Goal: Transaction & Acquisition: Purchase product/service

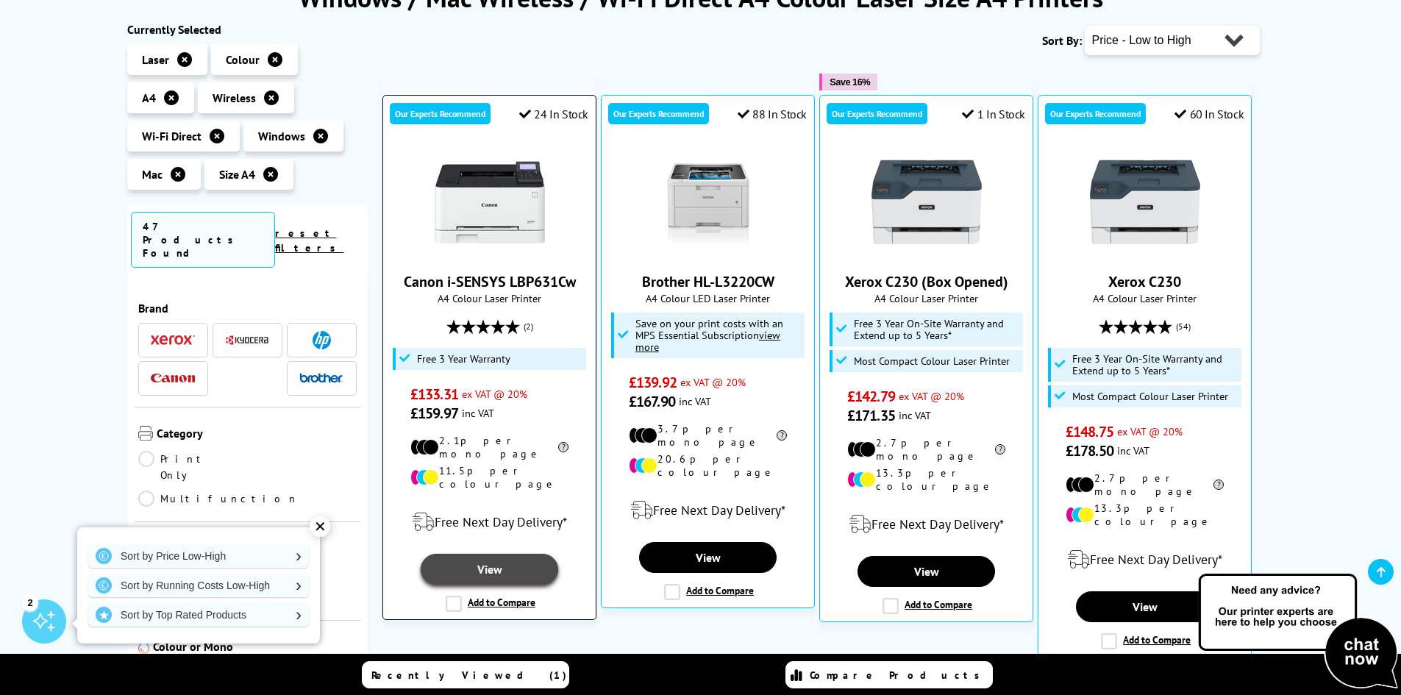
click at [507, 554] on link "View" at bounding box center [489, 569] width 137 height 31
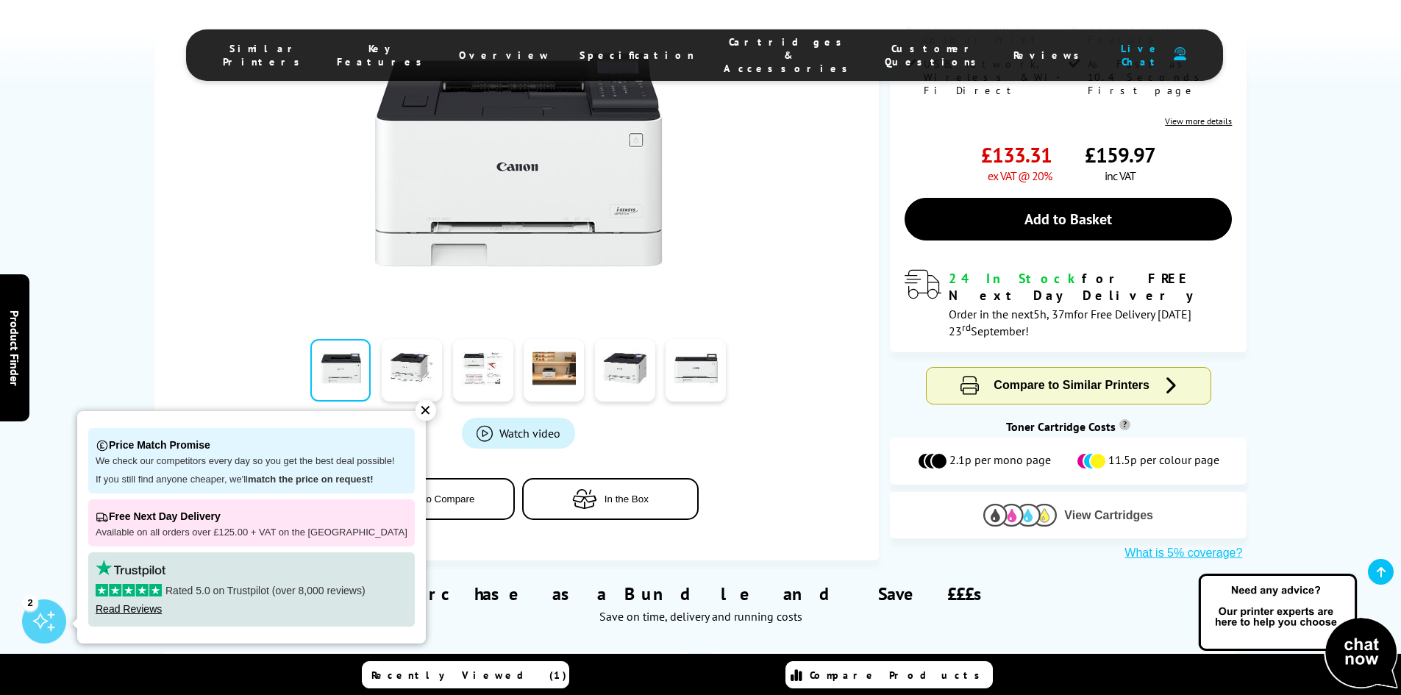
scroll to position [441, 0]
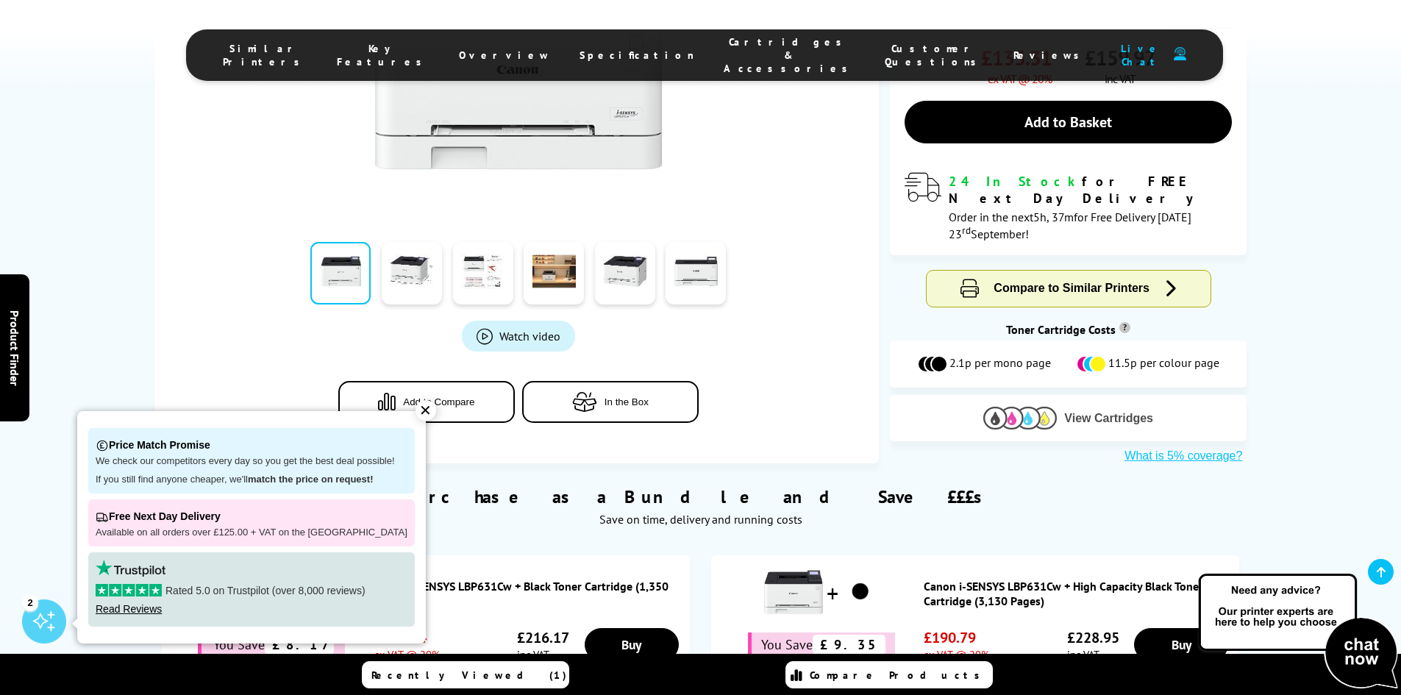
click at [1075, 406] on button "View Cartridges" at bounding box center [1068, 418] width 335 height 24
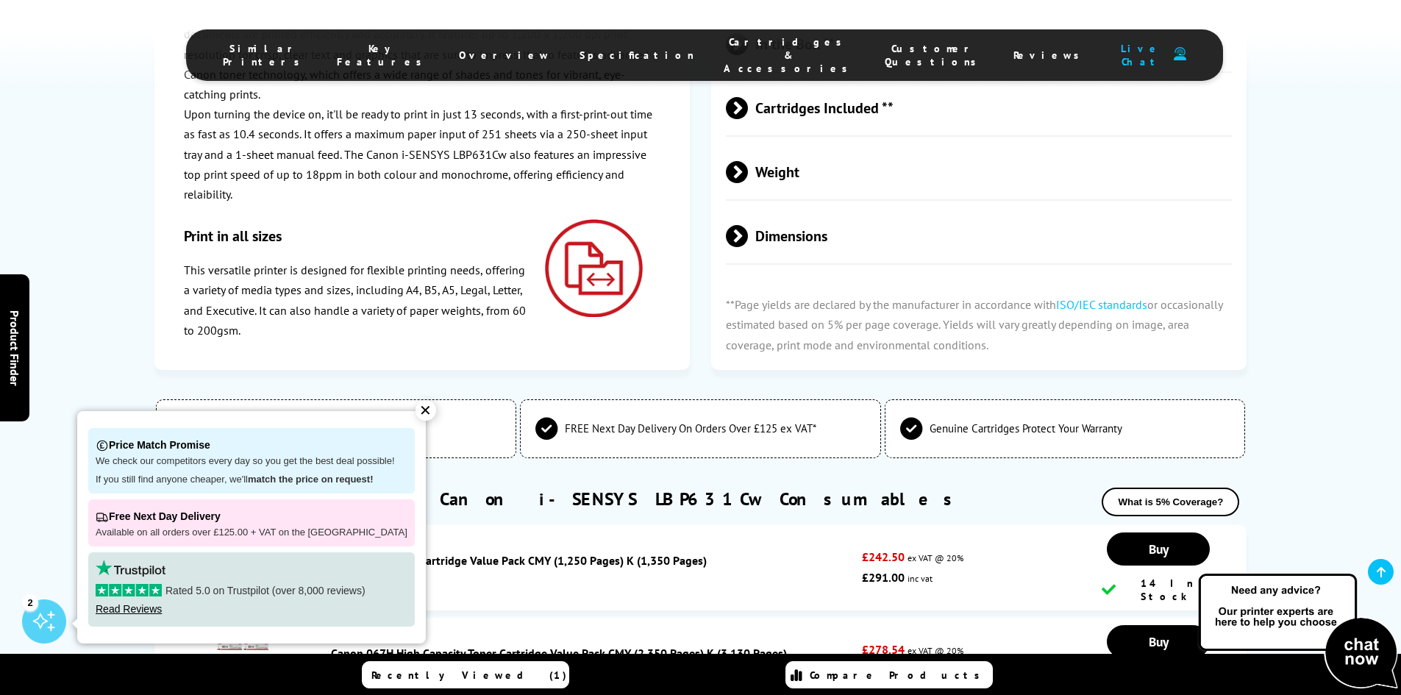
scroll to position [3865, 0]
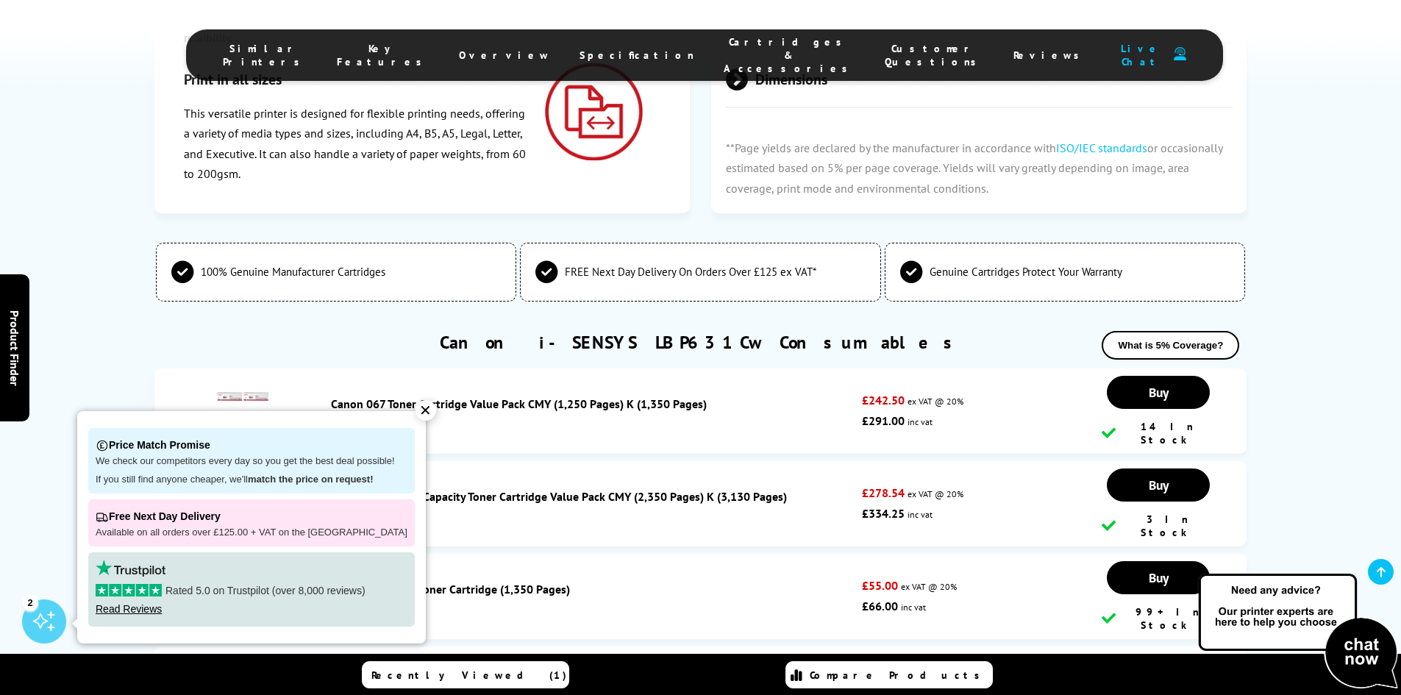
click at [419, 402] on div "✕" at bounding box center [426, 410] width 21 height 21
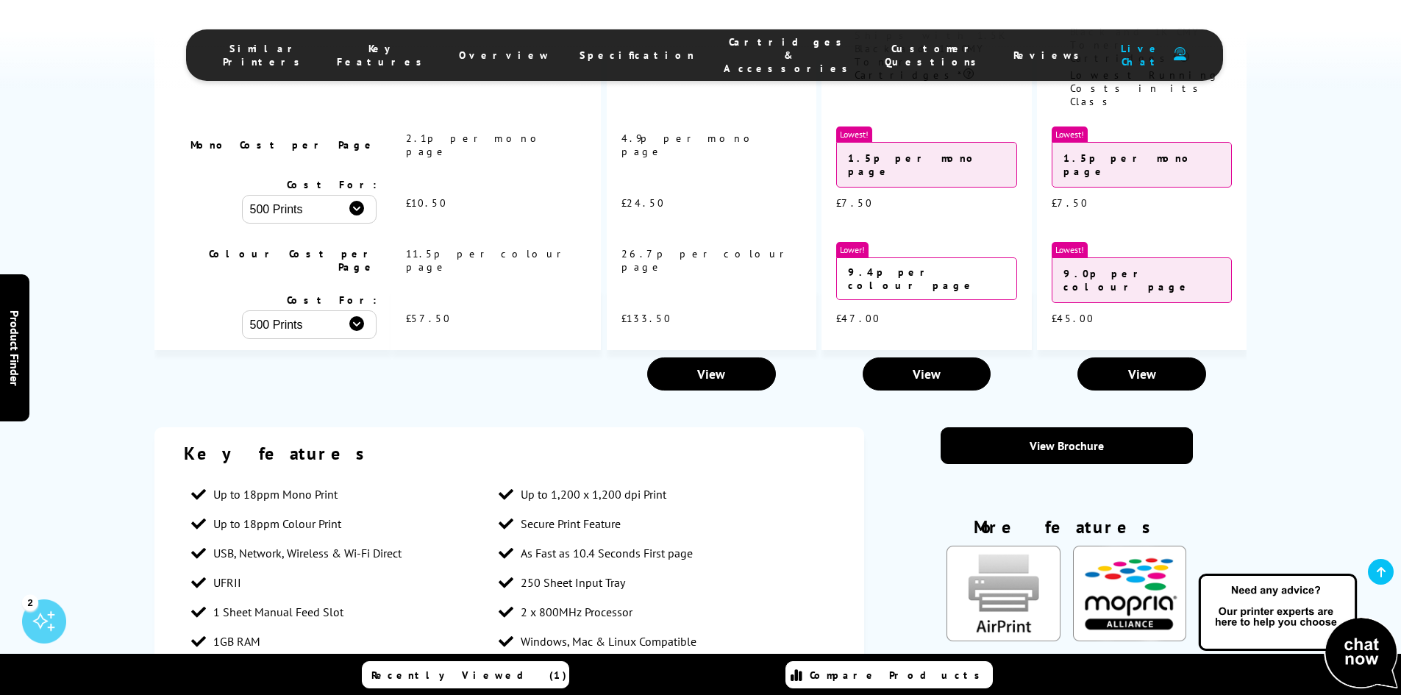
scroll to position [1345, 0]
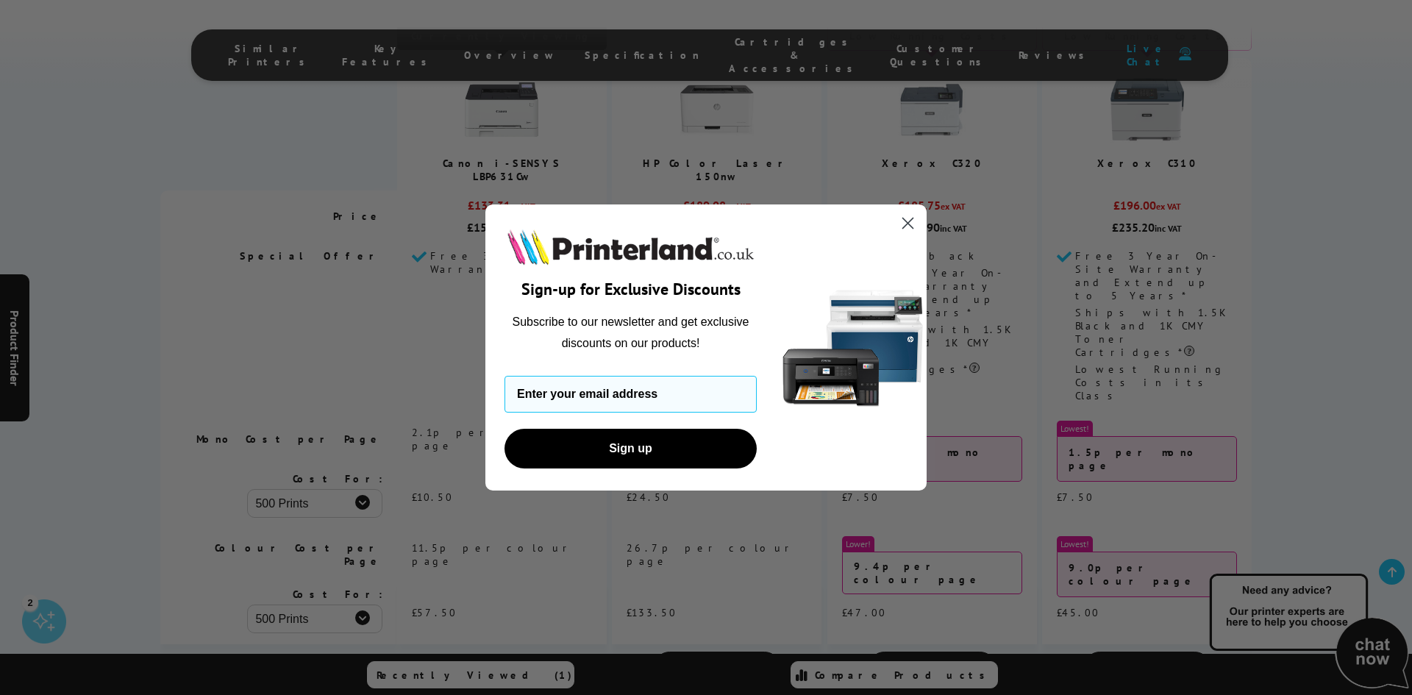
drag, startPoint x: 908, startPoint y: 224, endPoint x: 737, endPoint y: 264, distance: 175.2
click at [906, 224] on icon "Close dialog" at bounding box center [908, 223] width 10 height 10
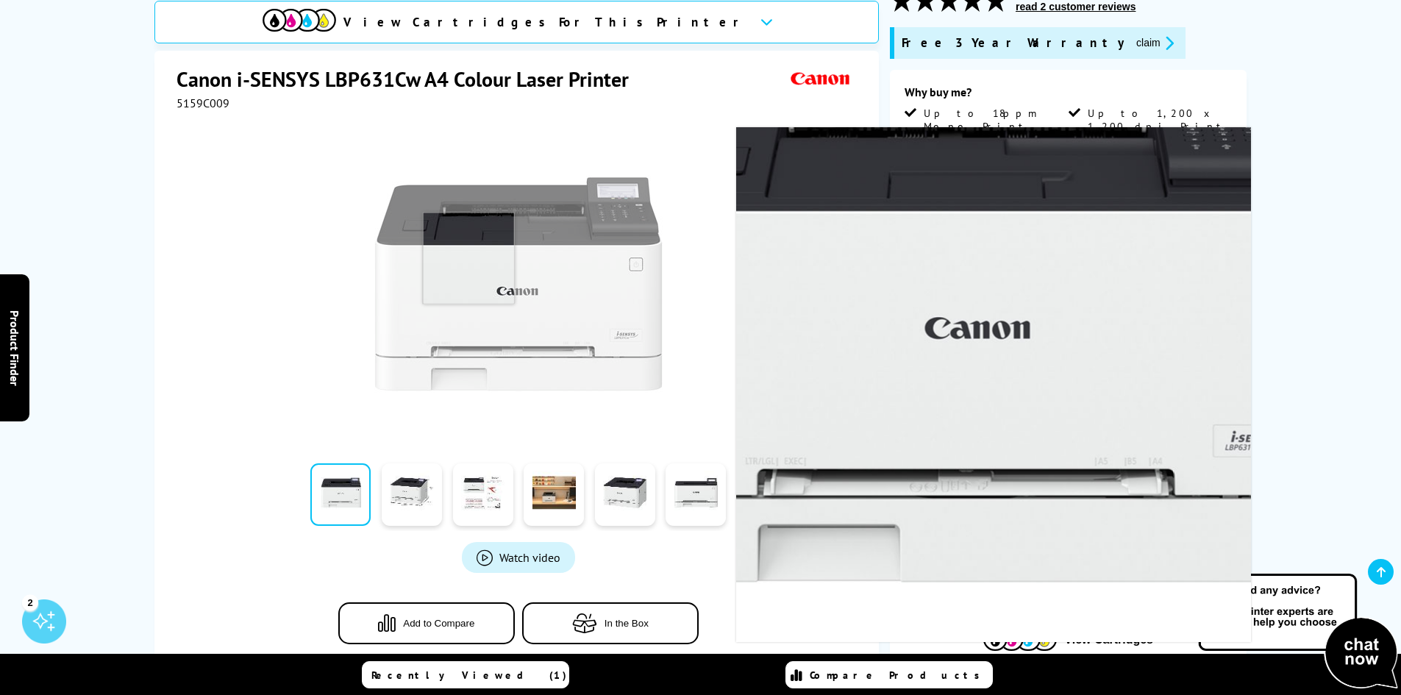
scroll to position [221, 0]
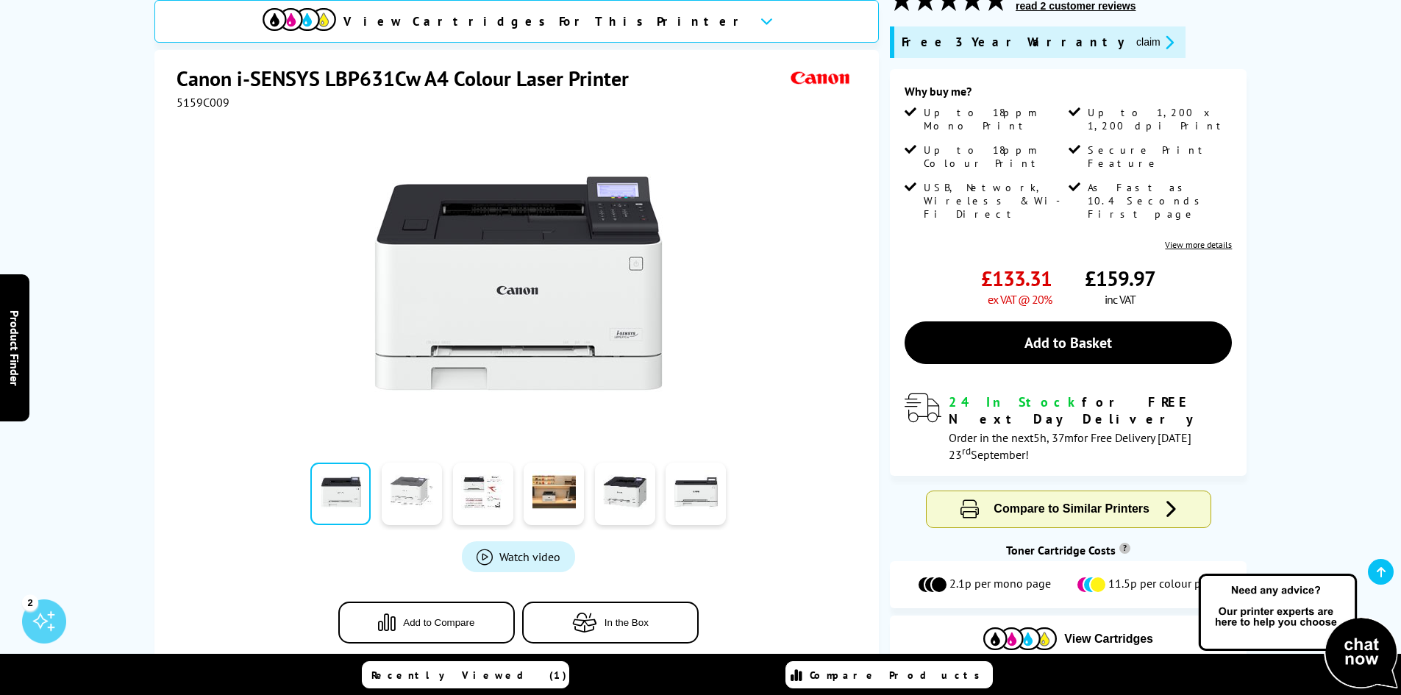
click at [422, 480] on link at bounding box center [412, 494] width 60 height 63
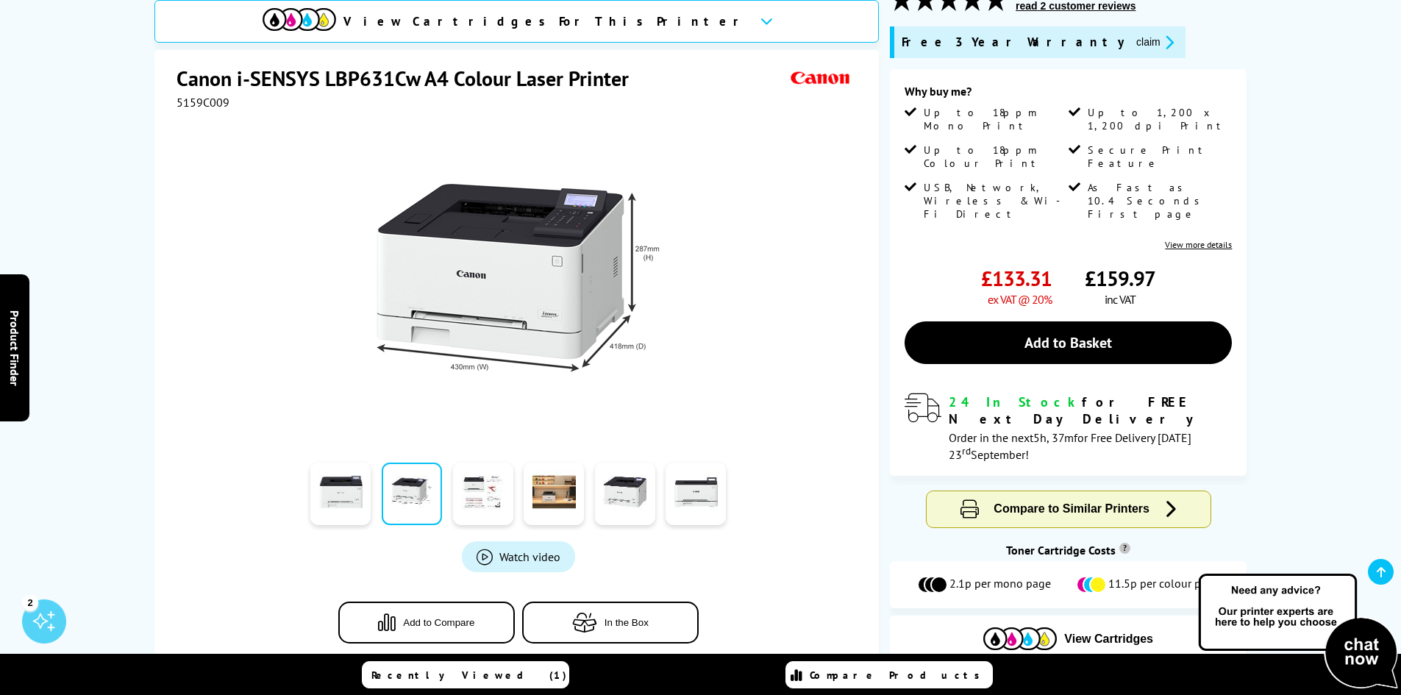
click at [209, 305] on div at bounding box center [519, 276] width 684 height 333
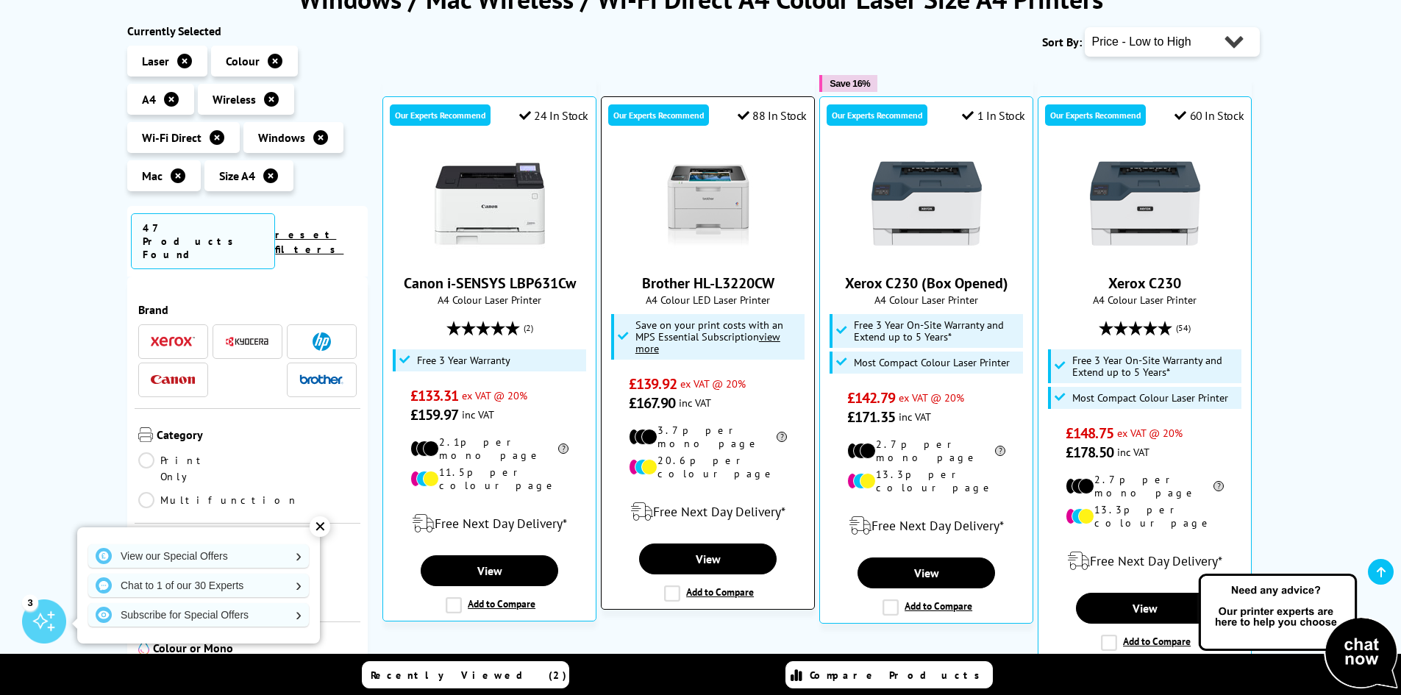
scroll to position [147, 0]
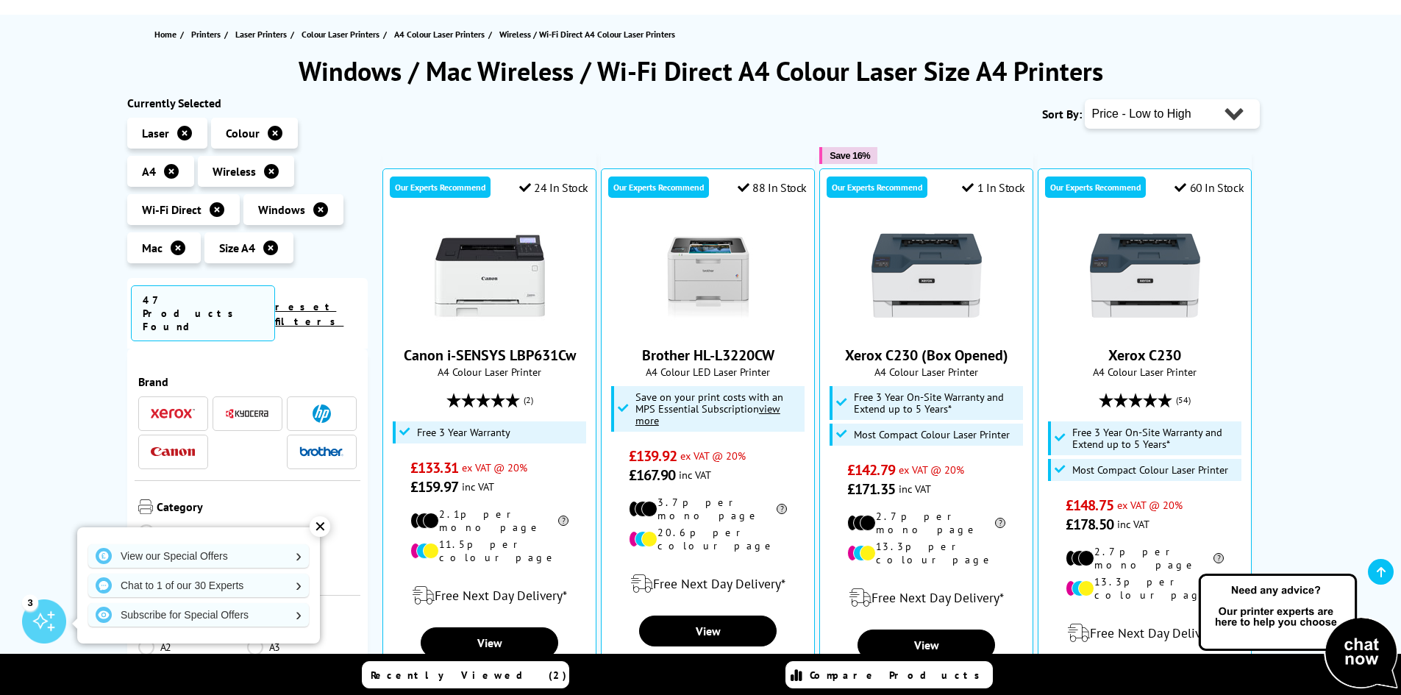
click at [1220, 118] on select "Popularity Rating Price - Low to High Price - High to Low Running Costs - Low t…" at bounding box center [1172, 113] width 175 height 29
select select "Running Costs"
click at [1085, 99] on select "Popularity Rating Price - Low to High Price - High to Low Running Costs - Low t…" at bounding box center [1172, 113] width 175 height 29
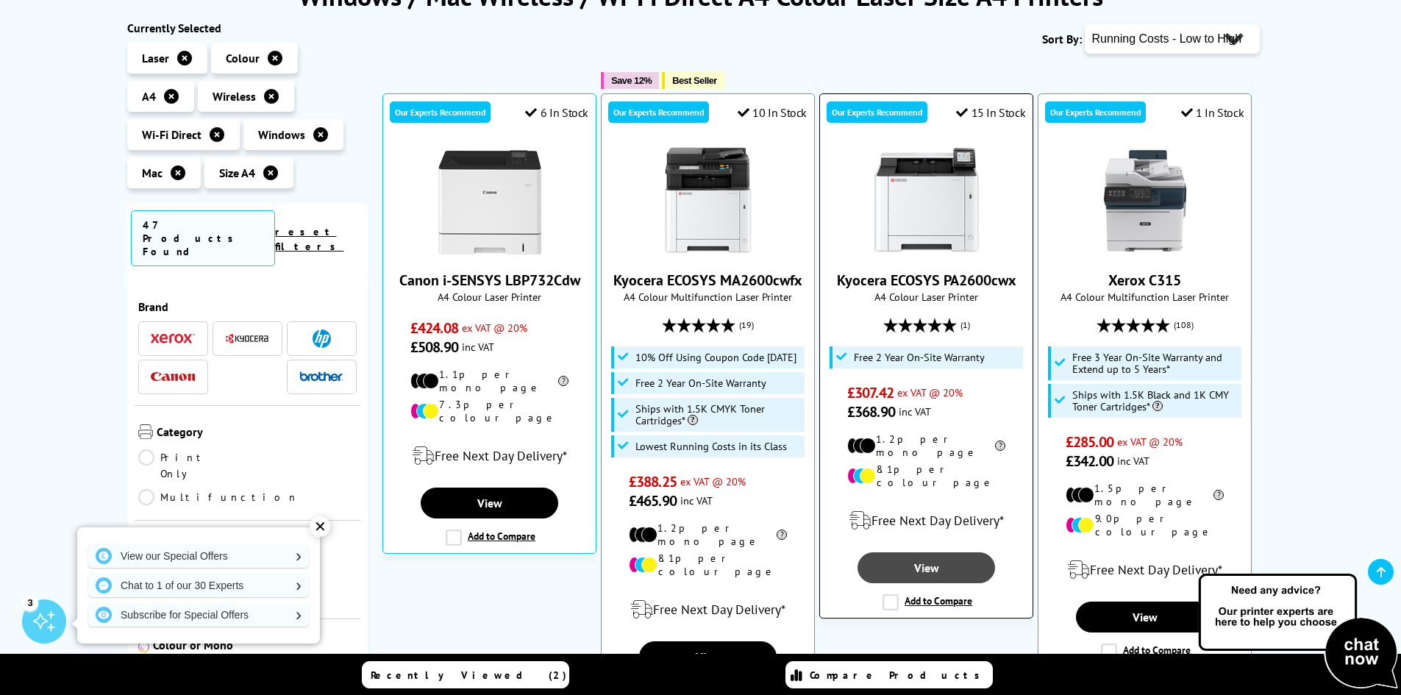
scroll to position [221, 0]
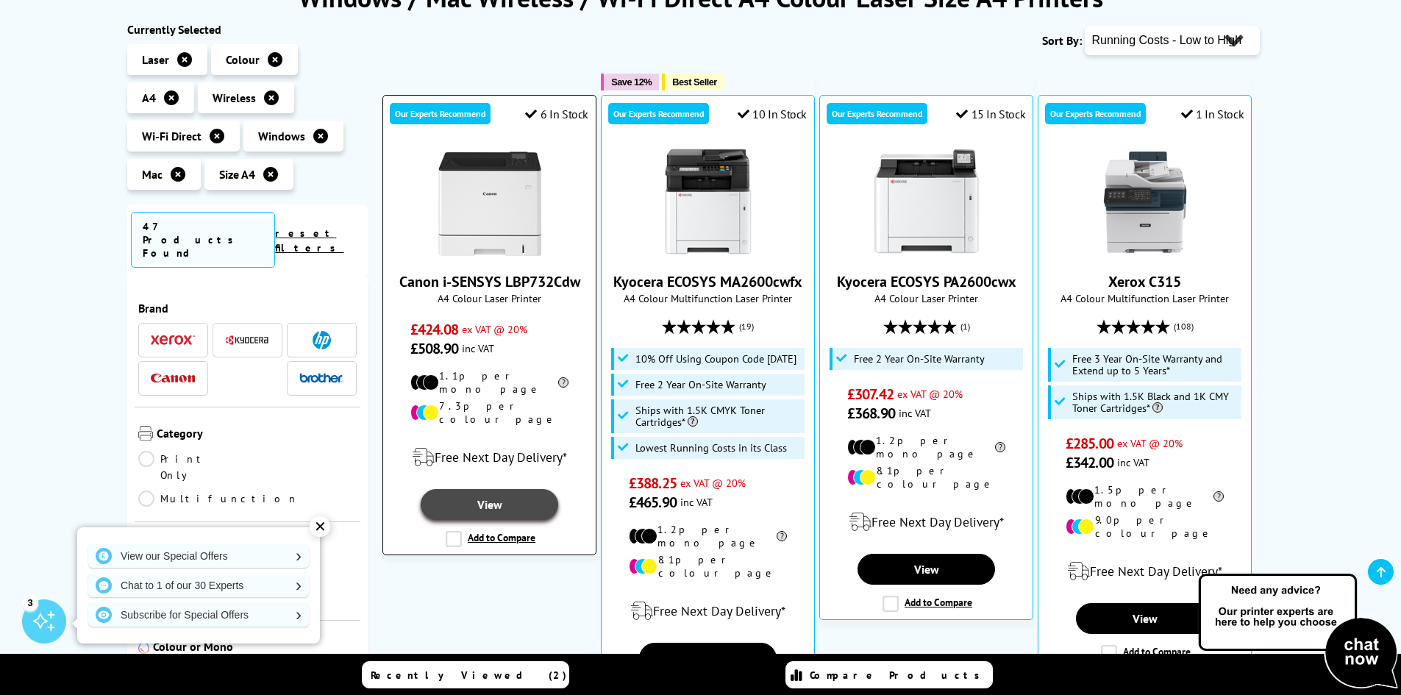
click at [502, 493] on link "View" at bounding box center [489, 504] width 137 height 31
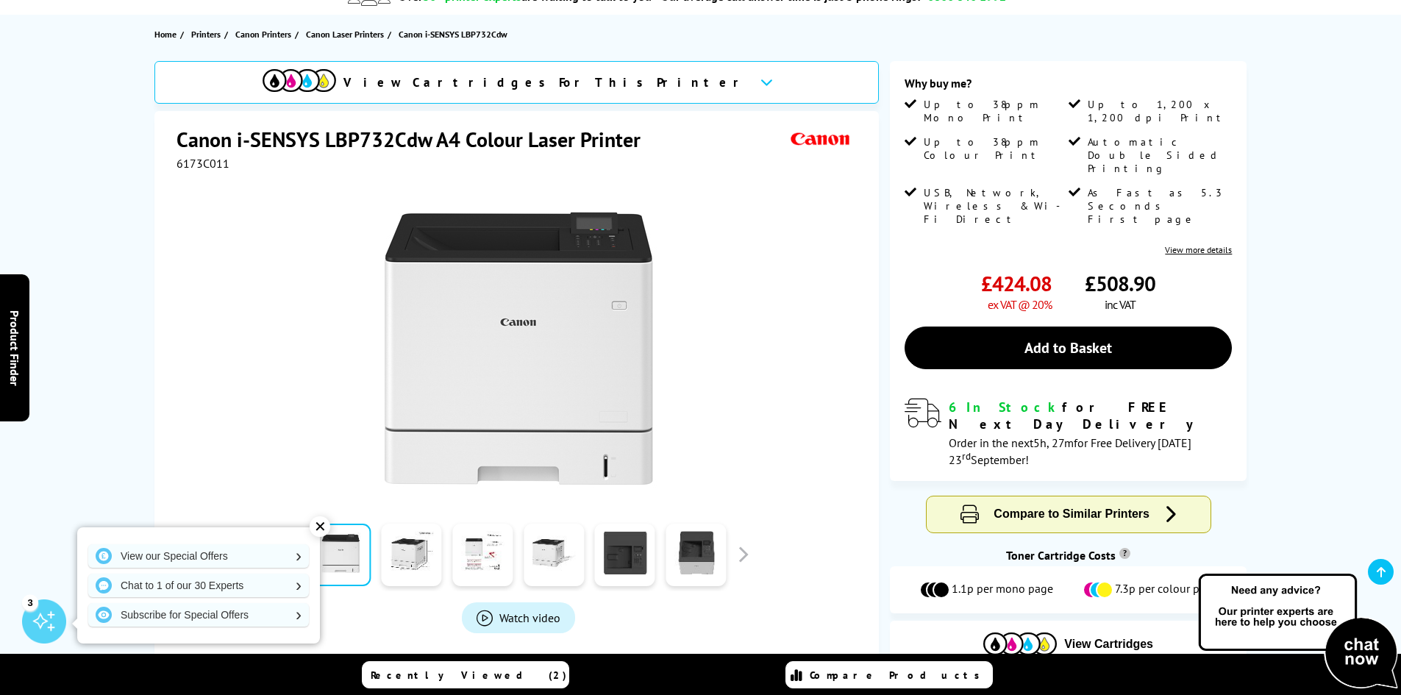
scroll to position [221, 0]
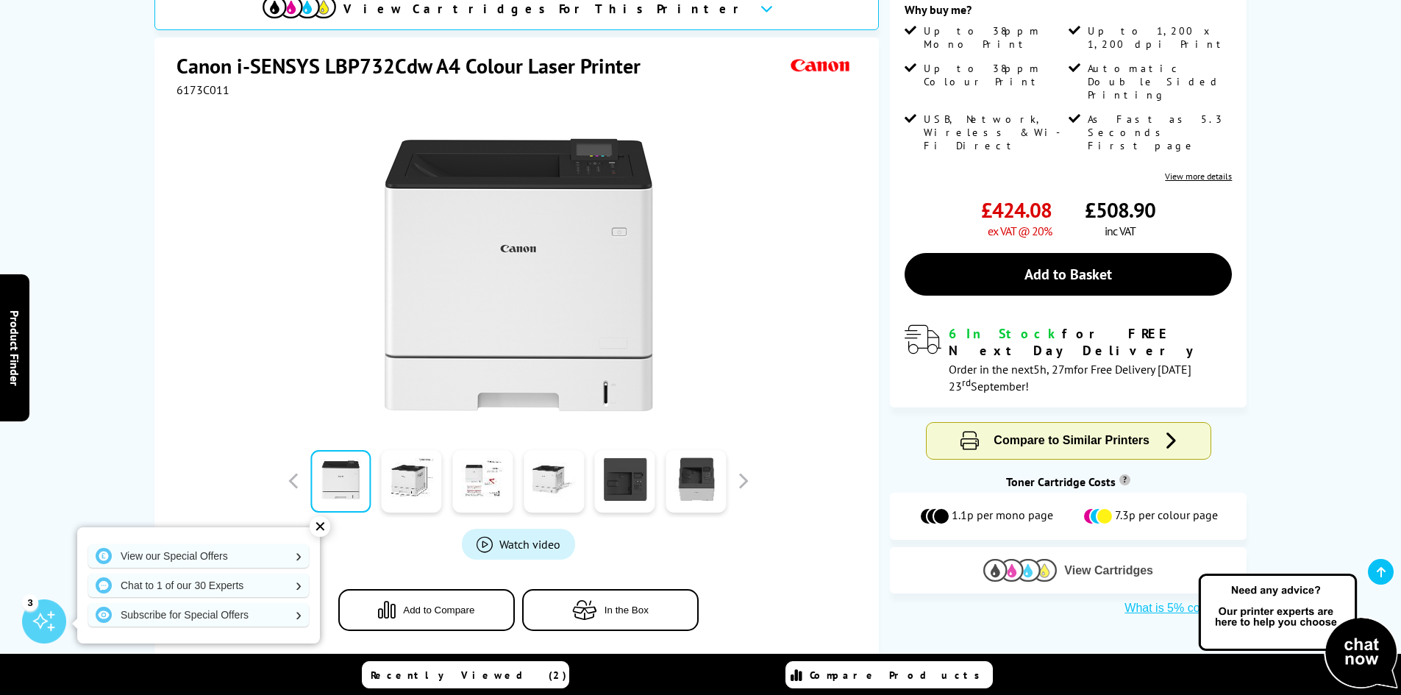
click at [1129, 564] on span "View Cartridges" at bounding box center [1108, 570] width 89 height 13
click at [399, 491] on link at bounding box center [412, 481] width 60 height 63
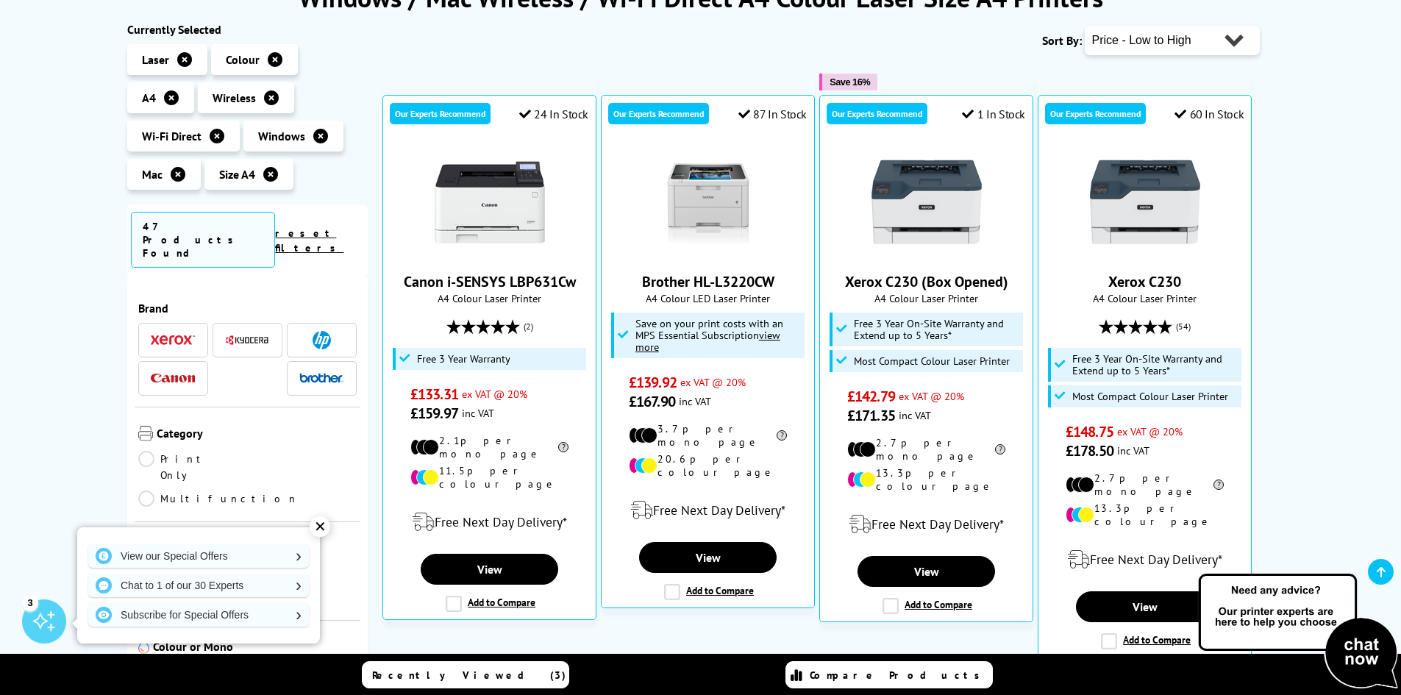
scroll to position [74, 0]
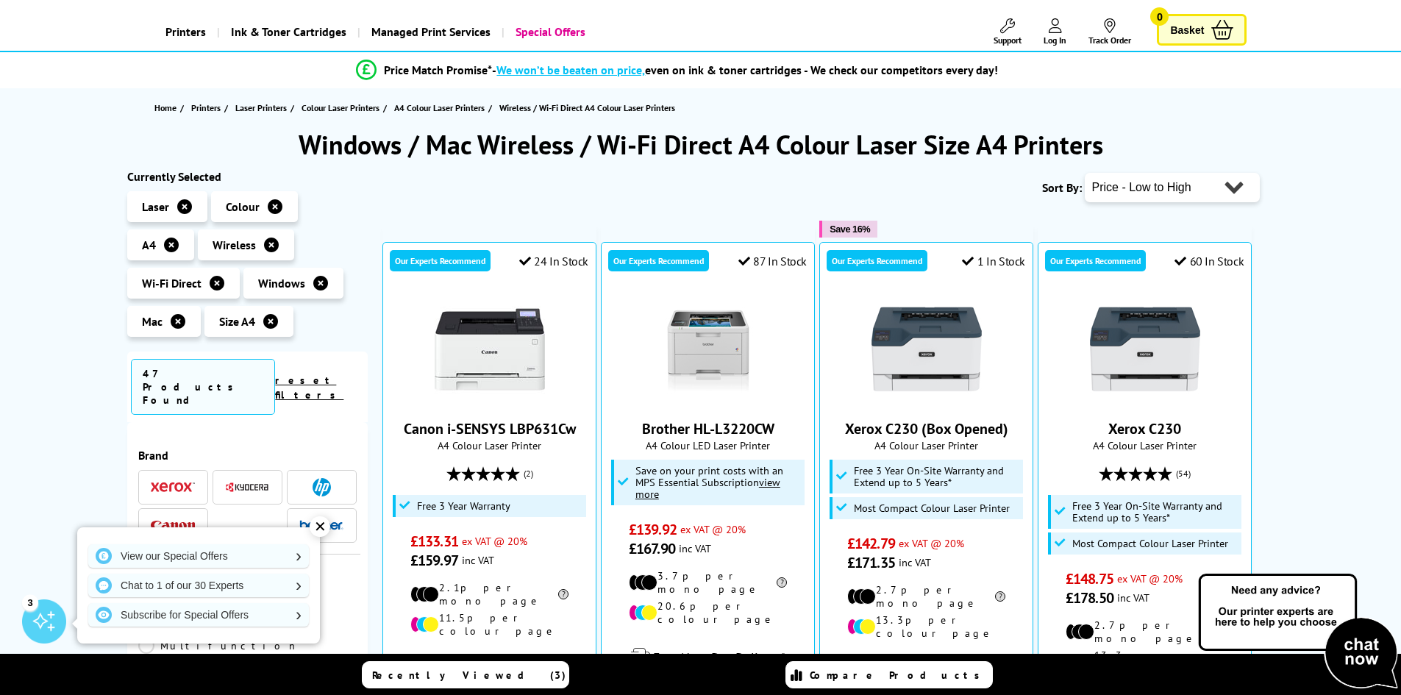
click at [1226, 192] on select "Popularity Rating Price - Low to High Price - High to Low Running Costs - Low t…" at bounding box center [1172, 187] width 175 height 29
select select "Size"
click at [1085, 173] on select "Popularity Rating Price - Low to High Price - High to Low Running Costs - Low t…" at bounding box center [1172, 187] width 175 height 29
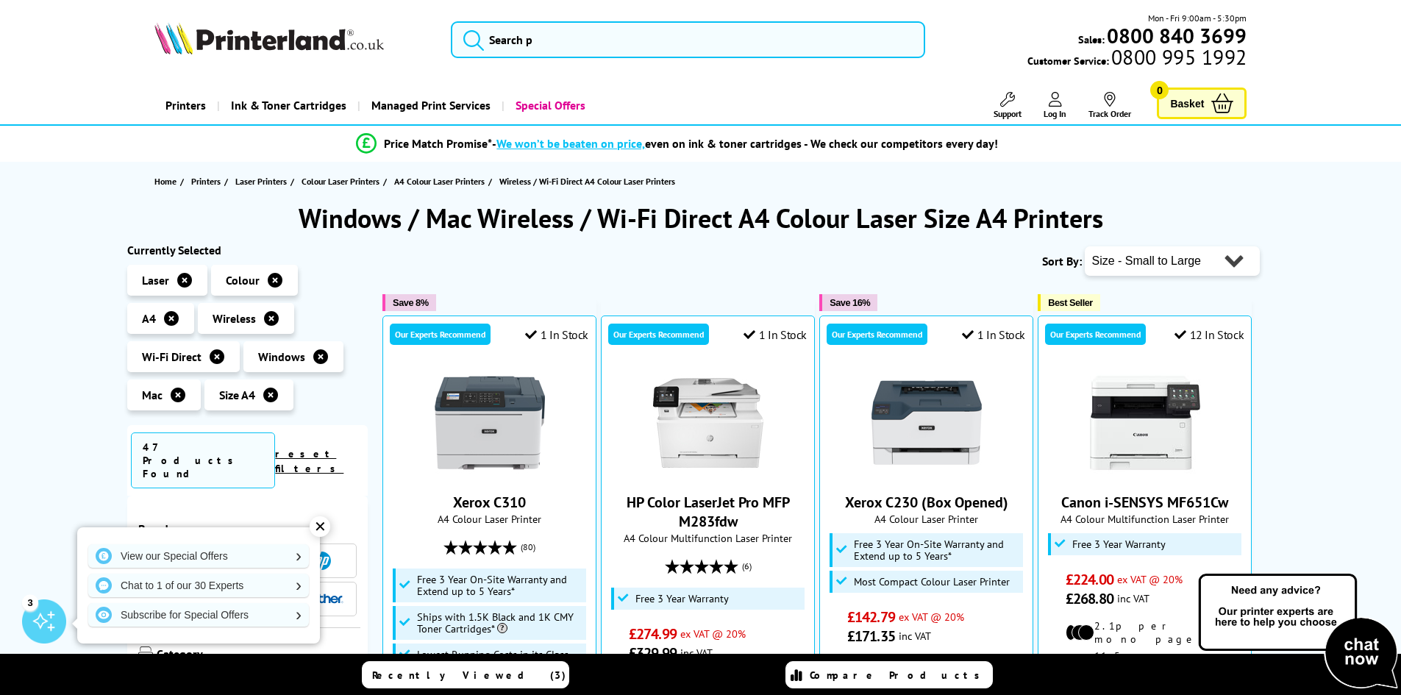
click at [1211, 262] on select "Popularity Rating Price - Low to High Price - High to Low Running Costs - Low t…" at bounding box center [1172, 260] width 175 height 29
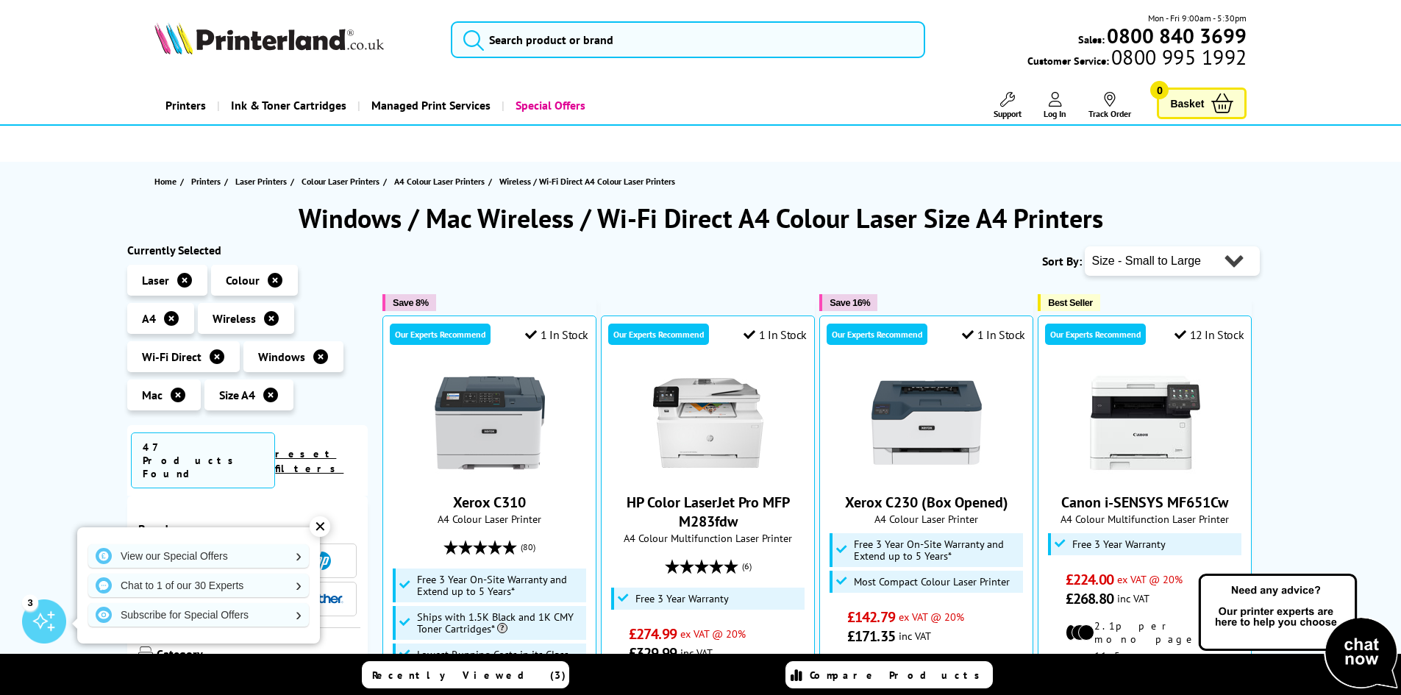
select select "Running Costs"
click at [1085, 246] on select "Popularity Rating Price - Low to High Price - High to Low Running Costs - Low t…" at bounding box center [1172, 260] width 175 height 29
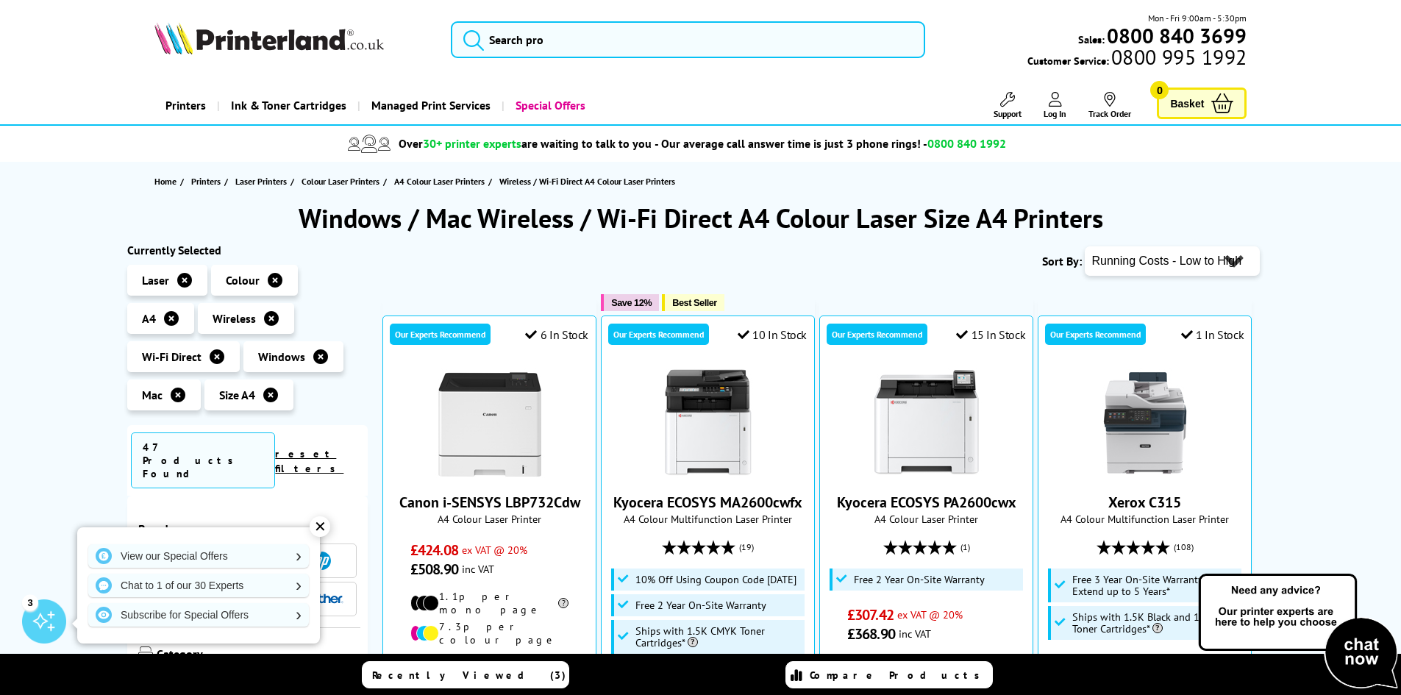
click at [1233, 260] on select "Popularity Rating Price - Low to High Price - High to Low Running Costs - Low t…" at bounding box center [1172, 260] width 175 height 29
click at [1223, 260] on select "Popularity Rating Price - Low to High Price - High to Low Running Costs - Low t…" at bounding box center [1172, 260] width 175 height 29
select select "Size"
click at [1085, 246] on select "Popularity Rating Price - Low to High Price - High to Low Running Costs - Low t…" at bounding box center [1172, 260] width 175 height 29
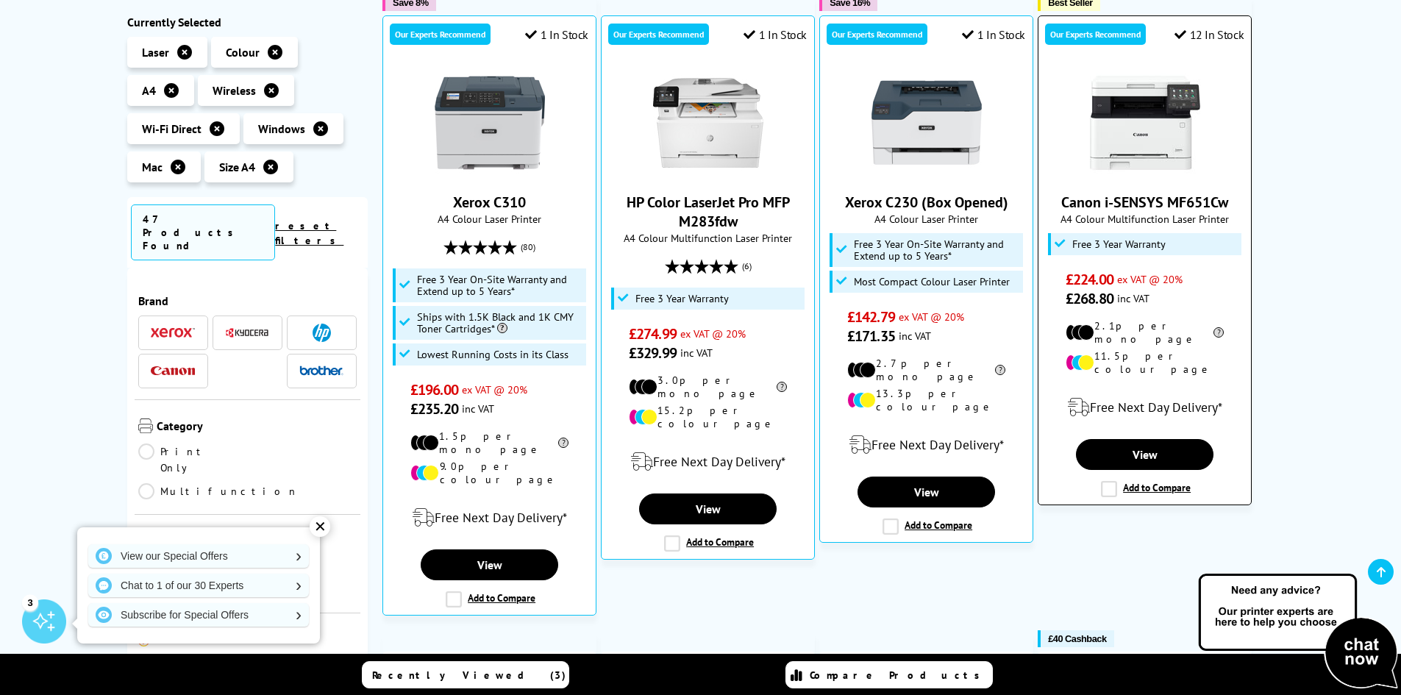
scroll to position [294, 0]
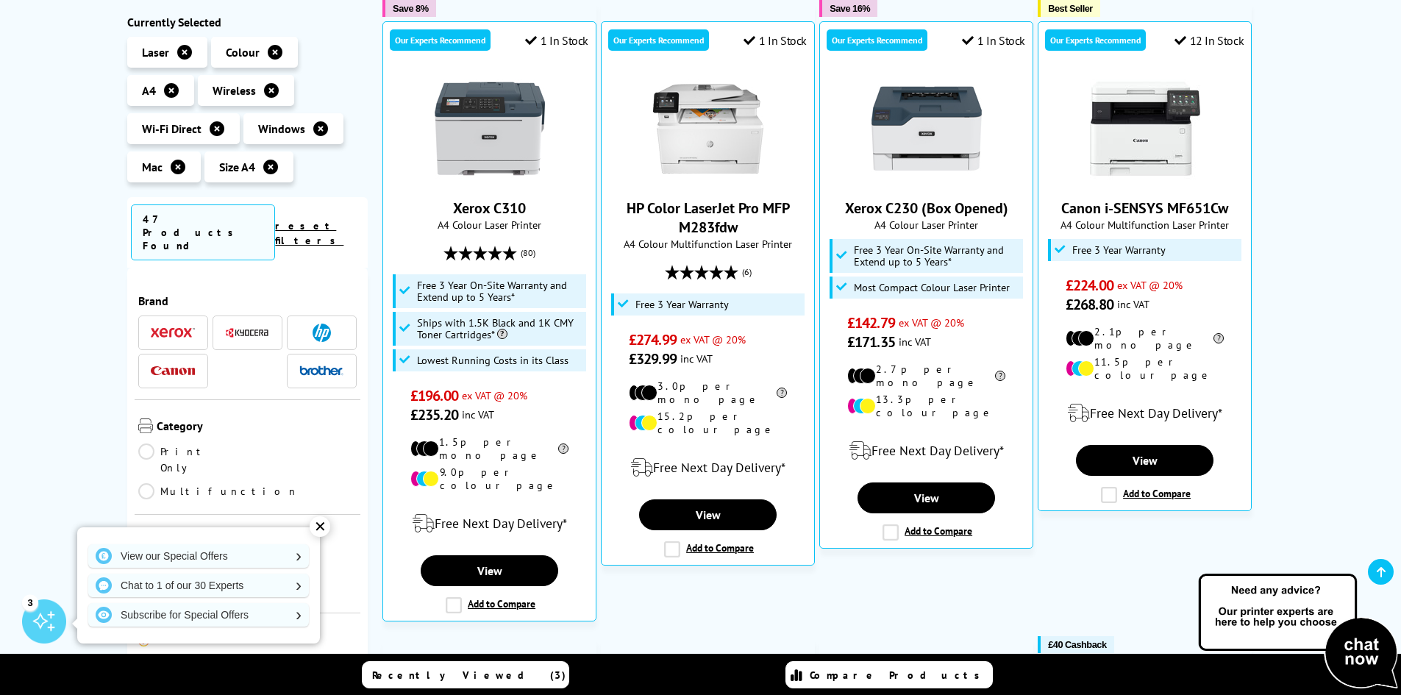
click at [321, 528] on div "✕" at bounding box center [320, 526] width 21 height 21
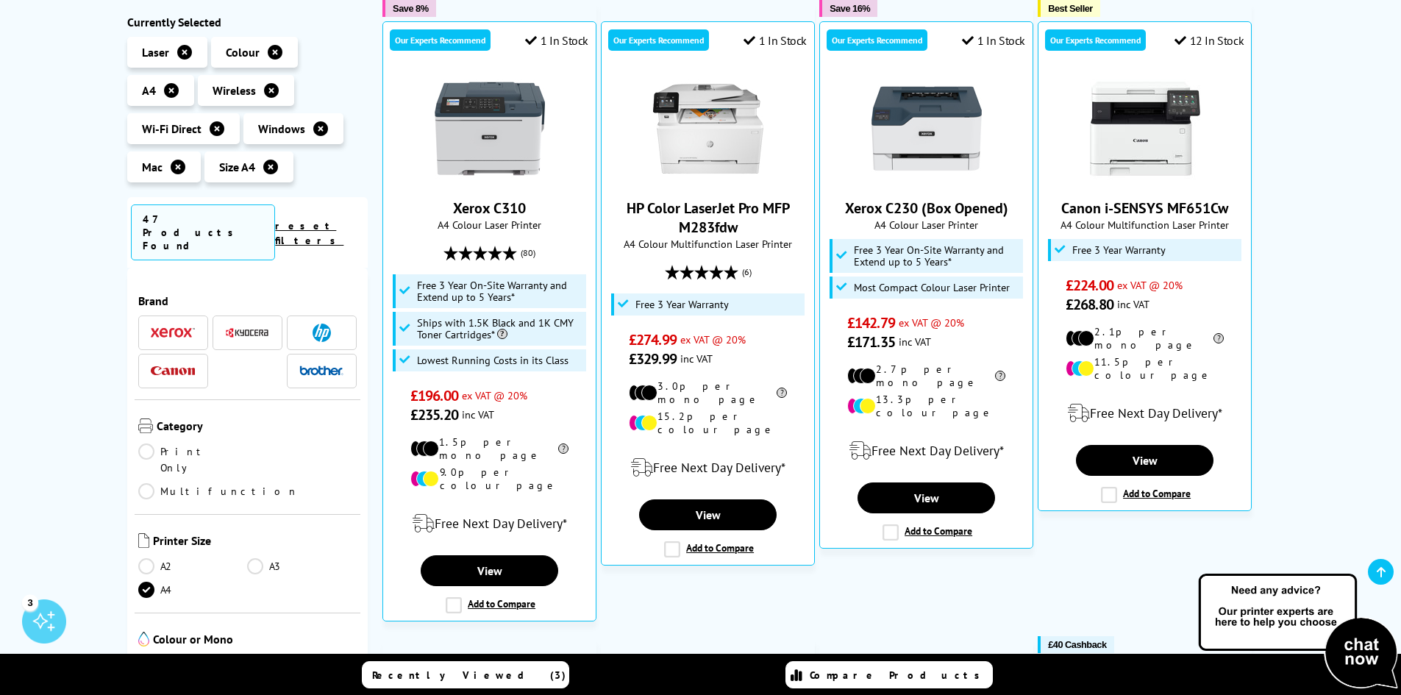
click at [367, 530] on div "Brand" at bounding box center [247, 579] width 241 height 622
click at [366, 530] on div "Brand" at bounding box center [247, 579] width 241 height 622
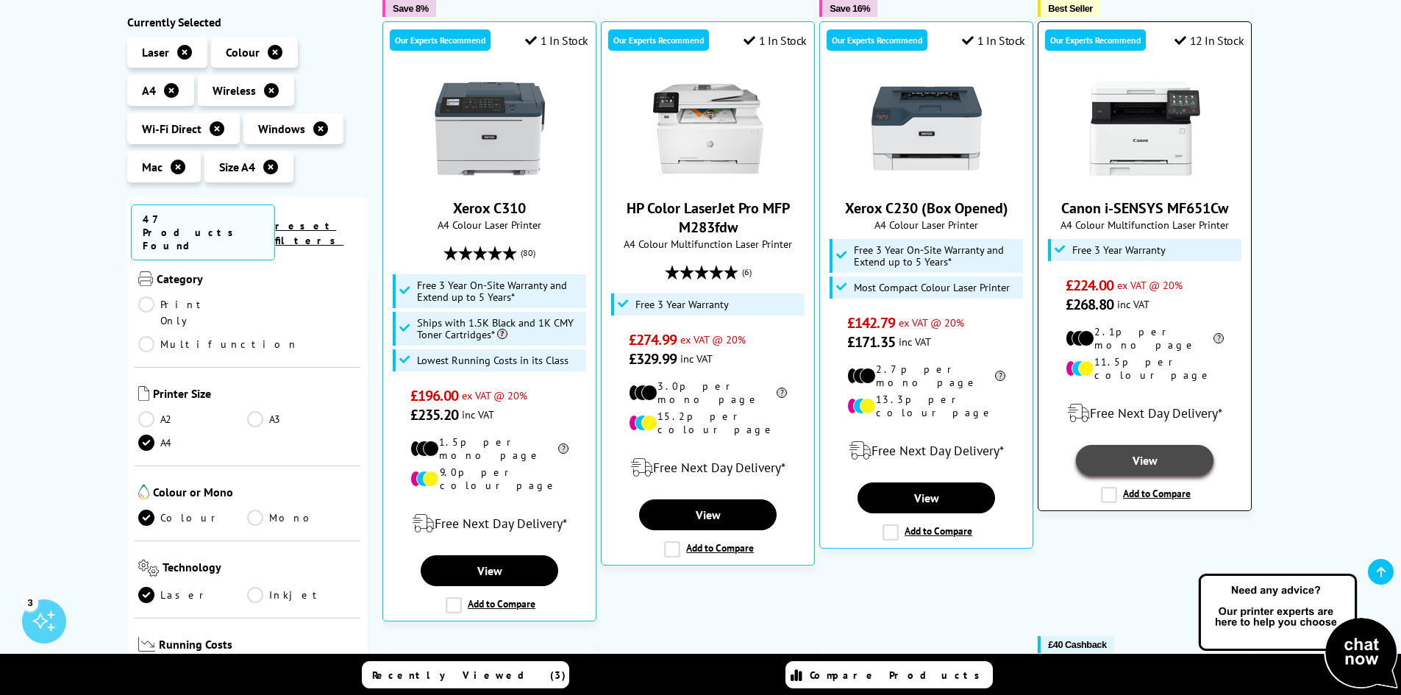
click at [1164, 448] on link "View" at bounding box center [1144, 460] width 137 height 31
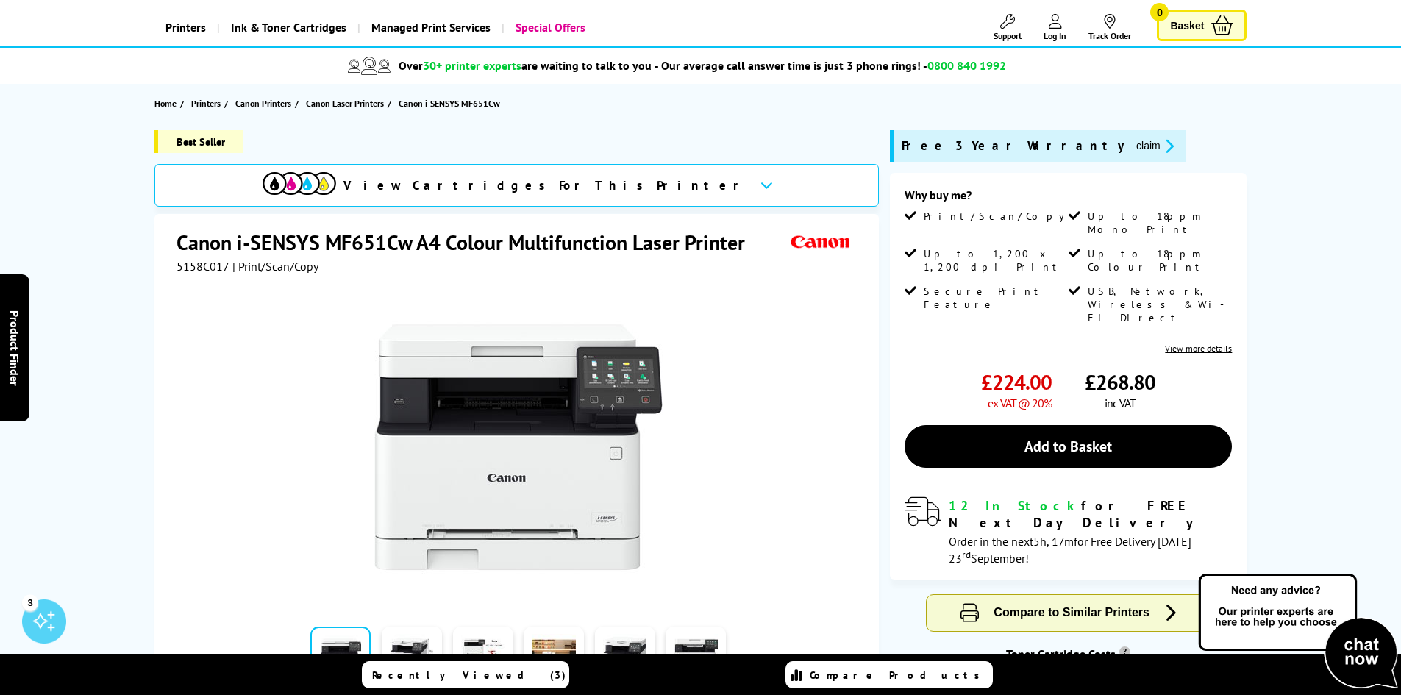
scroll to position [221, 0]
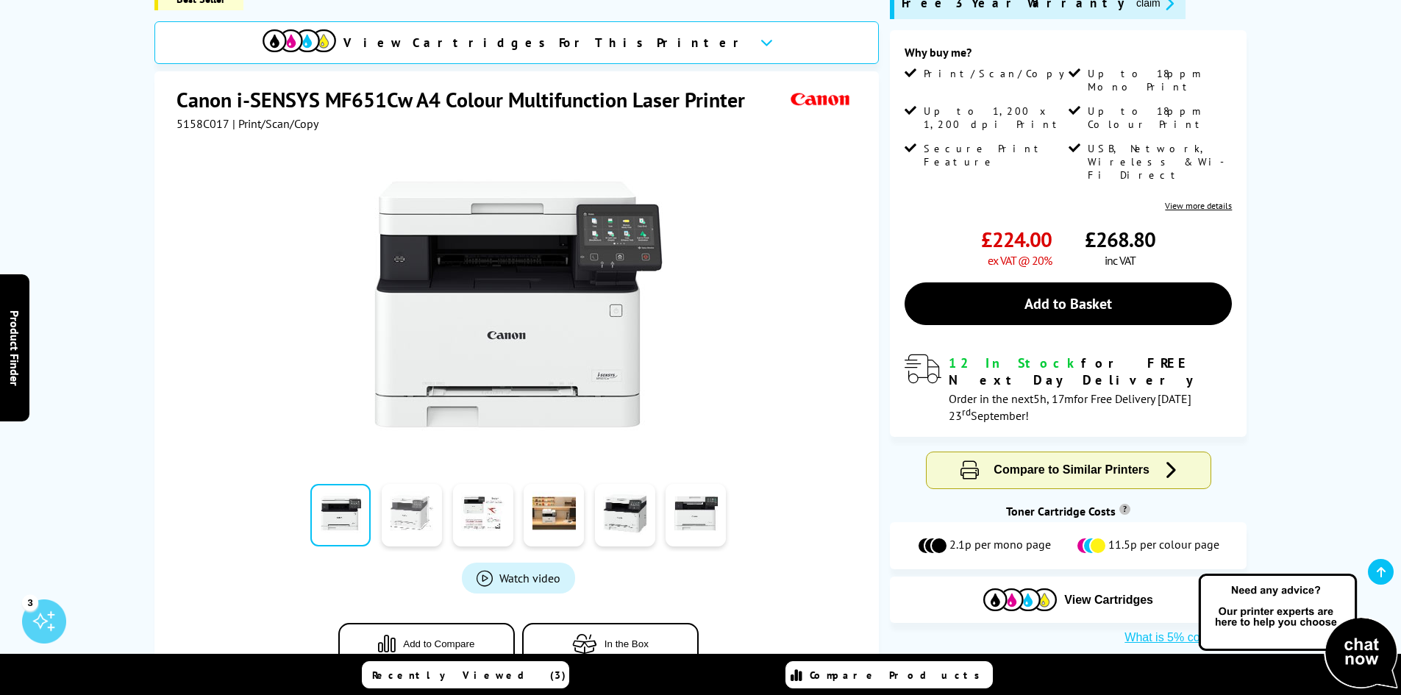
click at [403, 527] on link at bounding box center [412, 515] width 60 height 63
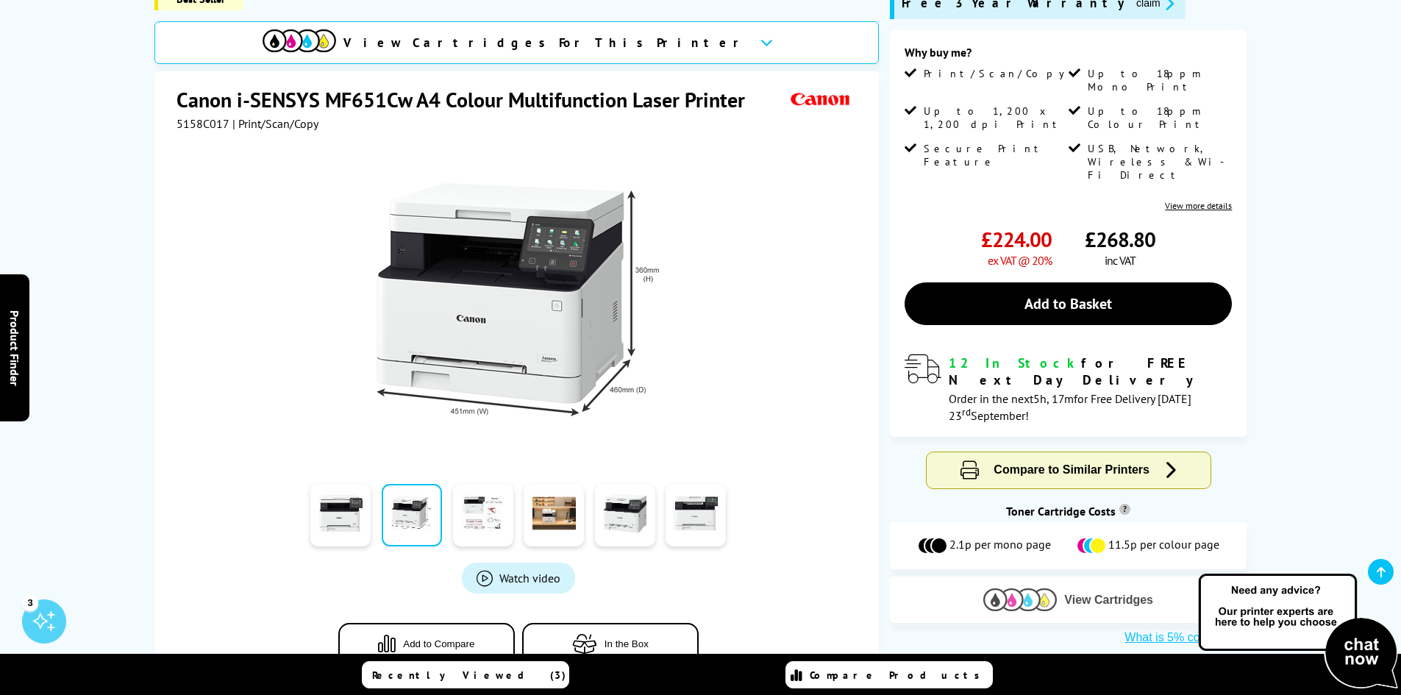
click at [1103, 594] on span "View Cartridges" at bounding box center [1108, 600] width 89 height 13
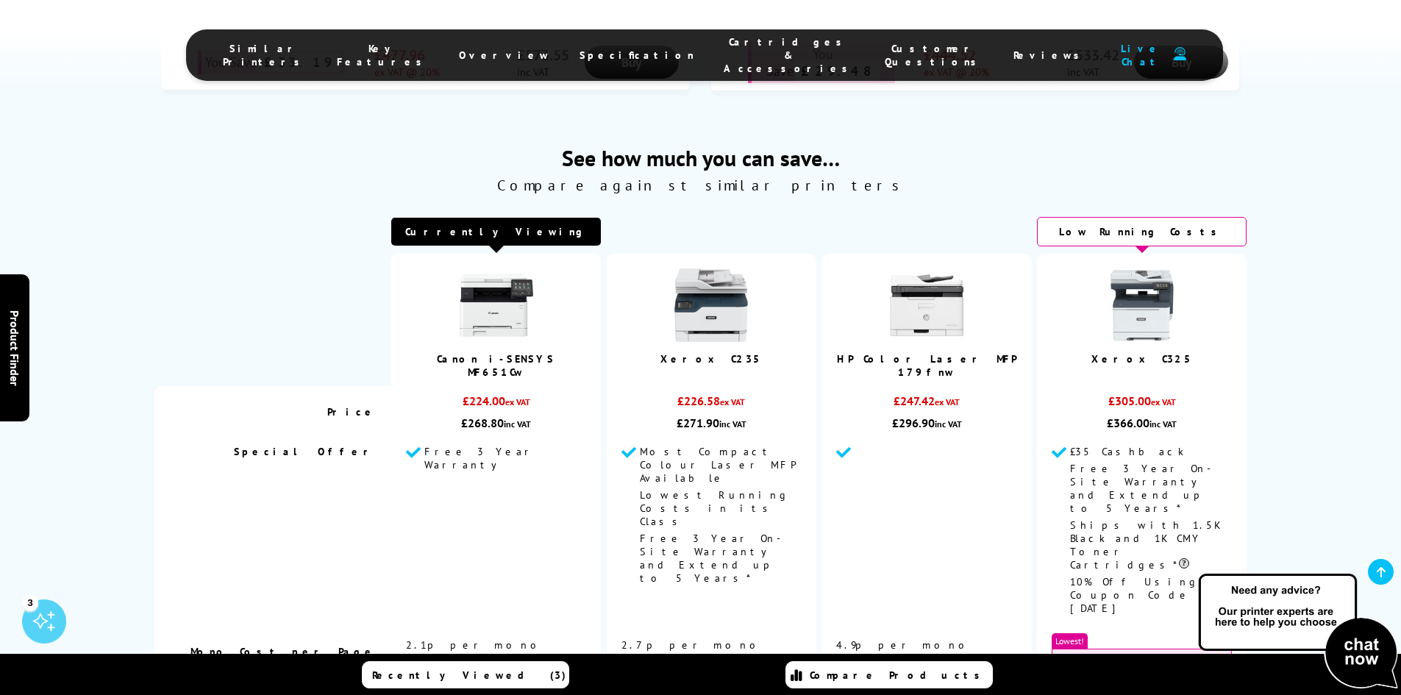
scroll to position [1064, 0]
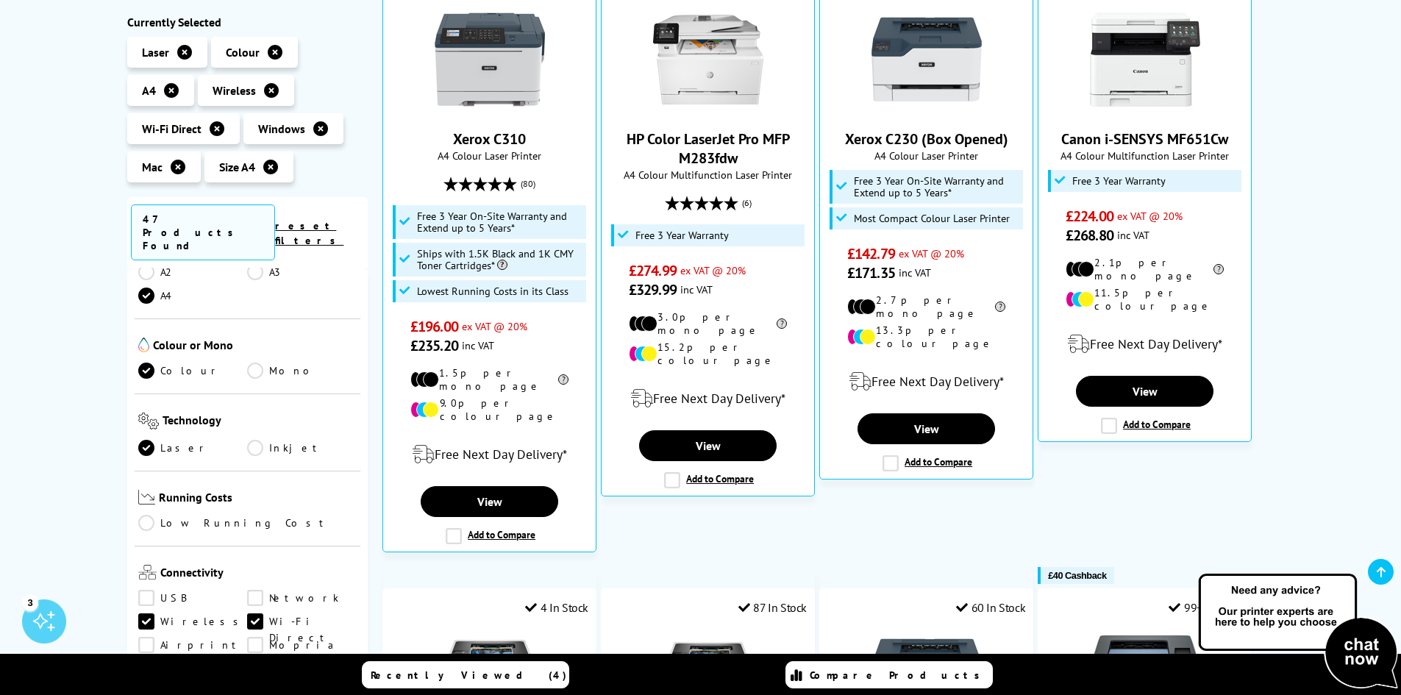
scroll to position [368, 0]
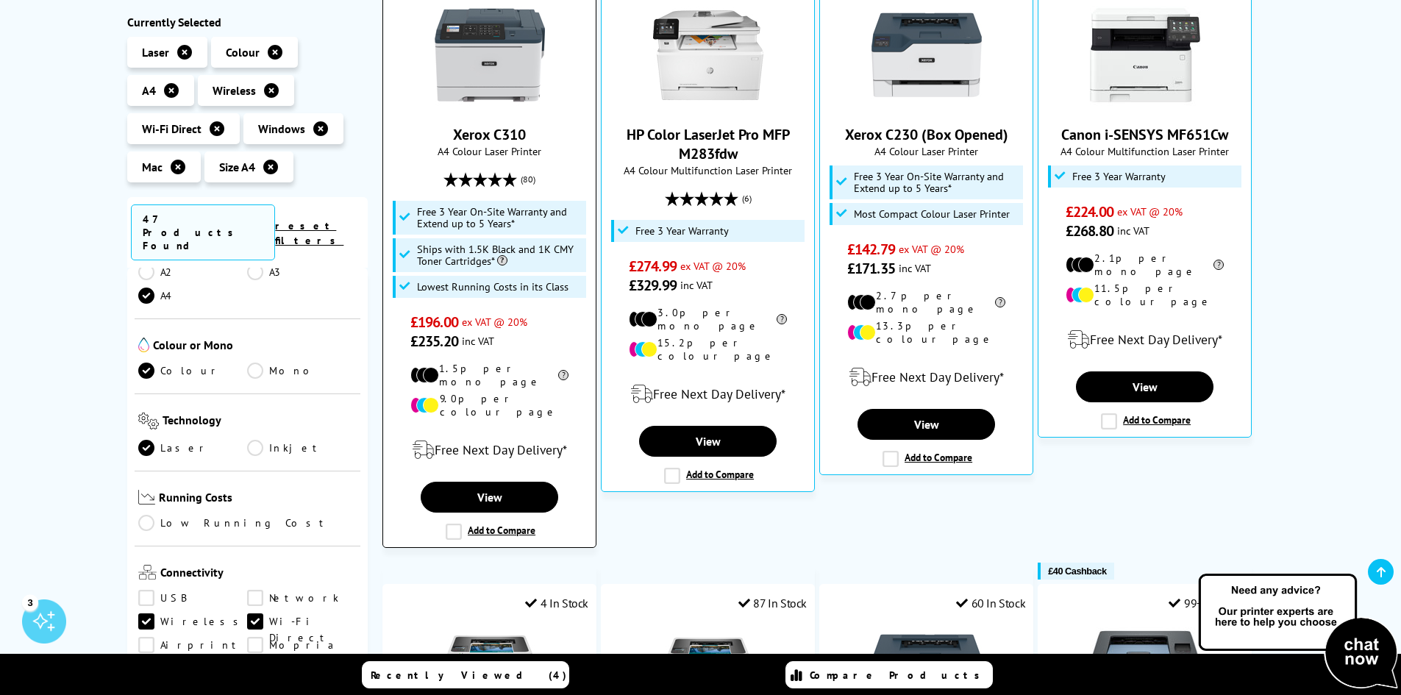
click at [450, 524] on label "Add to Compare" at bounding box center [491, 532] width 90 height 16
click at [0, 0] on input "Add to Compare" at bounding box center [0, 0] width 0 height 0
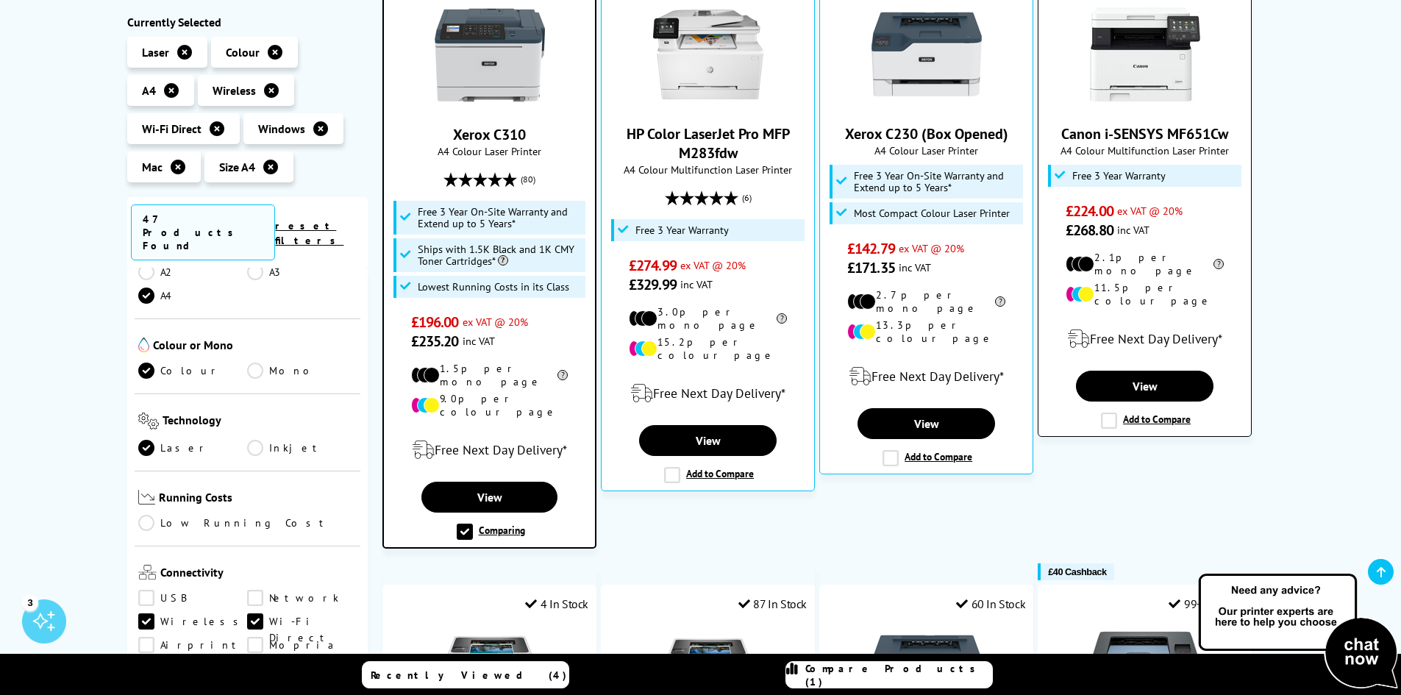
click at [1108, 413] on label "Add to Compare" at bounding box center [1146, 421] width 90 height 16
click at [0, 0] on input "Add to Compare" at bounding box center [0, 0] width 0 height 0
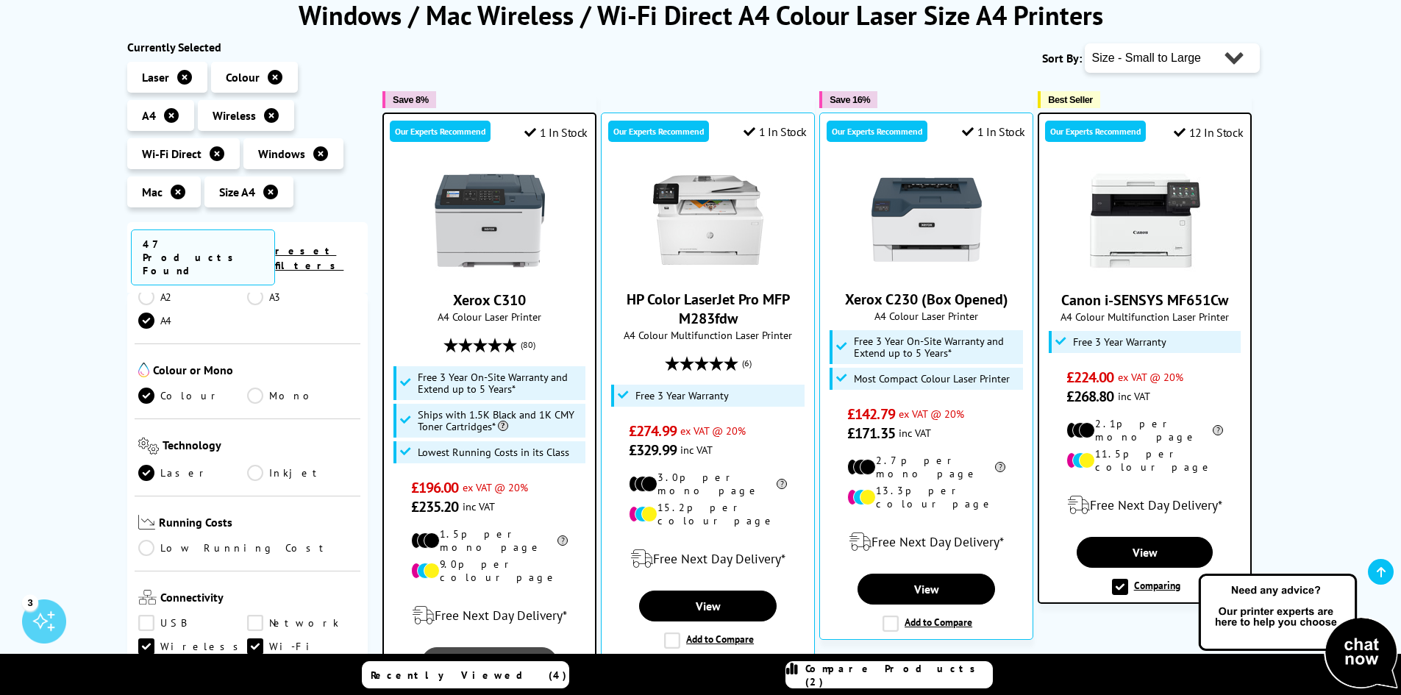
scroll to position [295, 0]
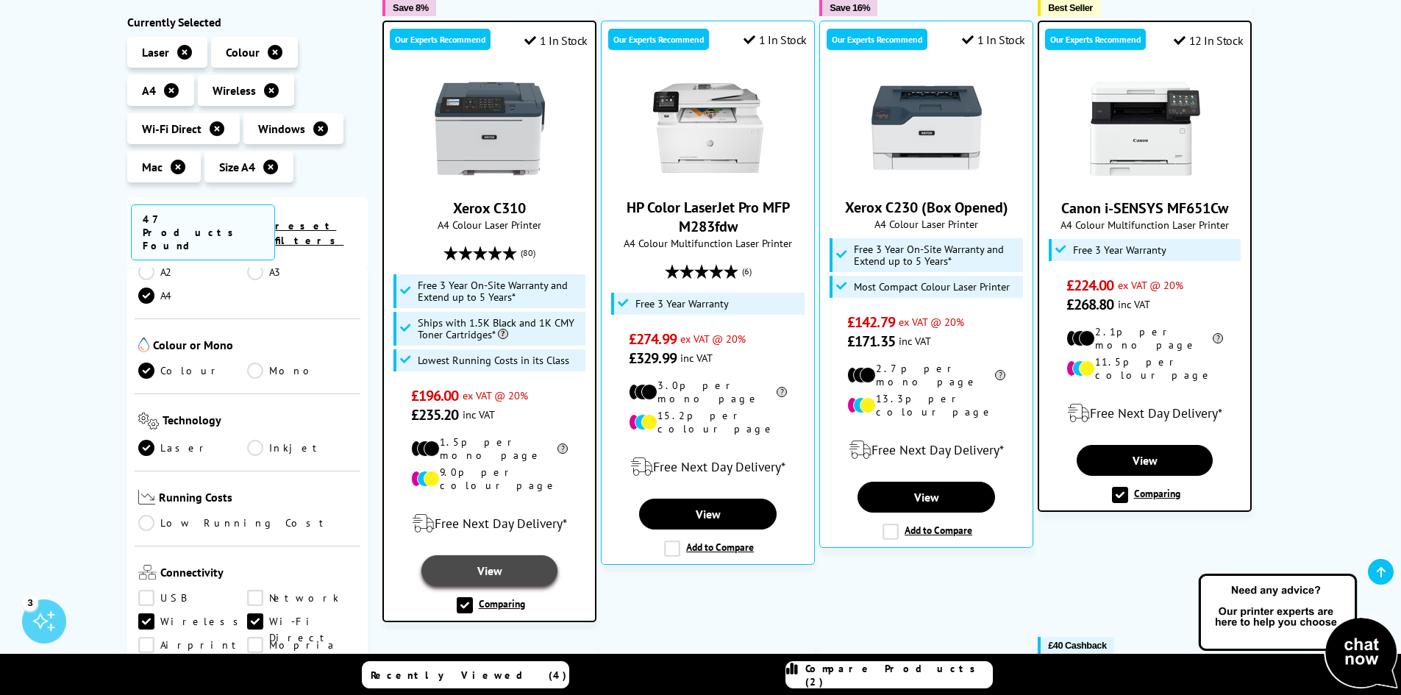
click at [494, 555] on link "View" at bounding box center [490, 570] width 136 height 31
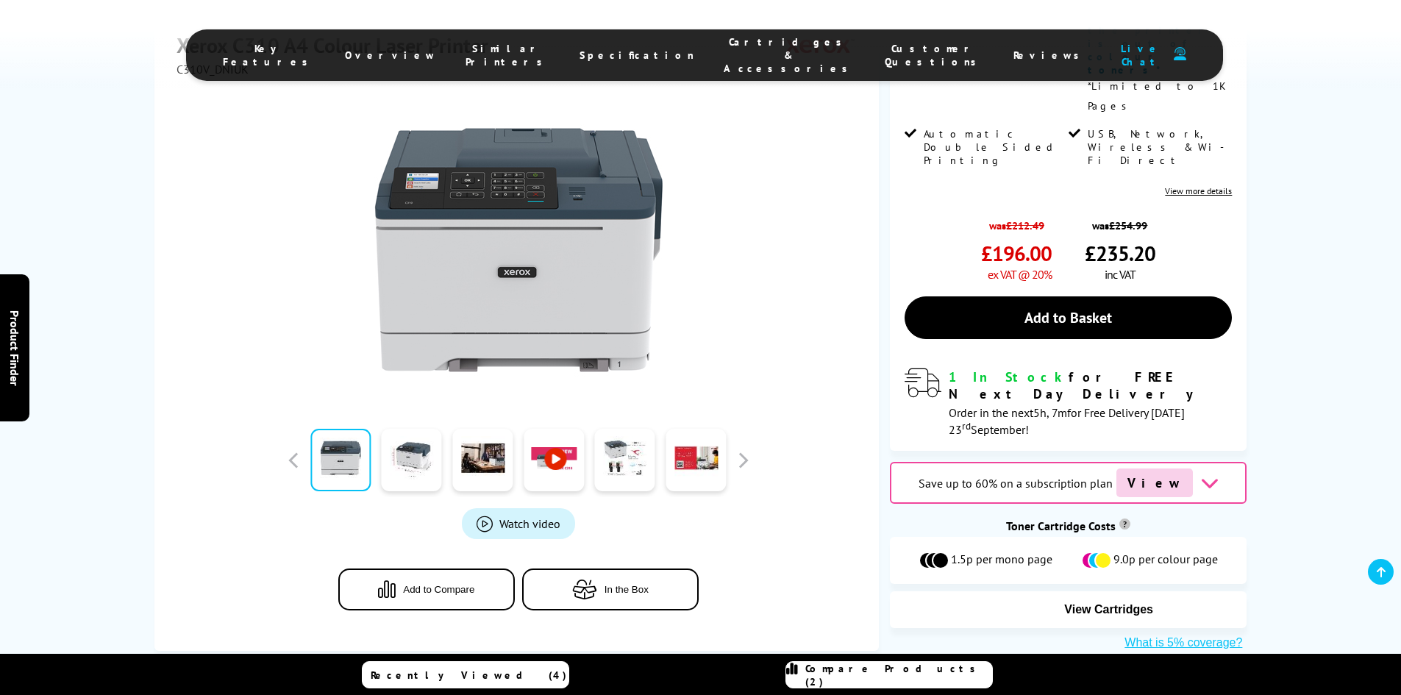
scroll to position [589, 0]
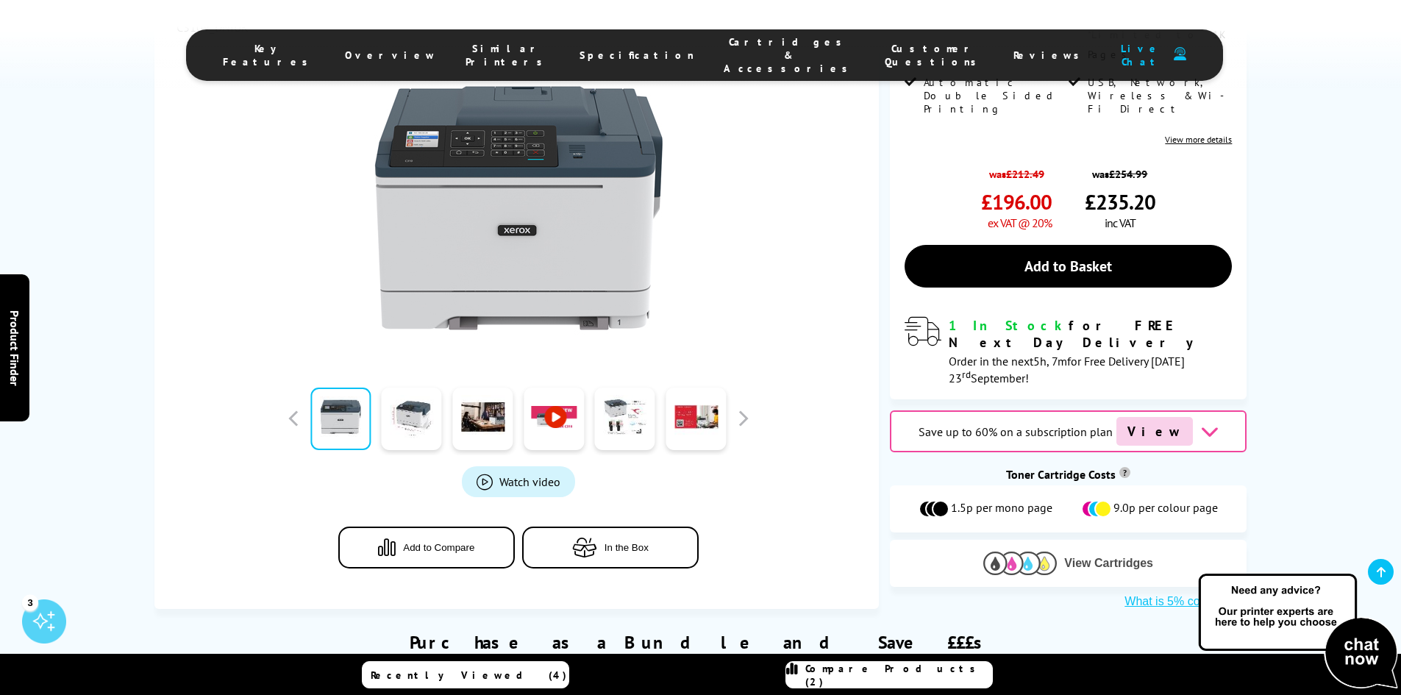
click at [1072, 551] on button "View Cartridges" at bounding box center [1068, 563] width 335 height 24
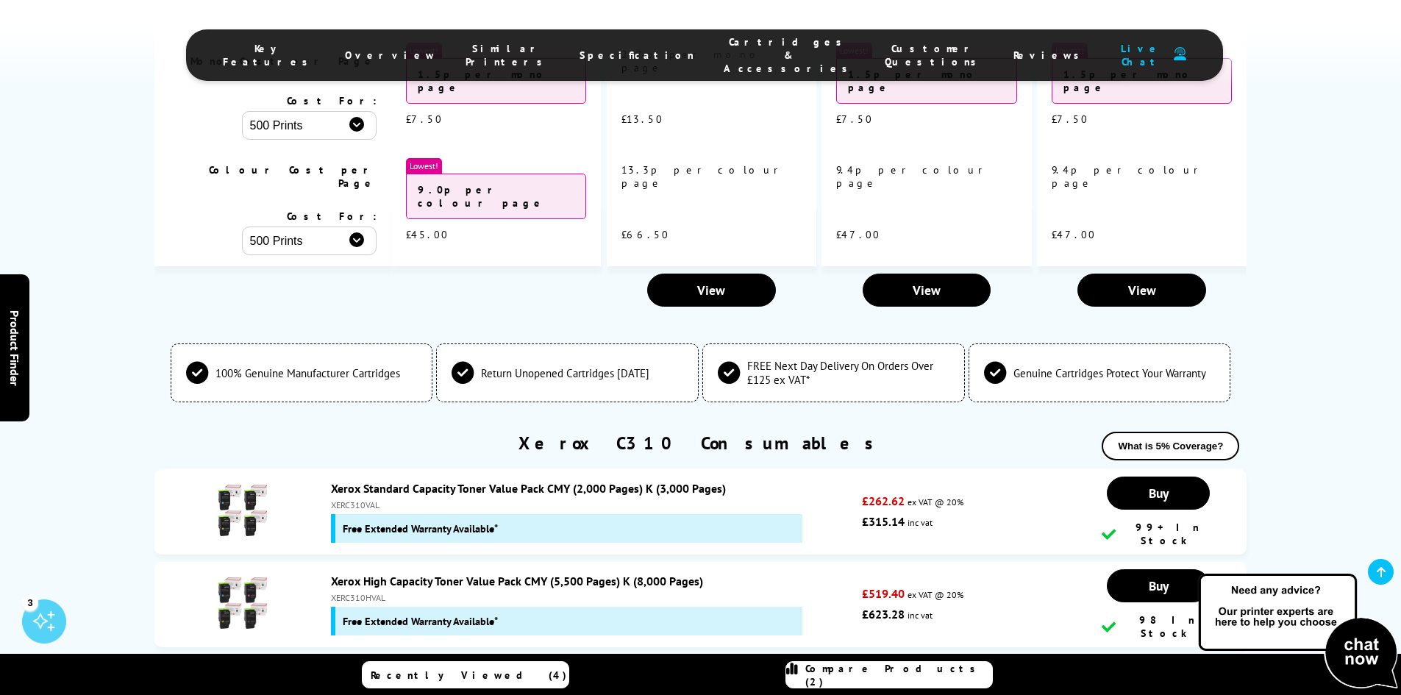
scroll to position [5402, 0]
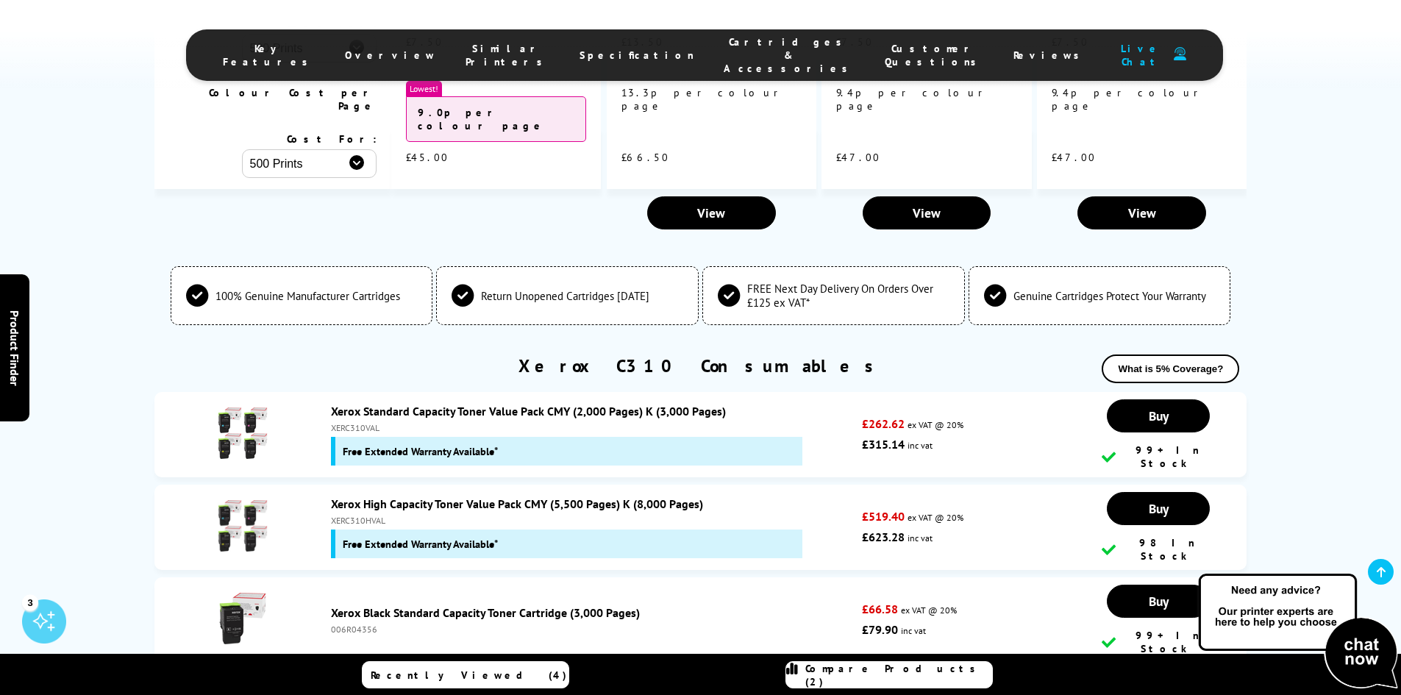
click at [404, 537] on span "Free Extended Warranty Available*" at bounding box center [420, 544] width 155 height 14
click at [260, 500] on img at bounding box center [242, 525] width 51 height 51
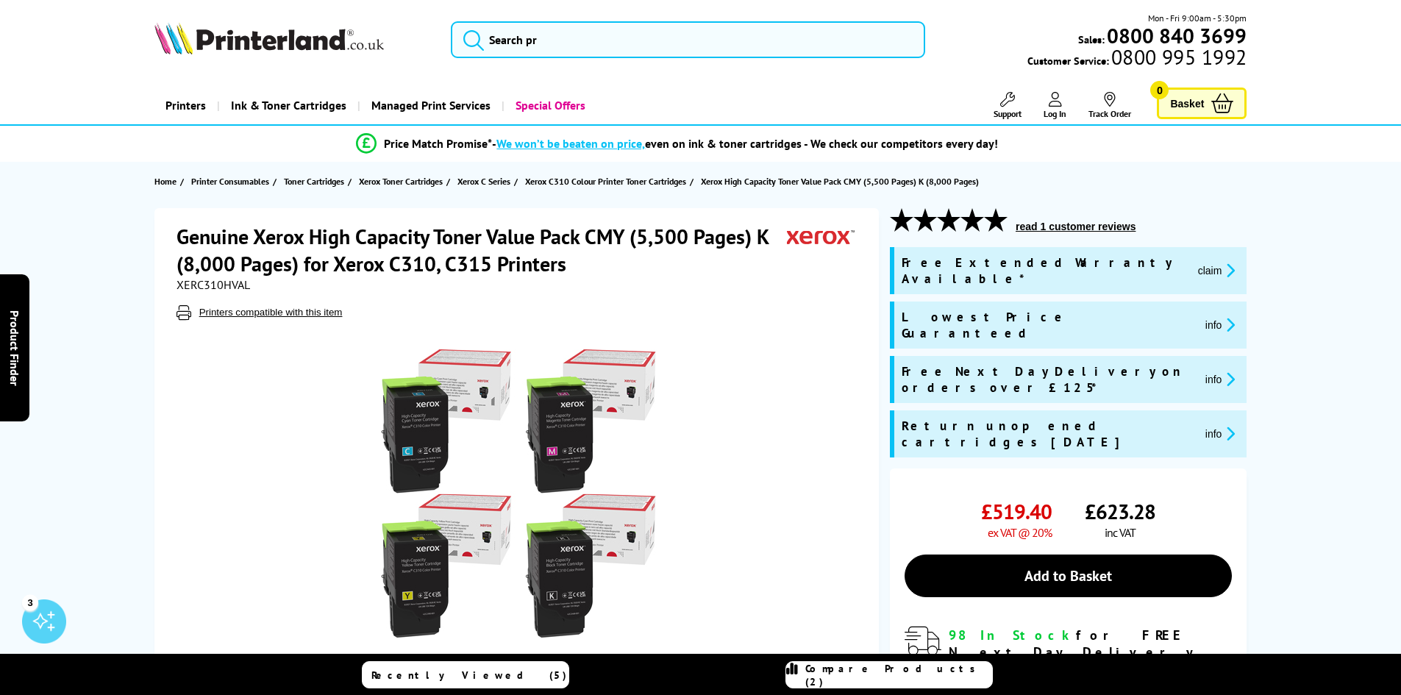
scroll to position [221, 0]
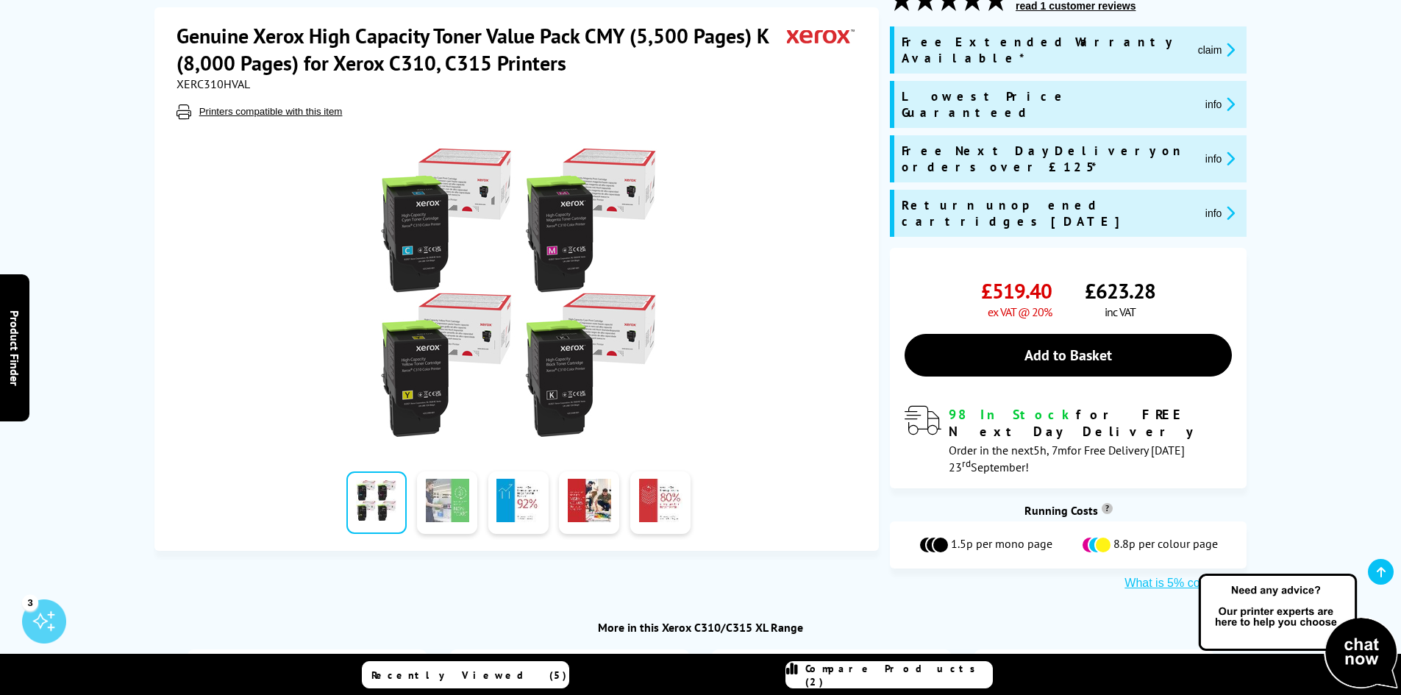
click at [448, 491] on link at bounding box center [447, 503] width 60 height 63
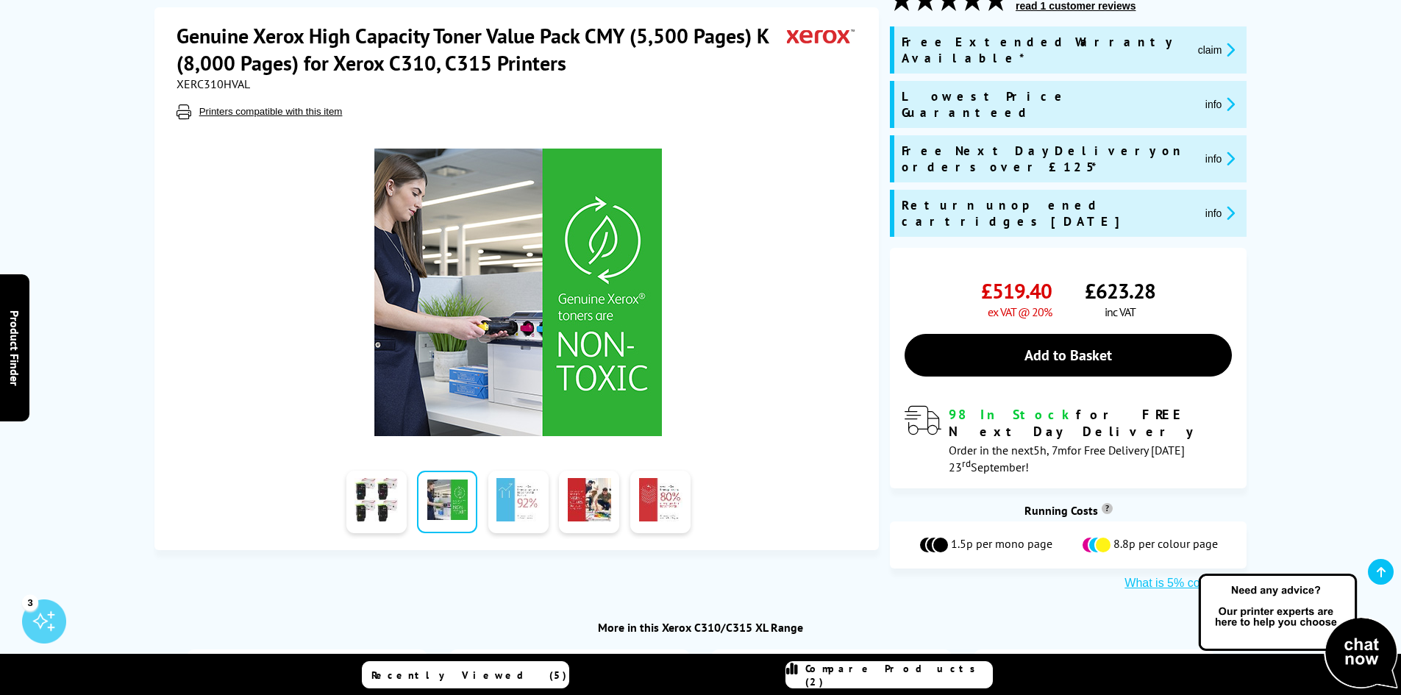
click at [518, 482] on link at bounding box center [518, 503] width 60 height 63
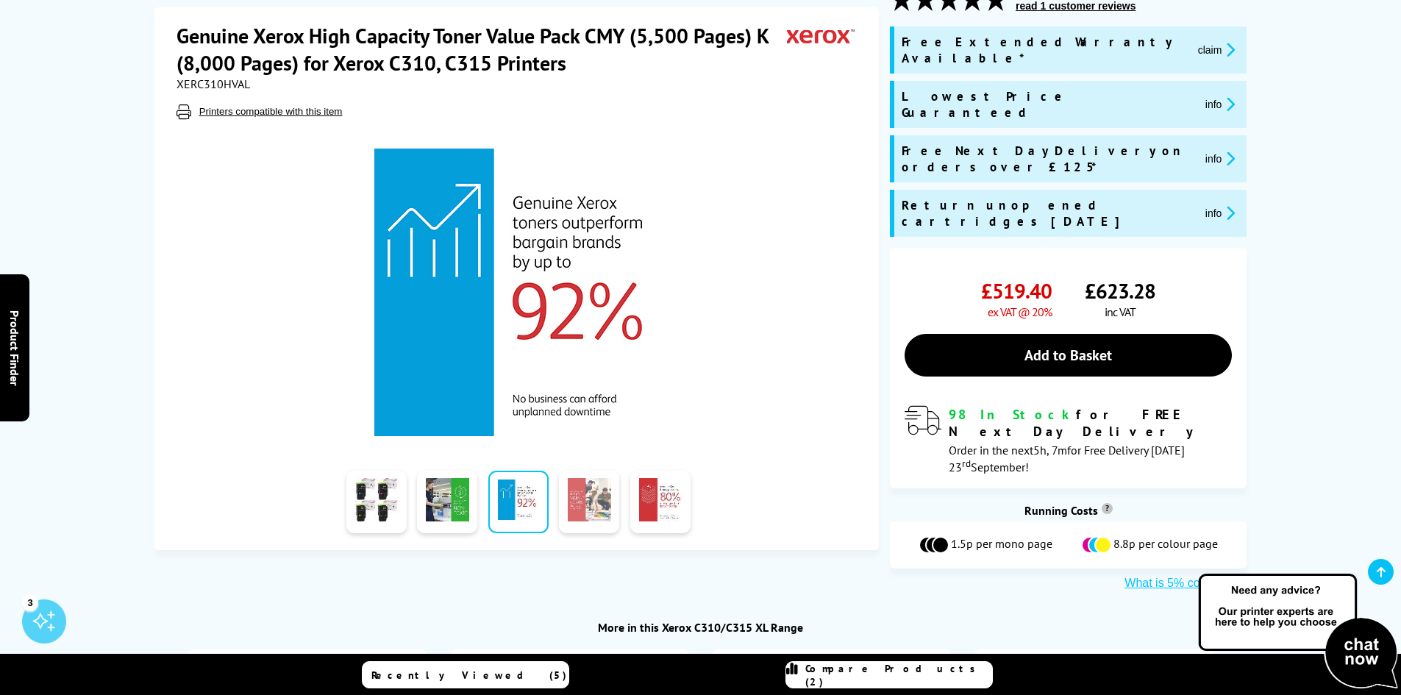
click at [601, 473] on link at bounding box center [589, 503] width 60 height 63
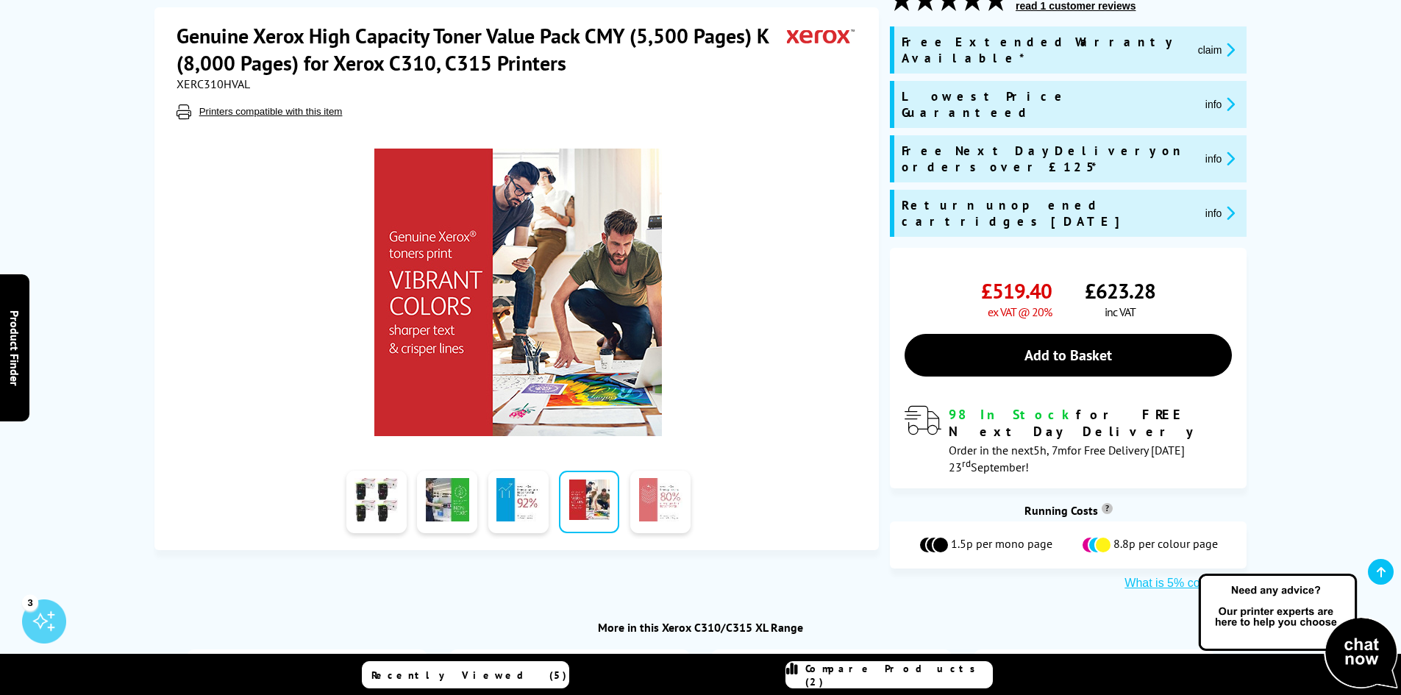
click at [676, 476] on link at bounding box center [660, 503] width 60 height 63
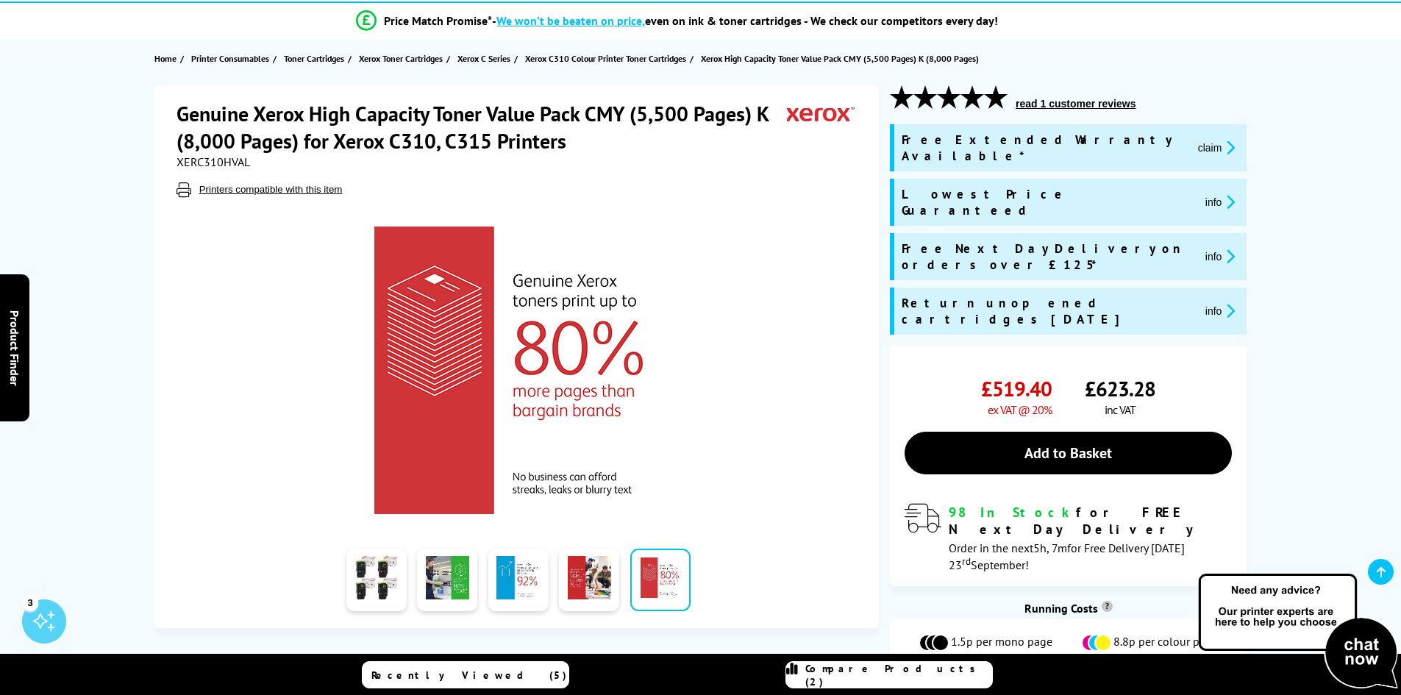
scroll to position [0, 0]
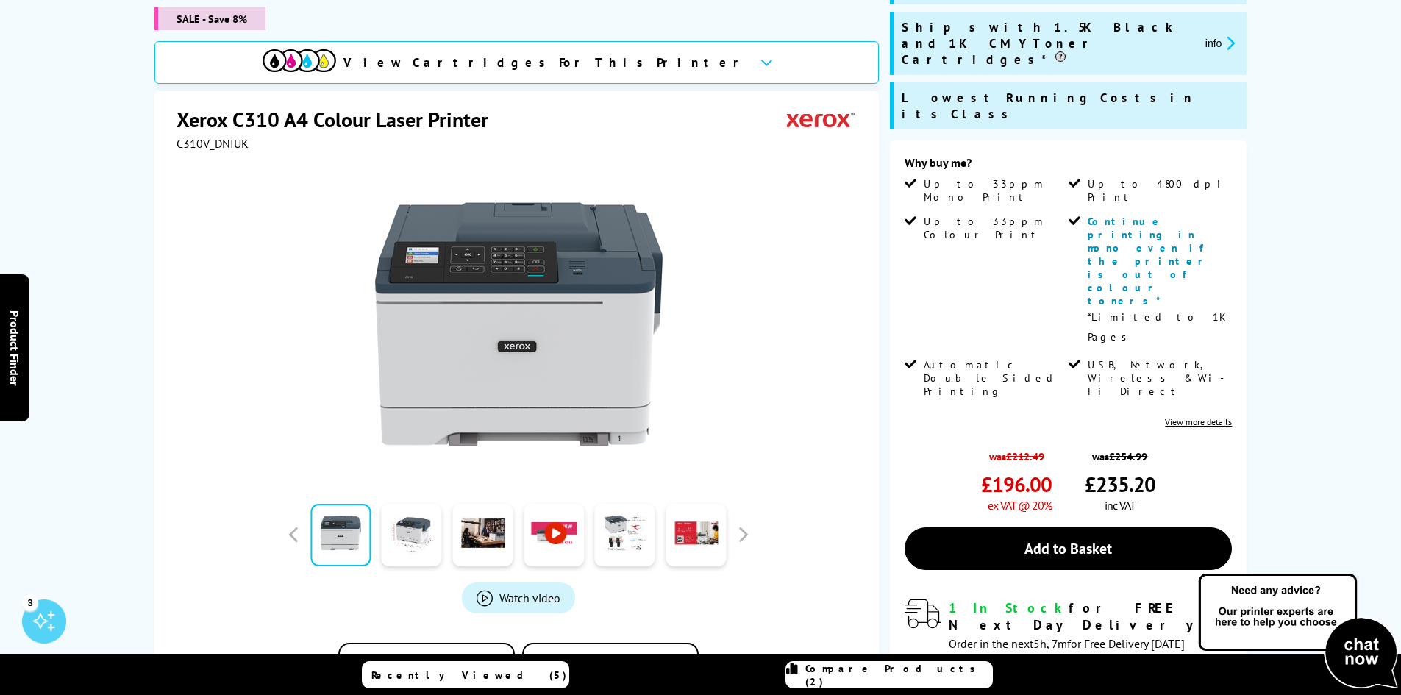
scroll to position [540, 0]
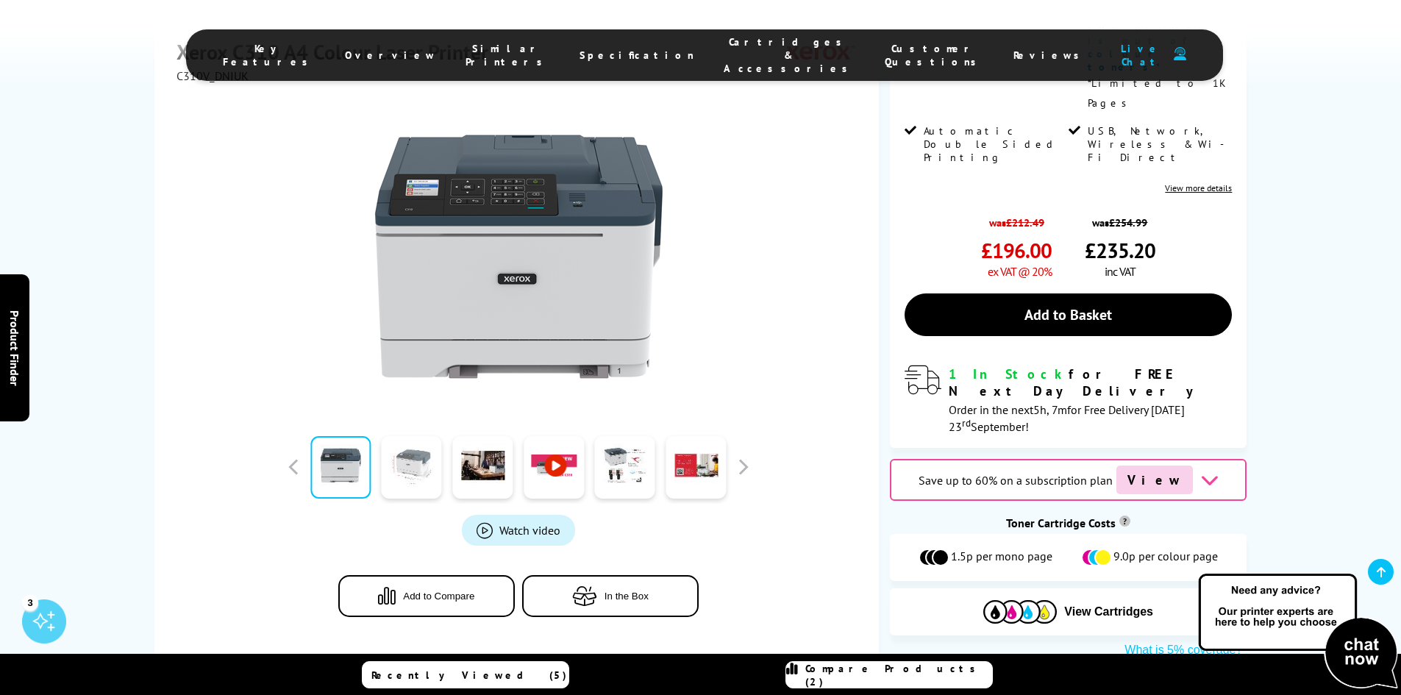
click at [410, 435] on link at bounding box center [412, 466] width 60 height 63
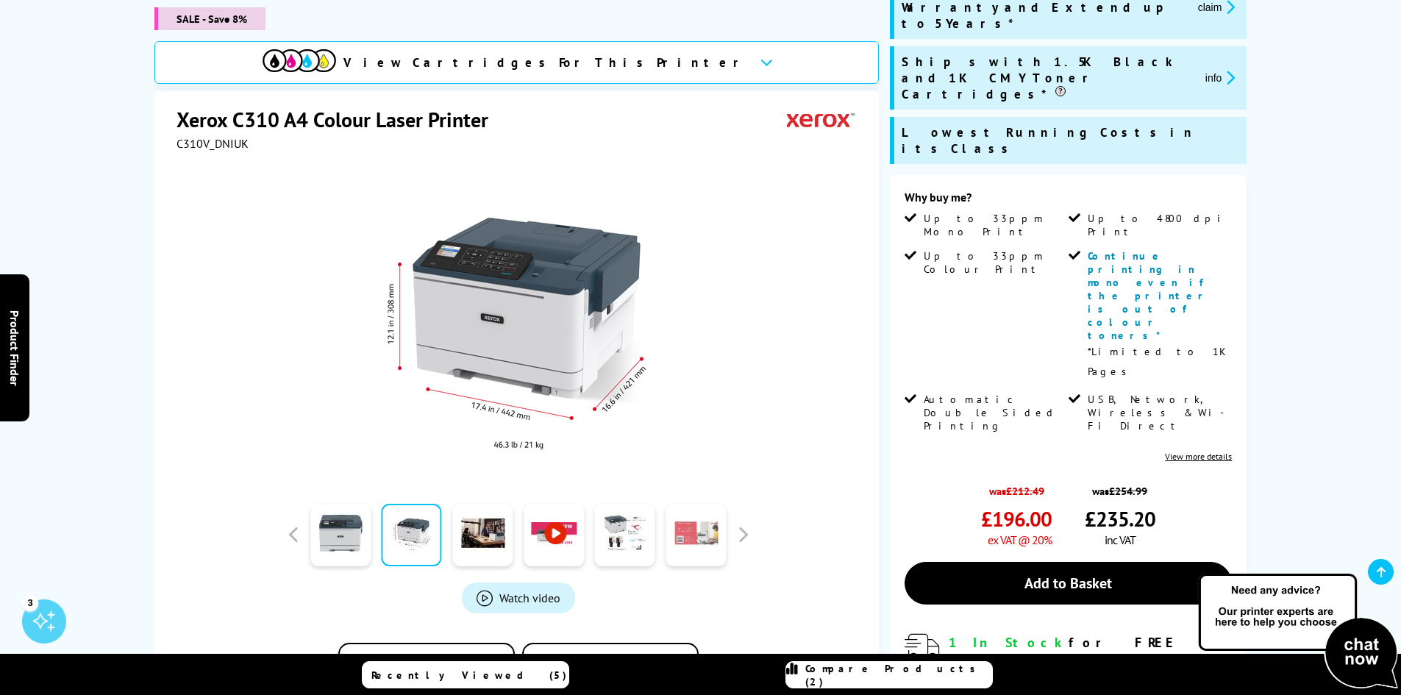
scroll to position [246, 0]
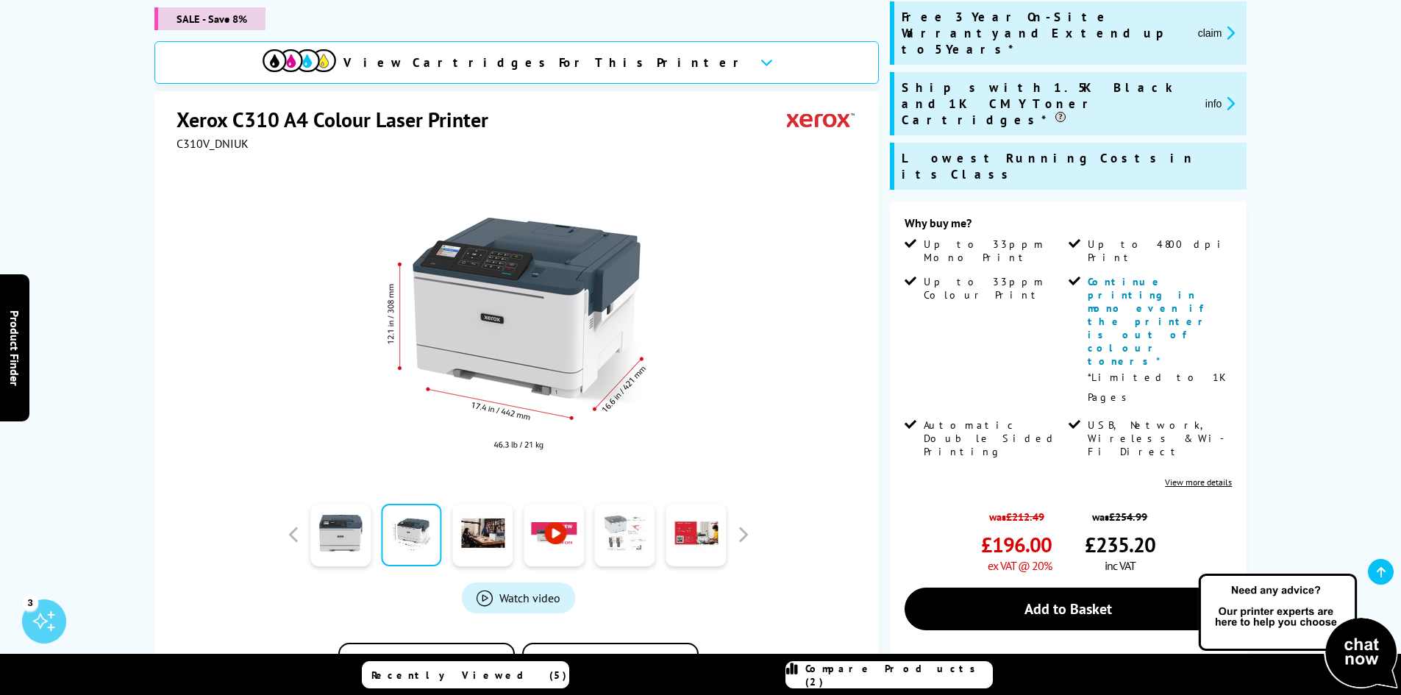
click at [622, 555] on link at bounding box center [625, 535] width 60 height 63
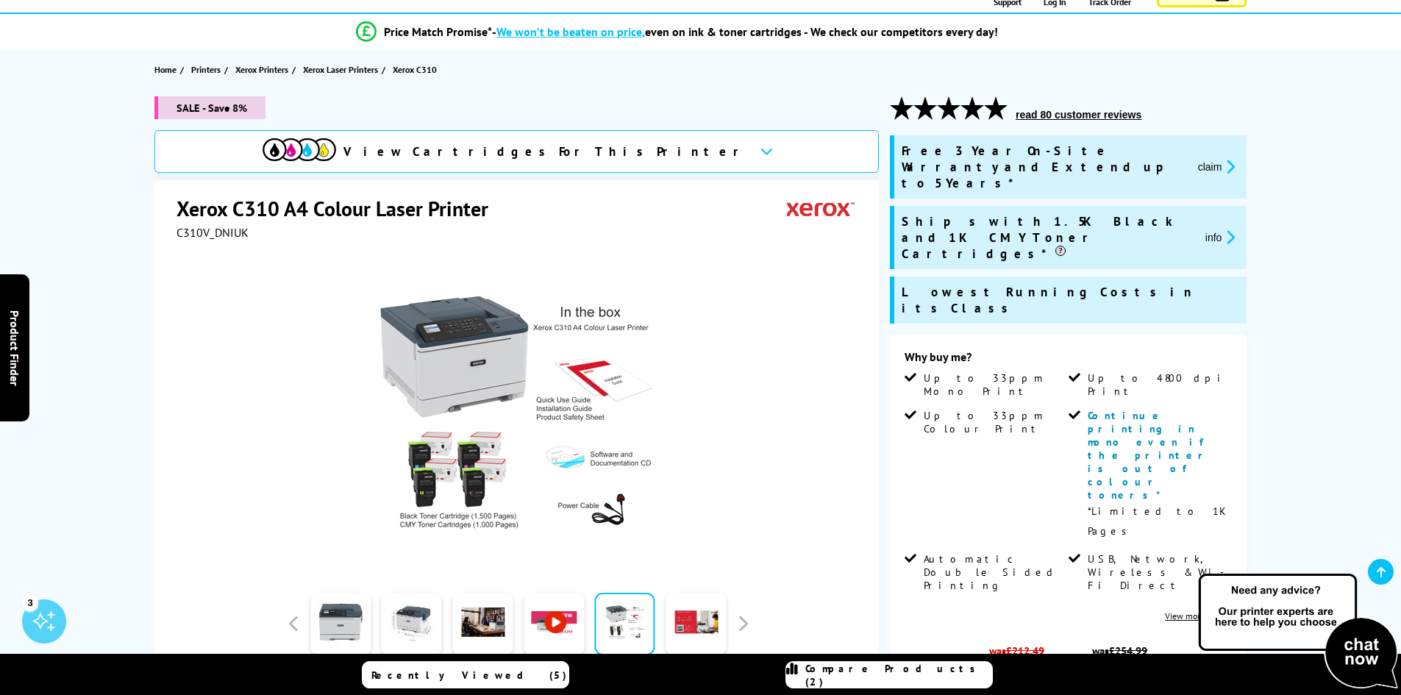
scroll to position [0, 0]
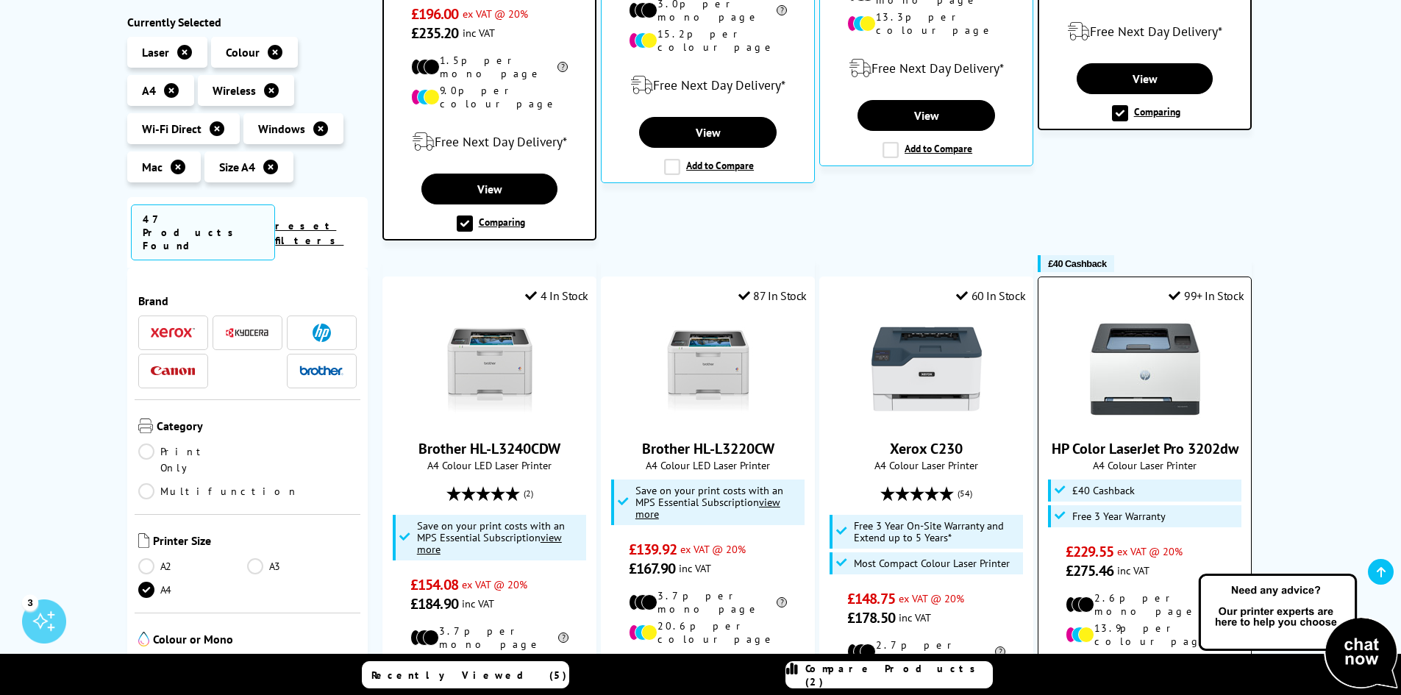
scroll to position [809, 0]
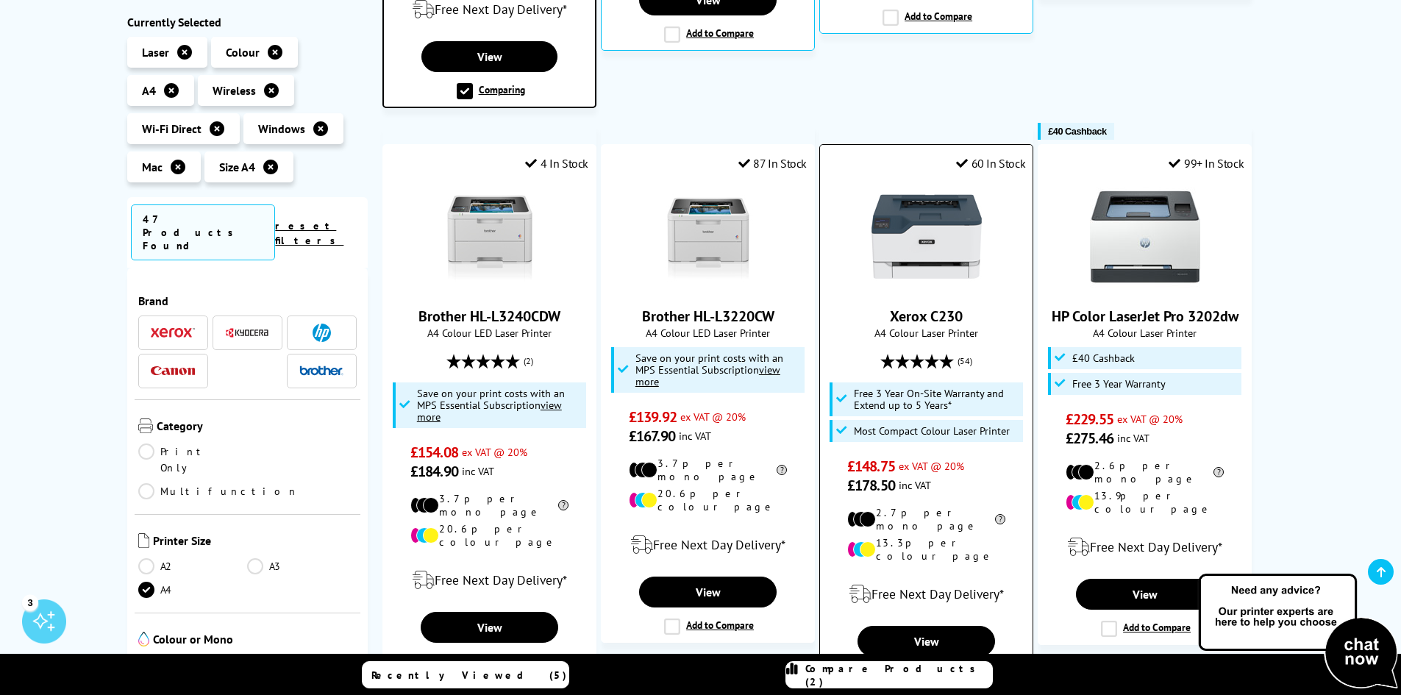
click at [889, 668] on label "Add to Compare" at bounding box center [928, 676] width 90 height 16
click at [0, 0] on input "Add to Compare" at bounding box center [0, 0] width 0 height 0
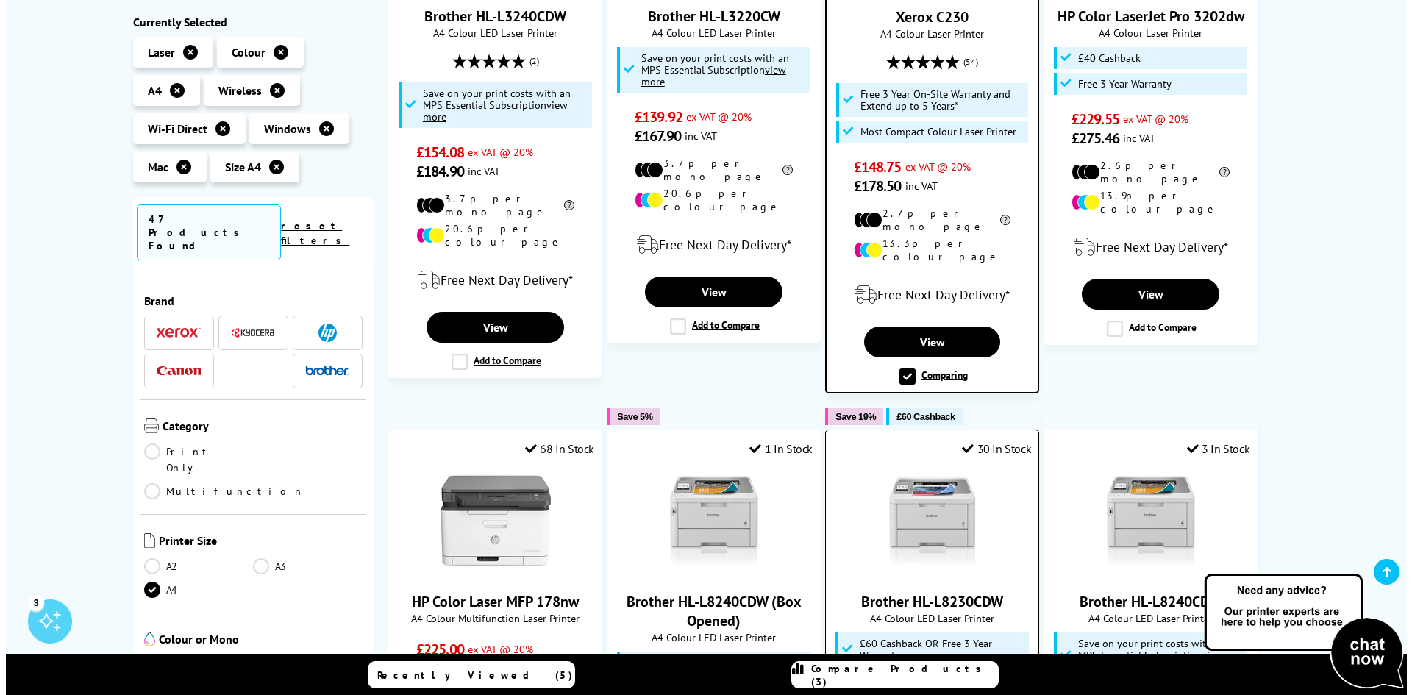
scroll to position [1251, 0]
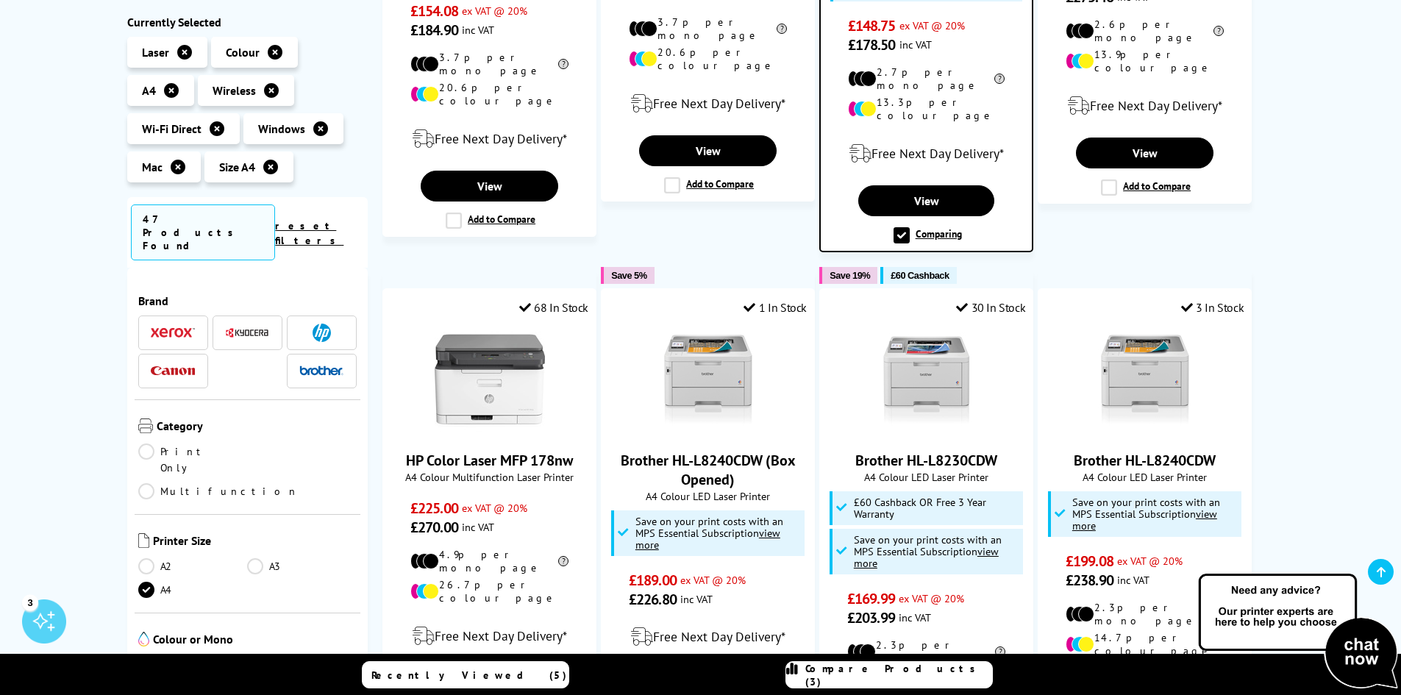
click at [480, 672] on span "Recently Viewed (5)" at bounding box center [469, 675] width 196 height 13
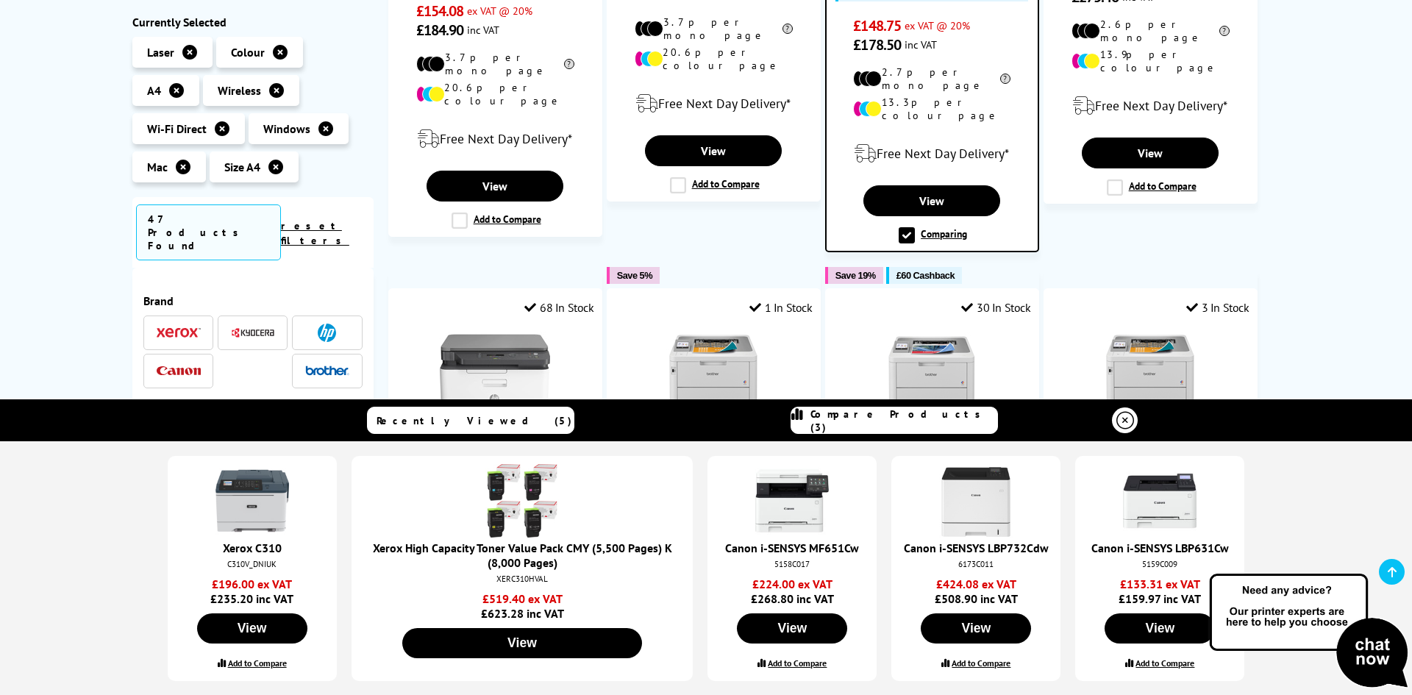
click at [1183, 664] on label "Add to Compare" at bounding box center [1165, 663] width 59 height 11
click at [0, 0] on input "Add to Compare" at bounding box center [0, 0] width 0 height 0
click at [876, 424] on span "Compare Products (4)" at bounding box center [904, 421] width 187 height 26
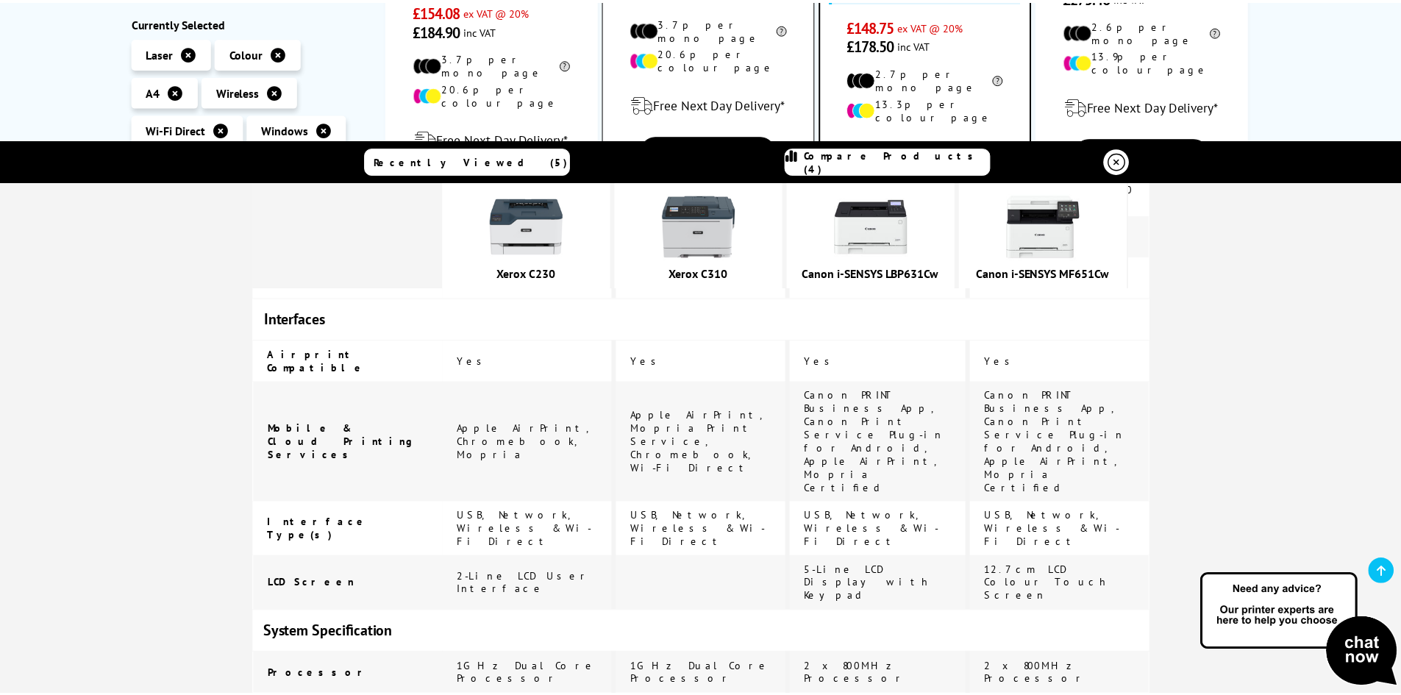
scroll to position [1545, 0]
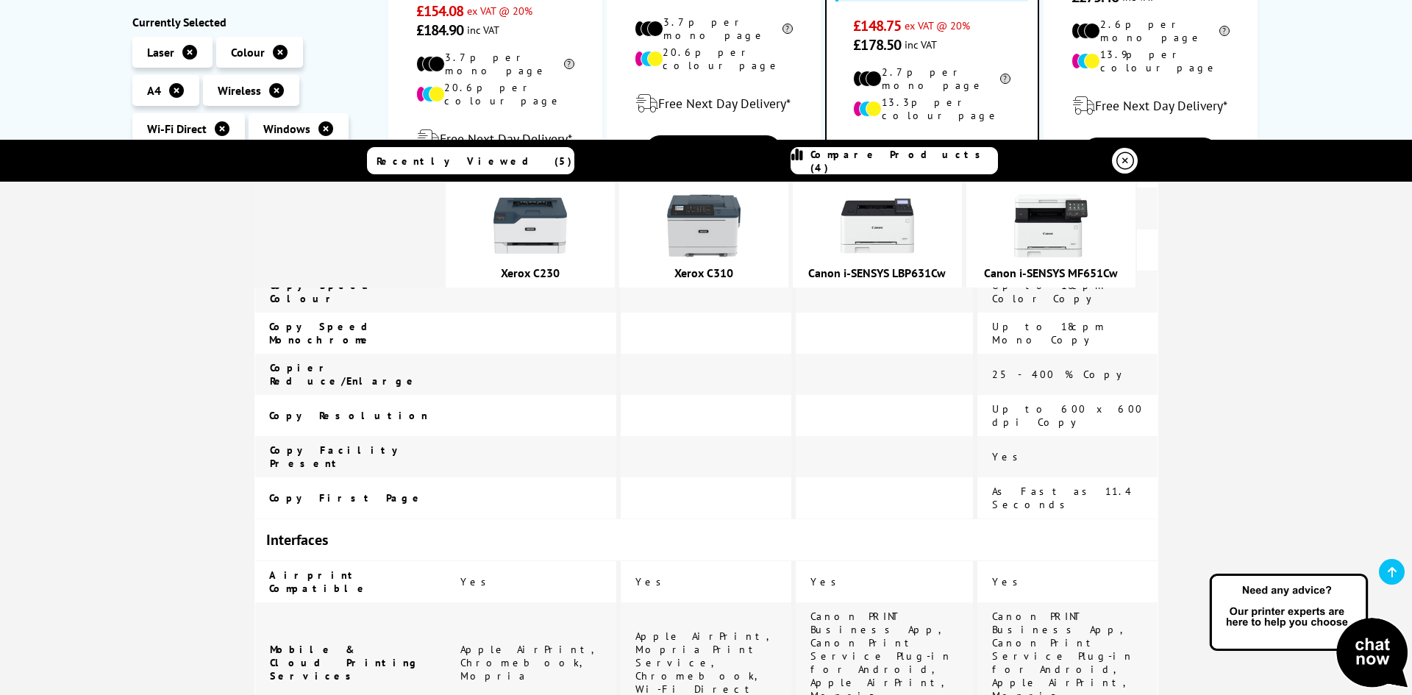
drag, startPoint x: 1337, startPoint y: 92, endPoint x: 1306, endPoint y: 109, distance: 35.2
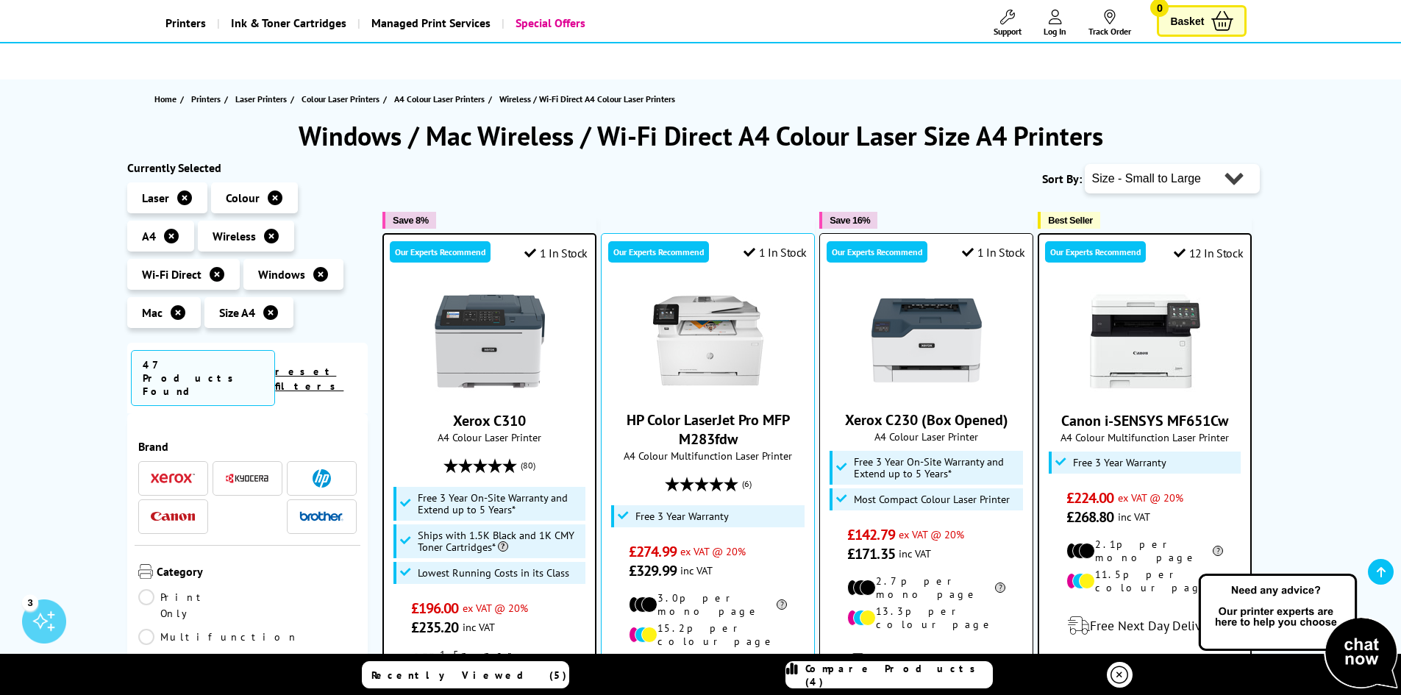
scroll to position [294, 0]
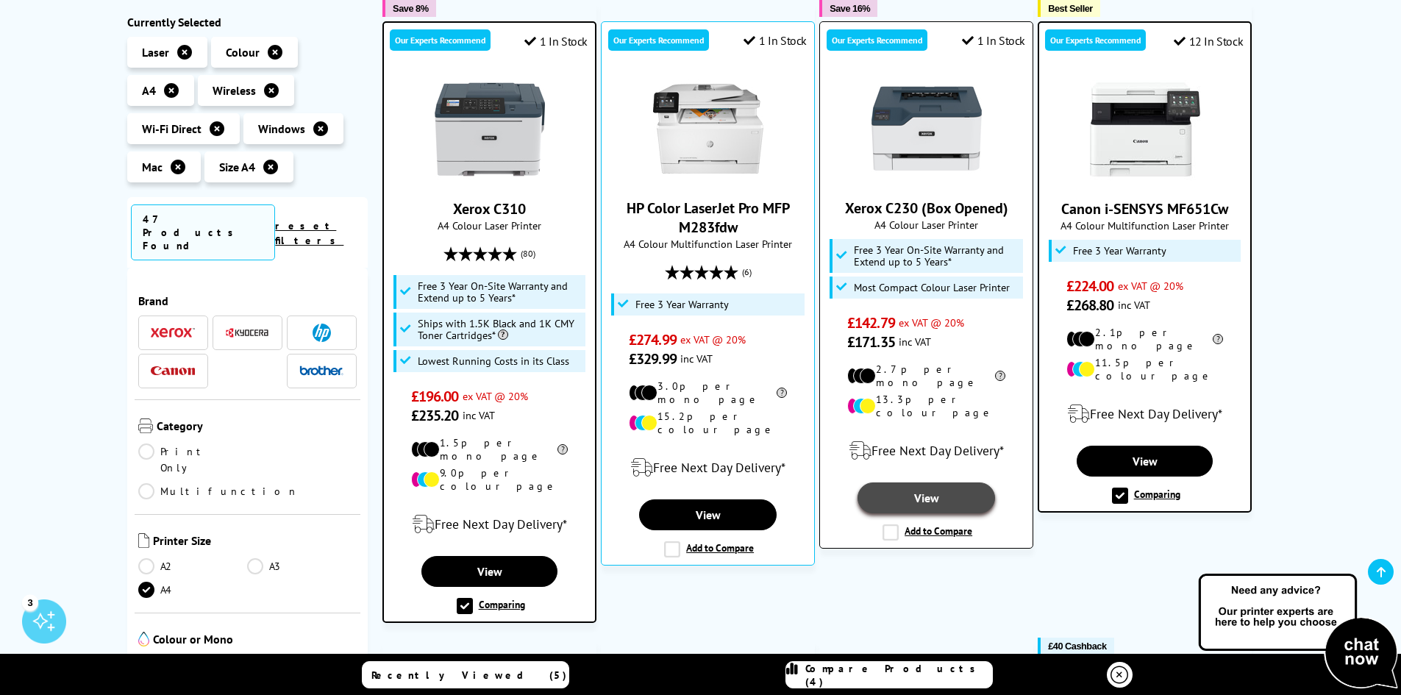
click at [939, 483] on link "View" at bounding box center [926, 498] width 137 height 31
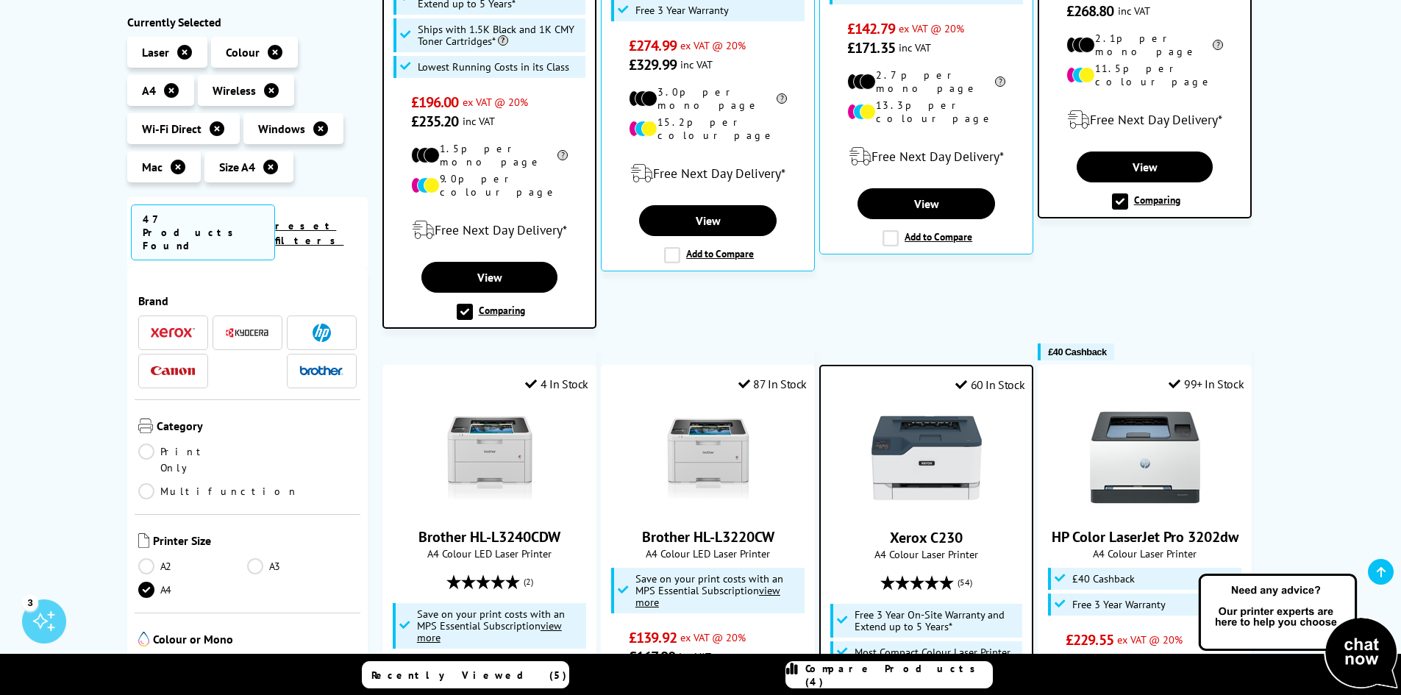
scroll to position [883, 0]
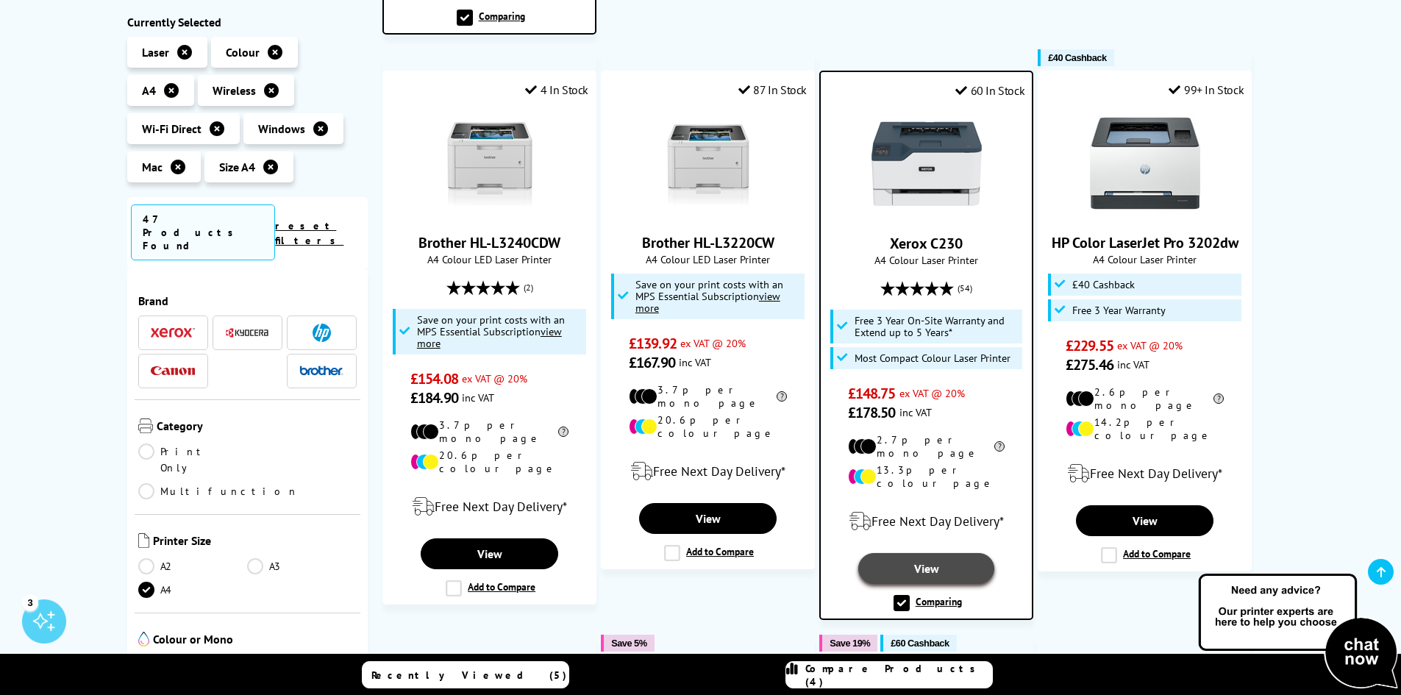
click at [934, 553] on link "View" at bounding box center [926, 568] width 136 height 31
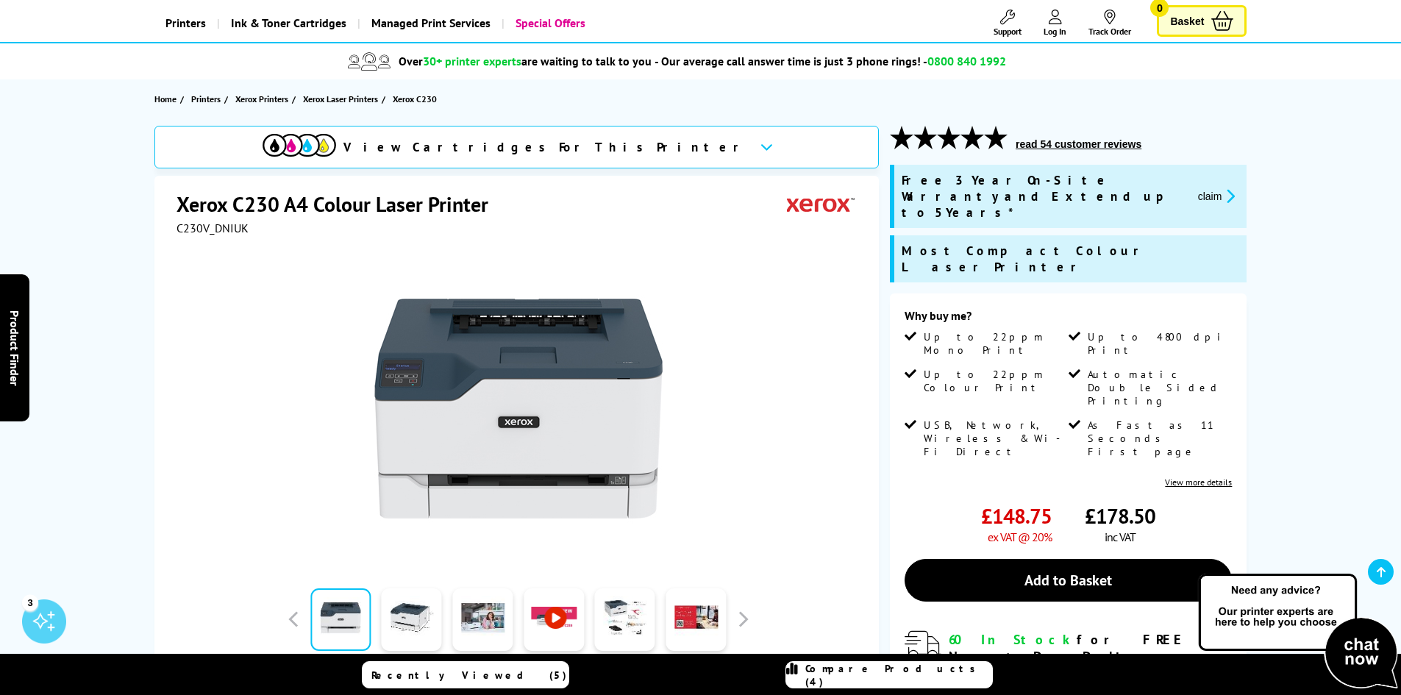
scroll to position [221, 0]
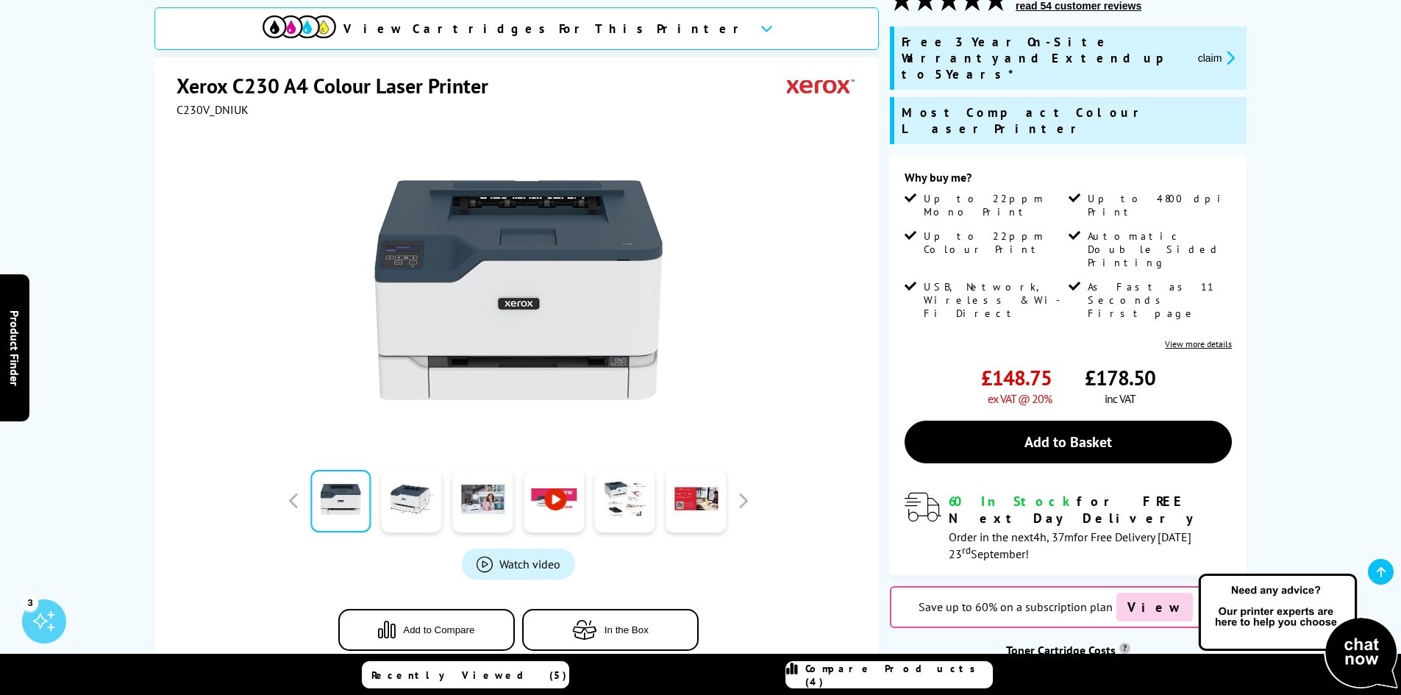
click at [1201, 598] on icon at bounding box center [1210, 607] width 18 height 18
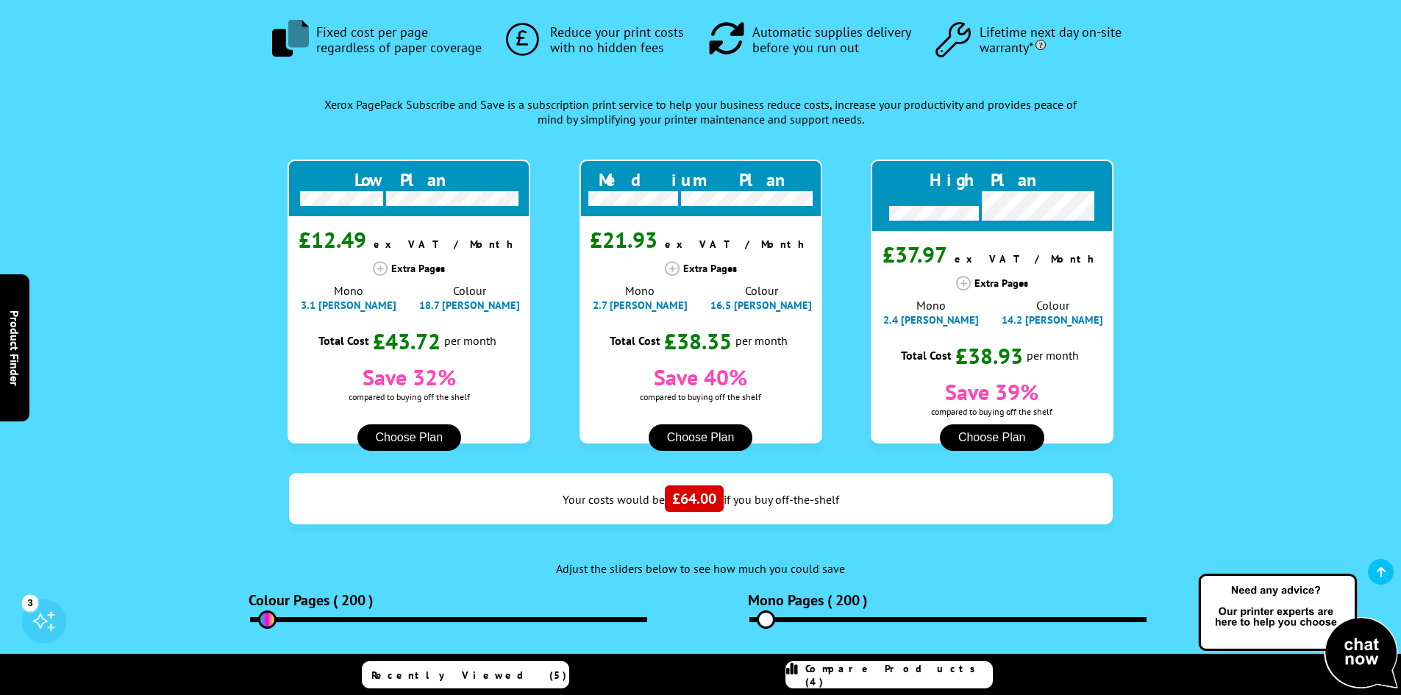
scroll to position [1540, 0]
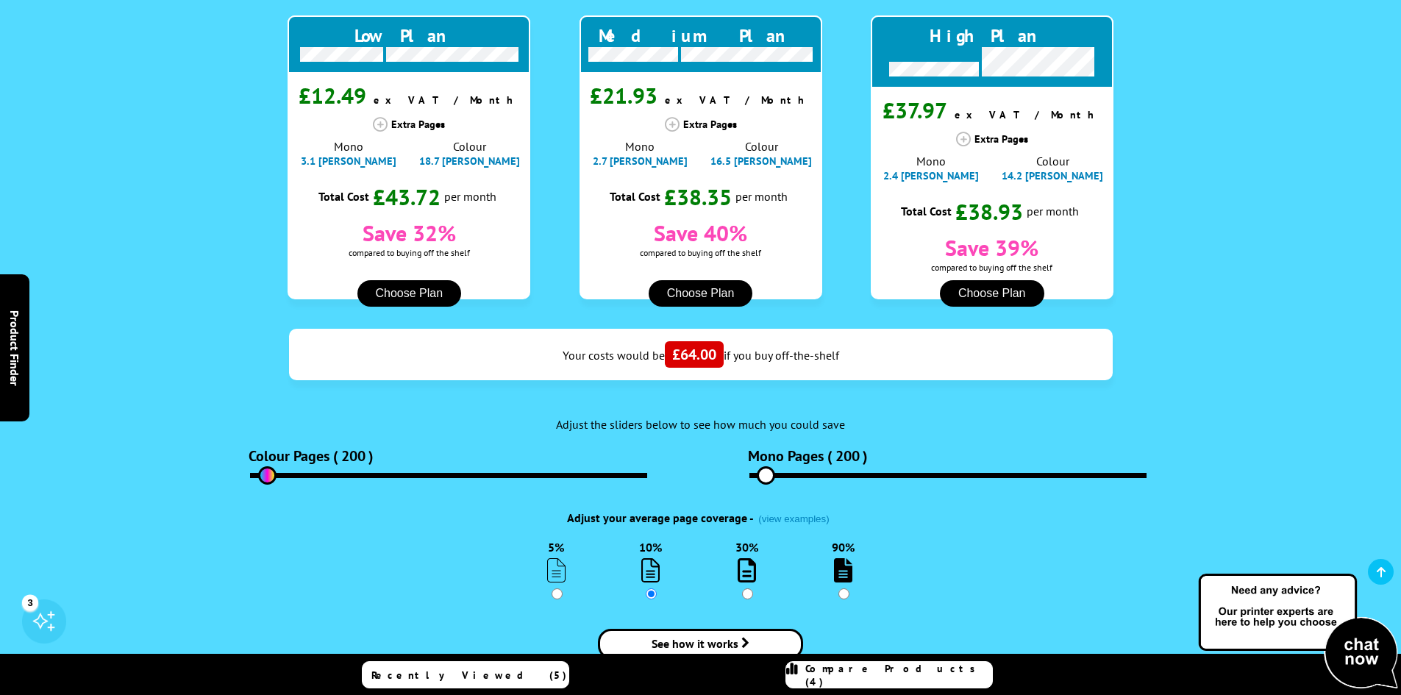
click at [560, 589] on input "5%" at bounding box center [557, 594] width 11 height 11
radio input "true"
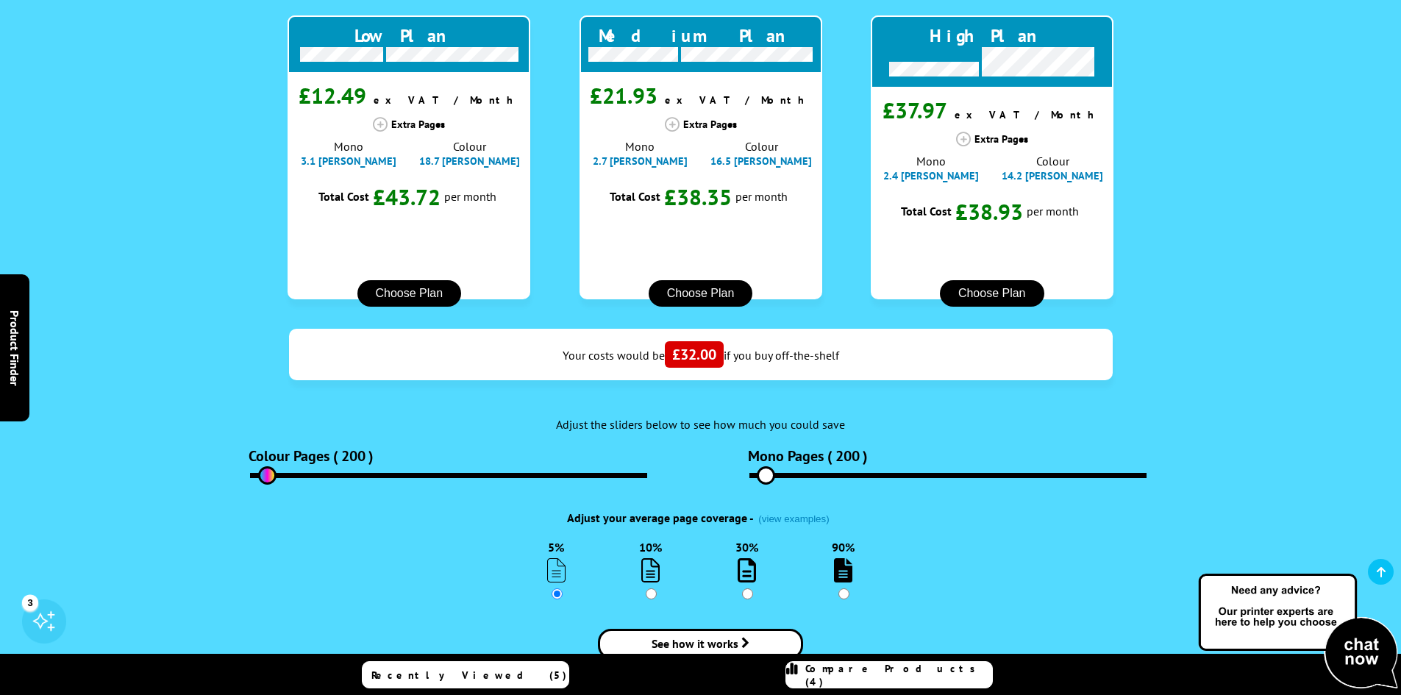
click at [749, 589] on input "30%" at bounding box center [747, 594] width 11 height 11
radio input "true"
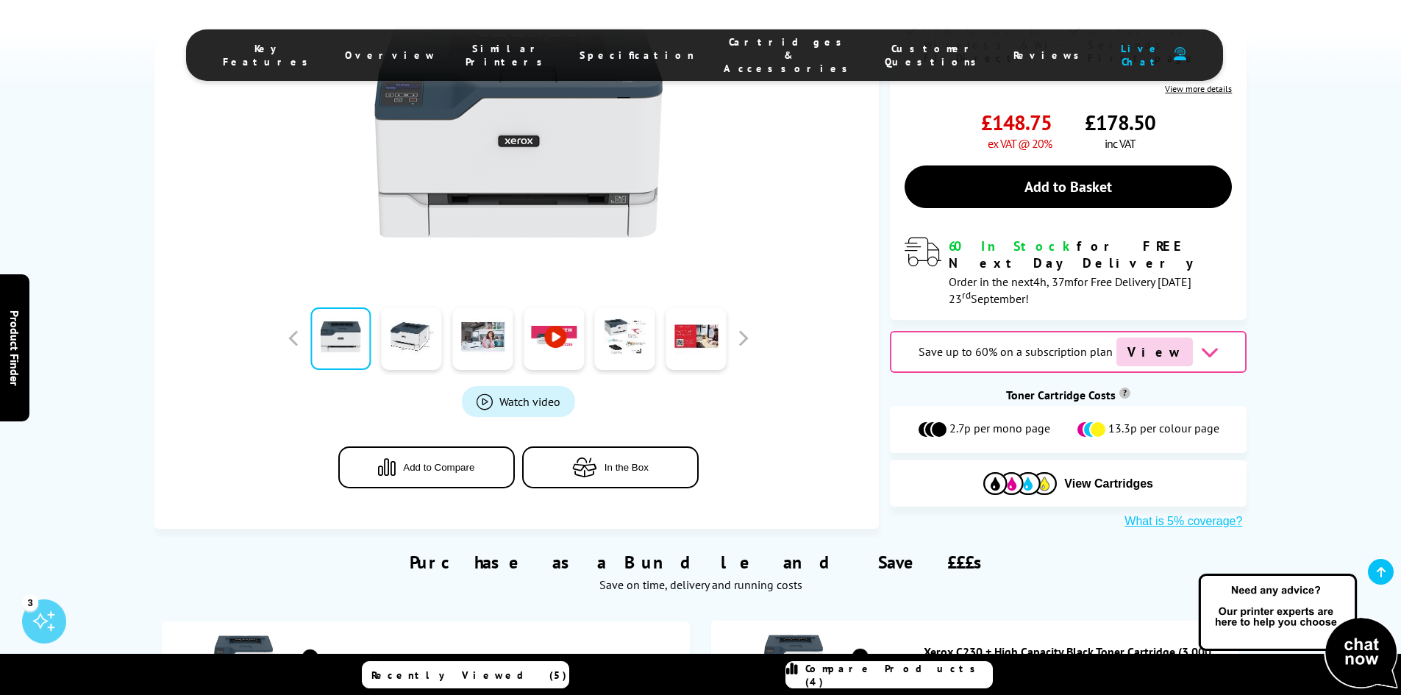
scroll to position [363, 0]
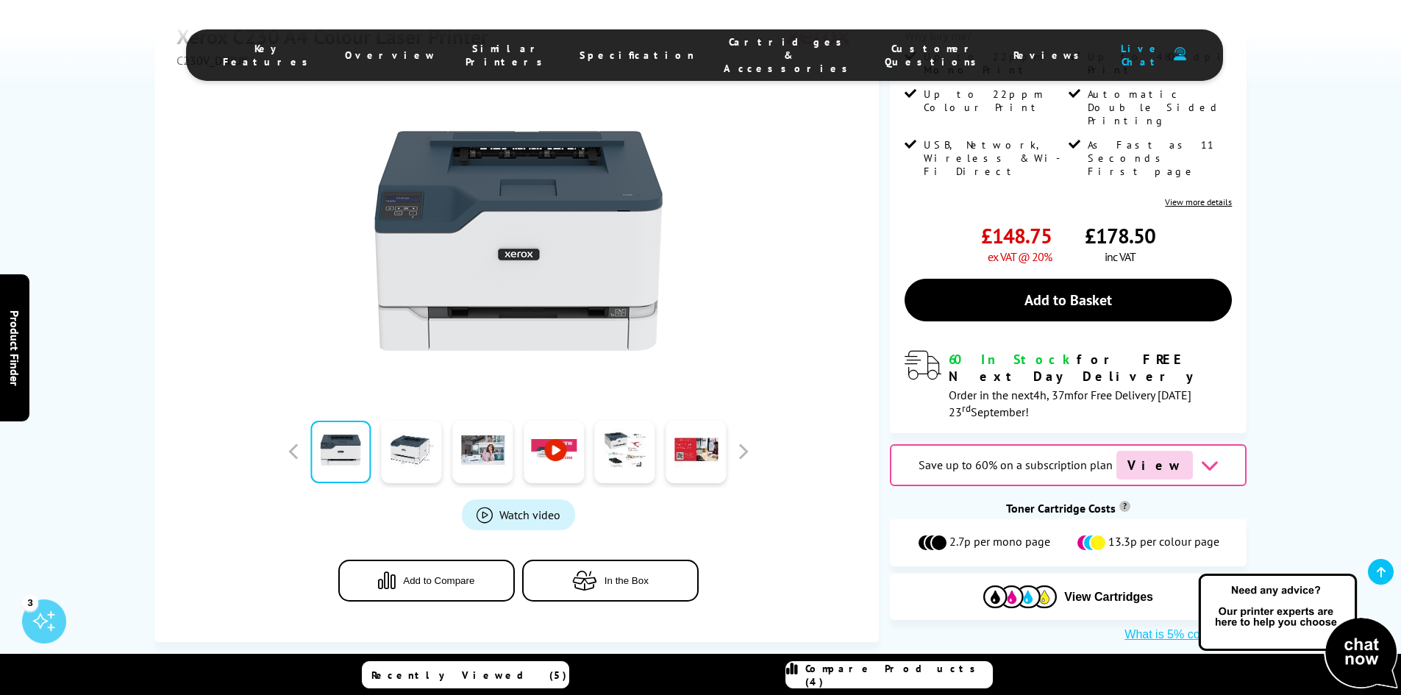
click at [607, 575] on span "In the Box" at bounding box center [627, 580] width 44 height 11
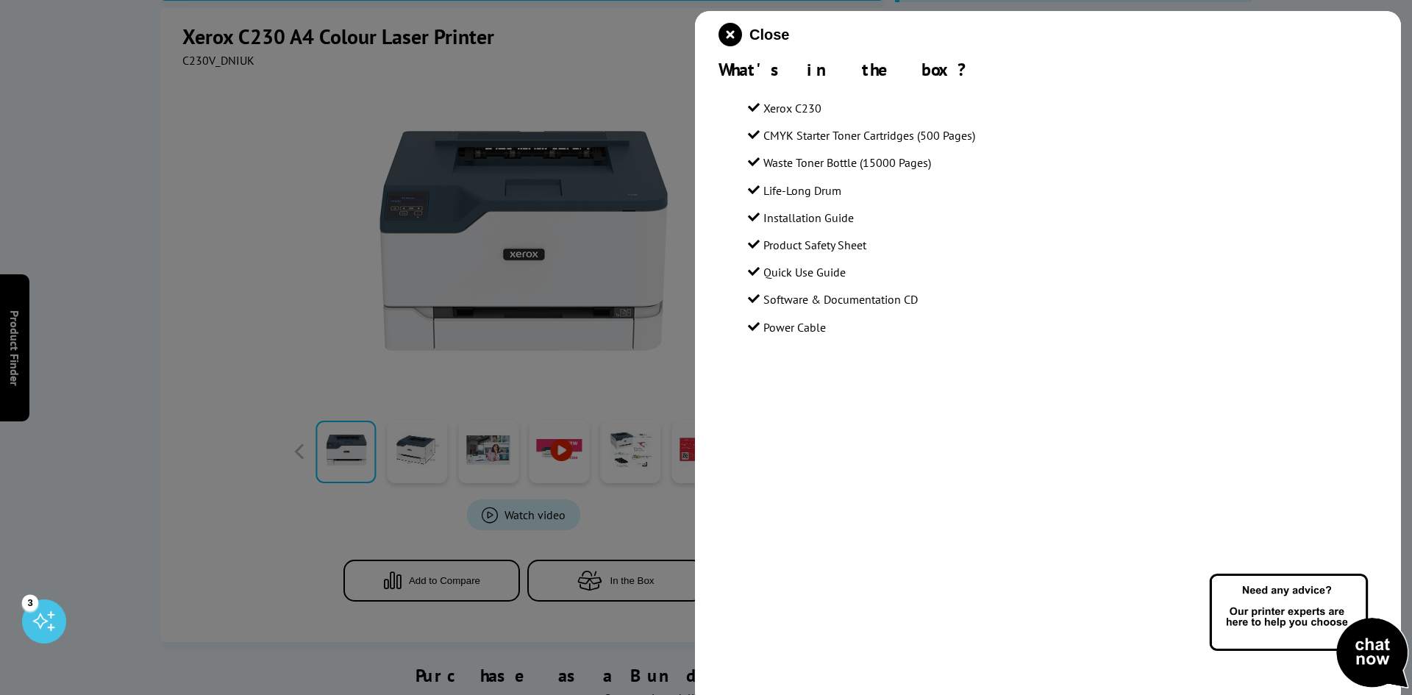
click at [279, 246] on div at bounding box center [706, 347] width 1412 height 695
click at [733, 37] on icon "close modal" at bounding box center [731, 35] width 24 height 24
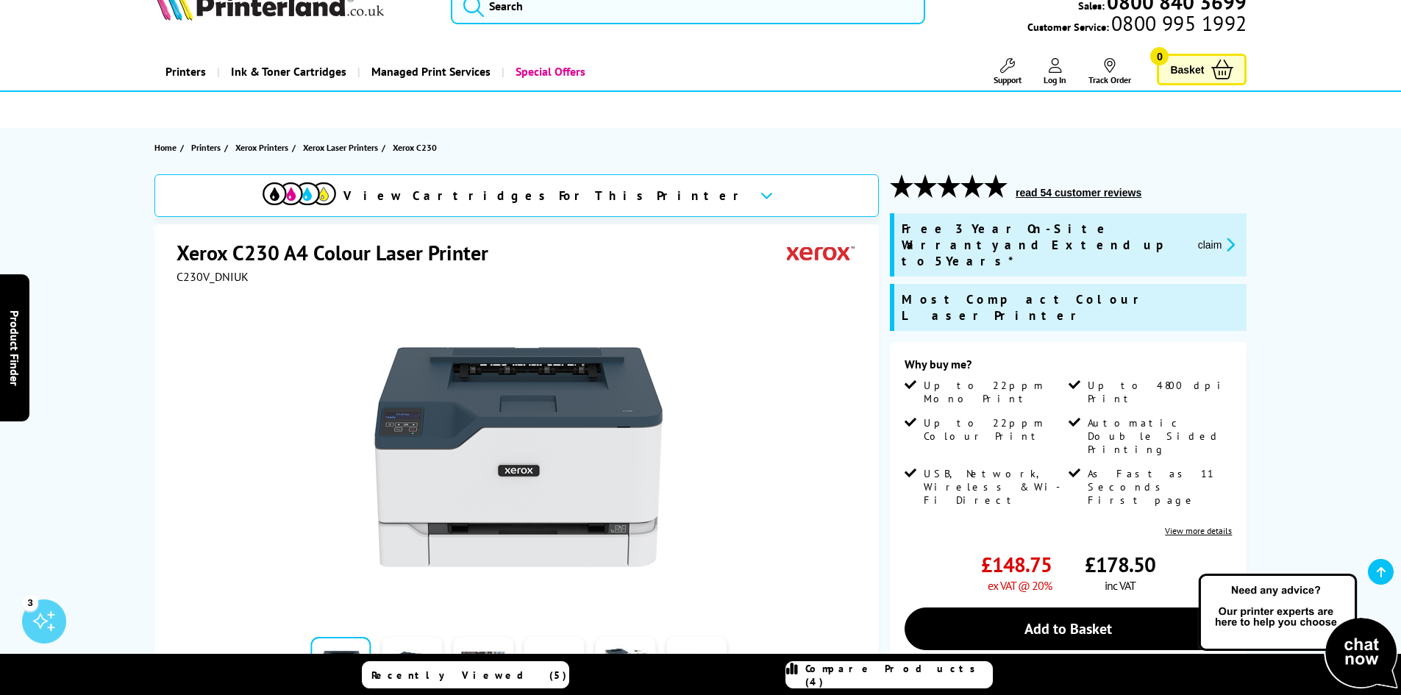
scroll to position [0, 0]
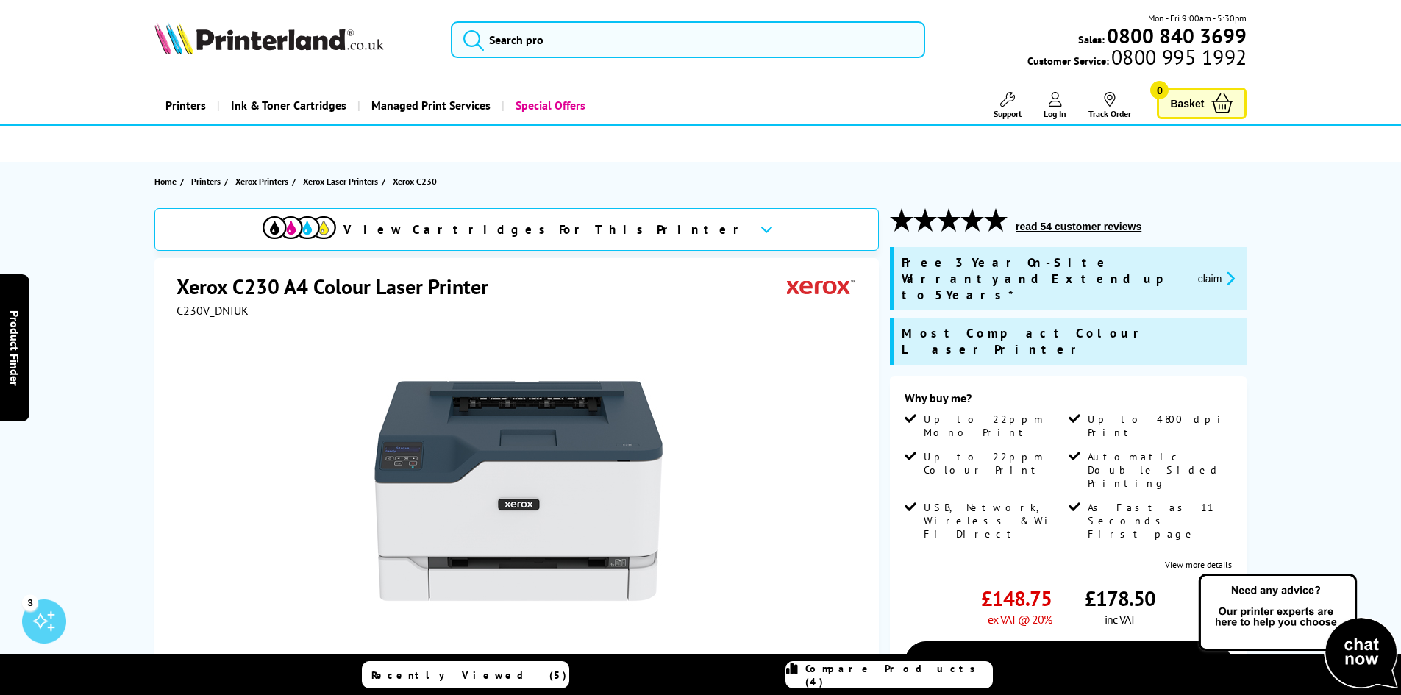
click at [630, 234] on span "View Cartridges For This Printer" at bounding box center [546, 229] width 405 height 16
click at [1218, 270] on button "claim" at bounding box center [1217, 278] width 46 height 17
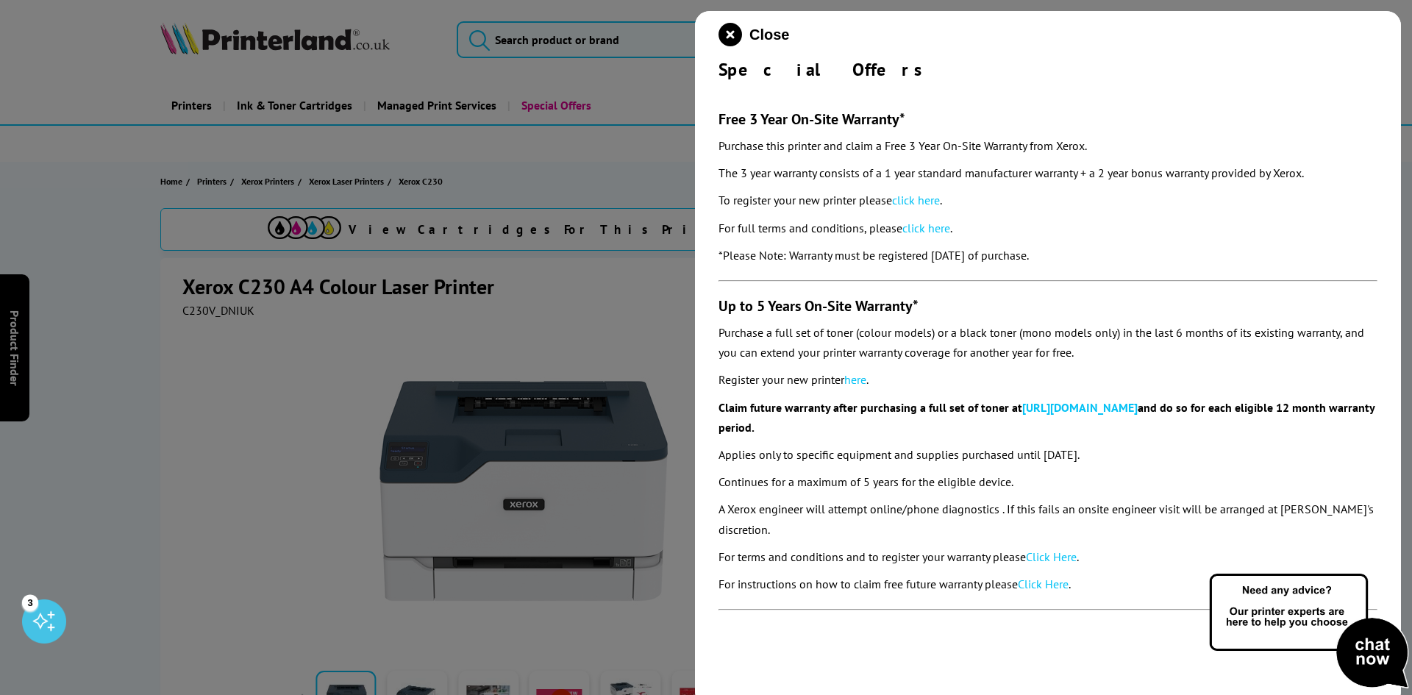
drag, startPoint x: 109, startPoint y: 344, endPoint x: 128, endPoint y: 341, distance: 19.5
click at [110, 344] on div at bounding box center [706, 347] width 1412 height 695
click at [230, 378] on div at bounding box center [706, 347] width 1412 height 695
click at [721, 15] on div "Close Special Offers Free 3 Year On-Site Warranty* Purchase this printer and cl…" at bounding box center [1048, 358] width 706 height 695
click at [727, 33] on icon "close modal" at bounding box center [731, 35] width 24 height 24
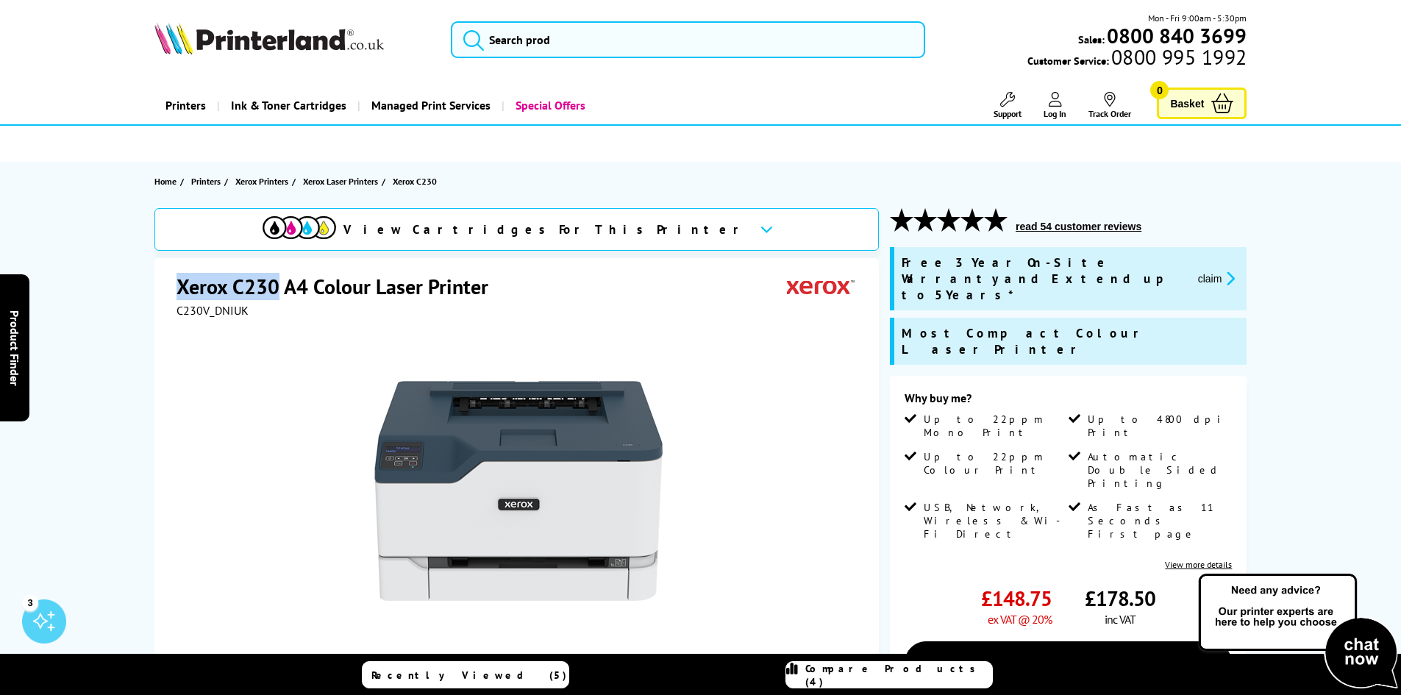
drag, startPoint x: 277, startPoint y: 285, endPoint x: 156, endPoint y: 282, distance: 121.4
click at [156, 282] on div "Xerox C230 A4 Colour Laser Printer C230V_DNIUK Watch video" at bounding box center [516, 575] width 725 height 634
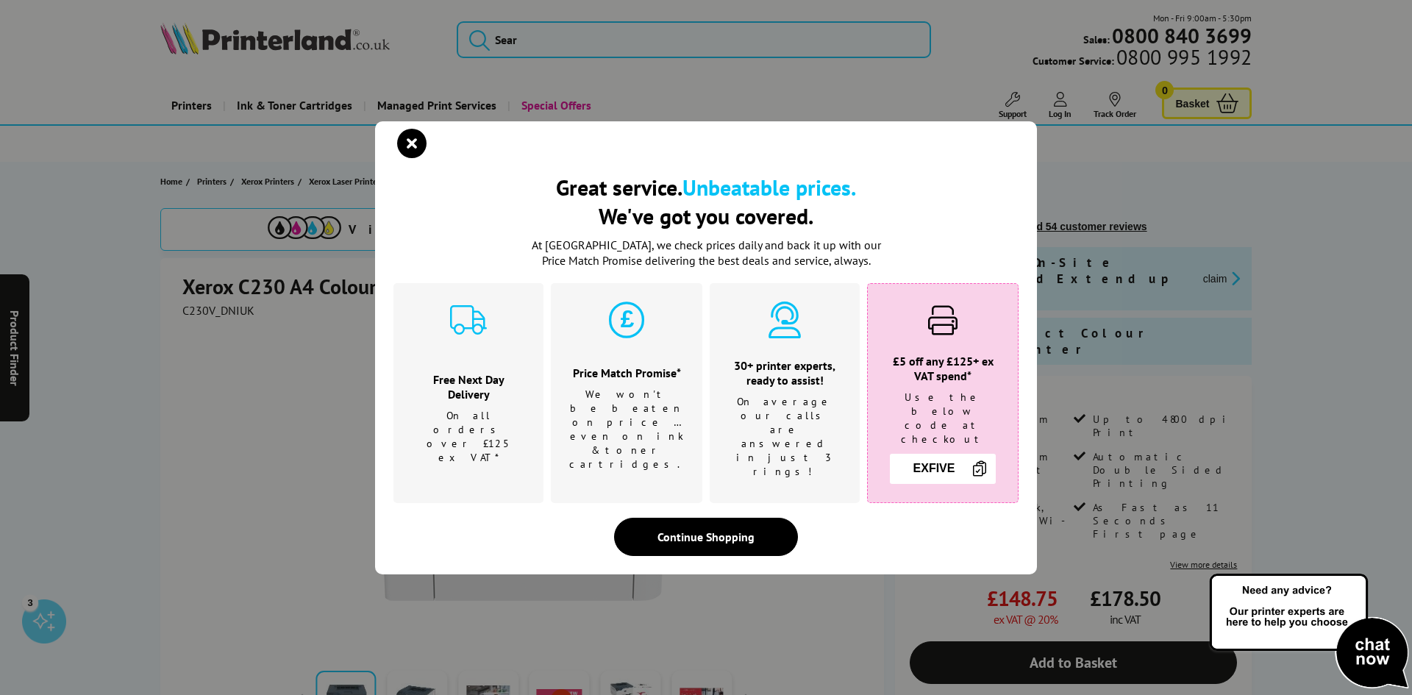
drag, startPoint x: 195, startPoint y: 285, endPoint x: 184, endPoint y: 345, distance: 60.6
click at [146, 352] on div "Great service. Unbeatable prices. We've got you covered. Great service. Unbeata…" at bounding box center [706, 347] width 1412 height 695
click at [284, 292] on div "Great service. Unbeatable prices. We've got you covered. Great service. Unbeata…" at bounding box center [706, 347] width 1412 height 695
drag, startPoint x: 413, startPoint y: 155, endPoint x: 416, endPoint y: 174, distance: 19.3
click at [413, 156] on icon "close modal" at bounding box center [411, 143] width 29 height 29
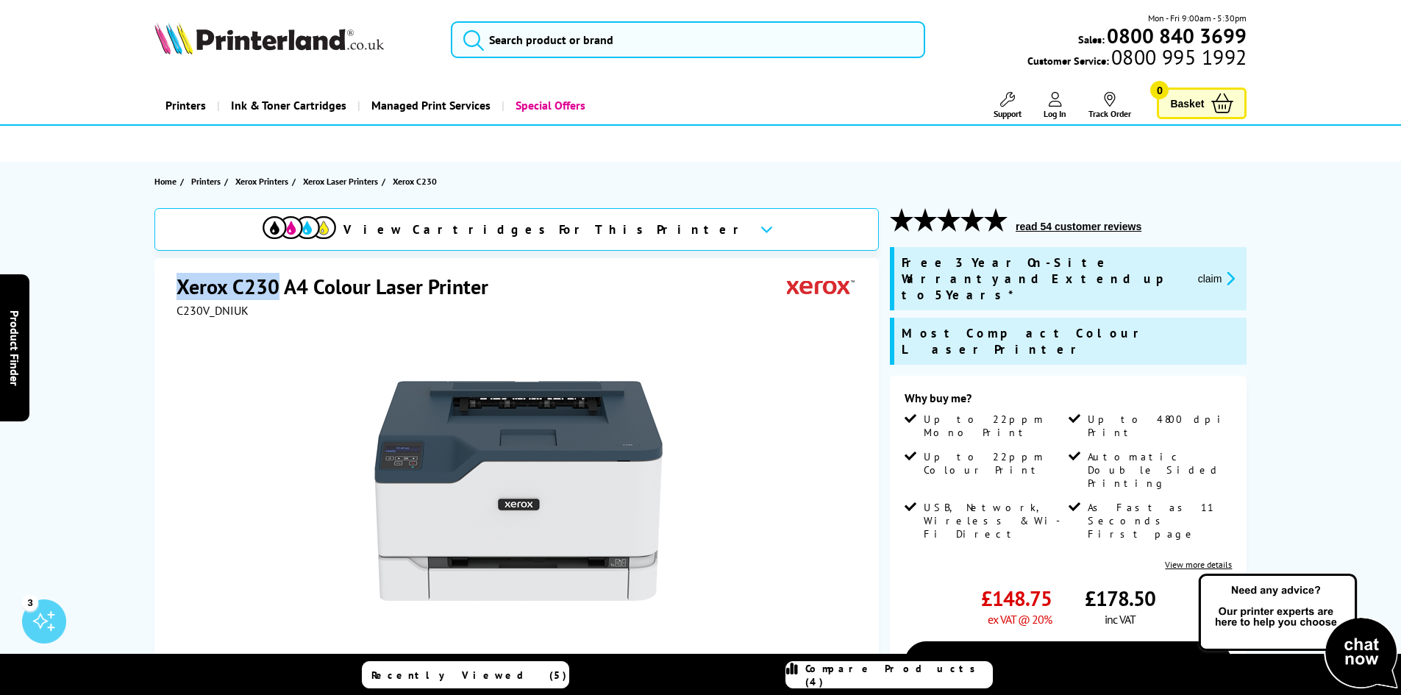
drag, startPoint x: 280, startPoint y: 287, endPoint x: 147, endPoint y: 288, distance: 133.2
click at [147, 288] on div "View Cartridges For This Printer Xerox C230 A4 Colour Laser Printer C230V_DNIUK…" at bounding box center [701, 606] width 1177 height 797
copy h1 "Xerox C230"
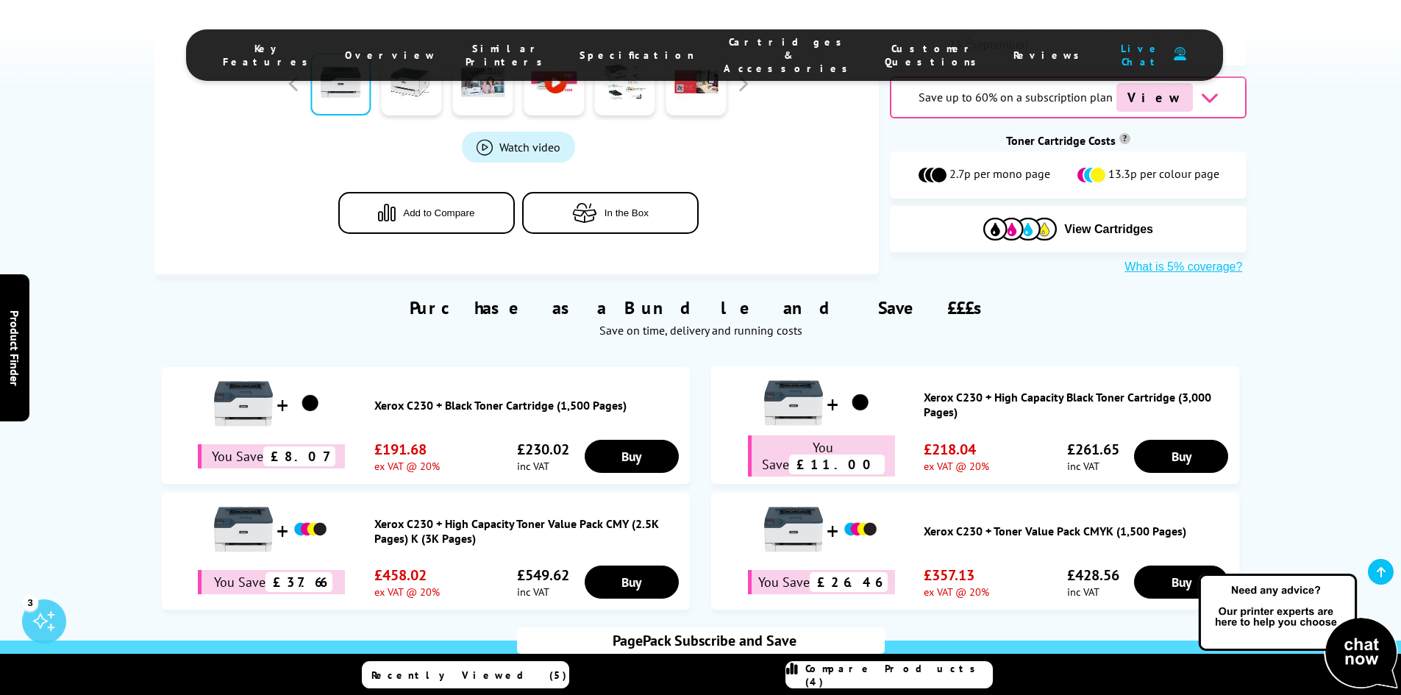
scroll to position [589, 0]
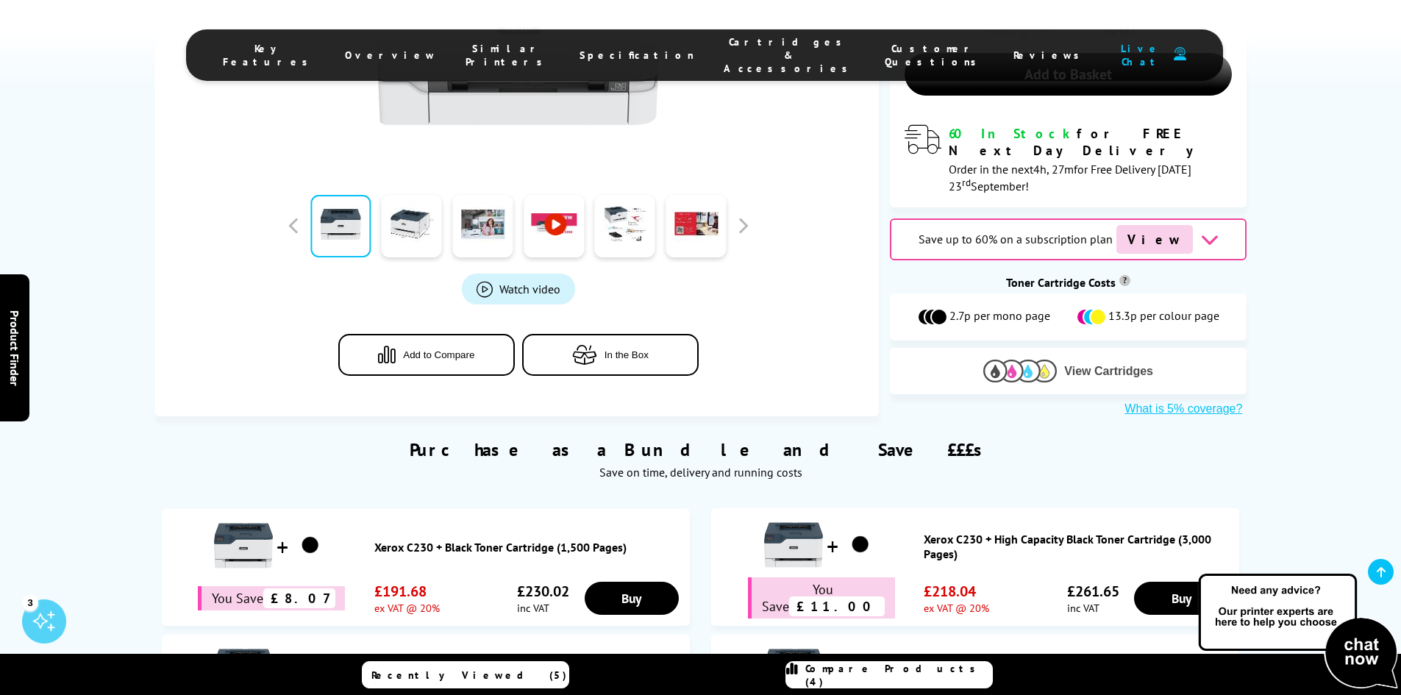
click at [1125, 365] on span "View Cartridges" at bounding box center [1108, 371] width 89 height 13
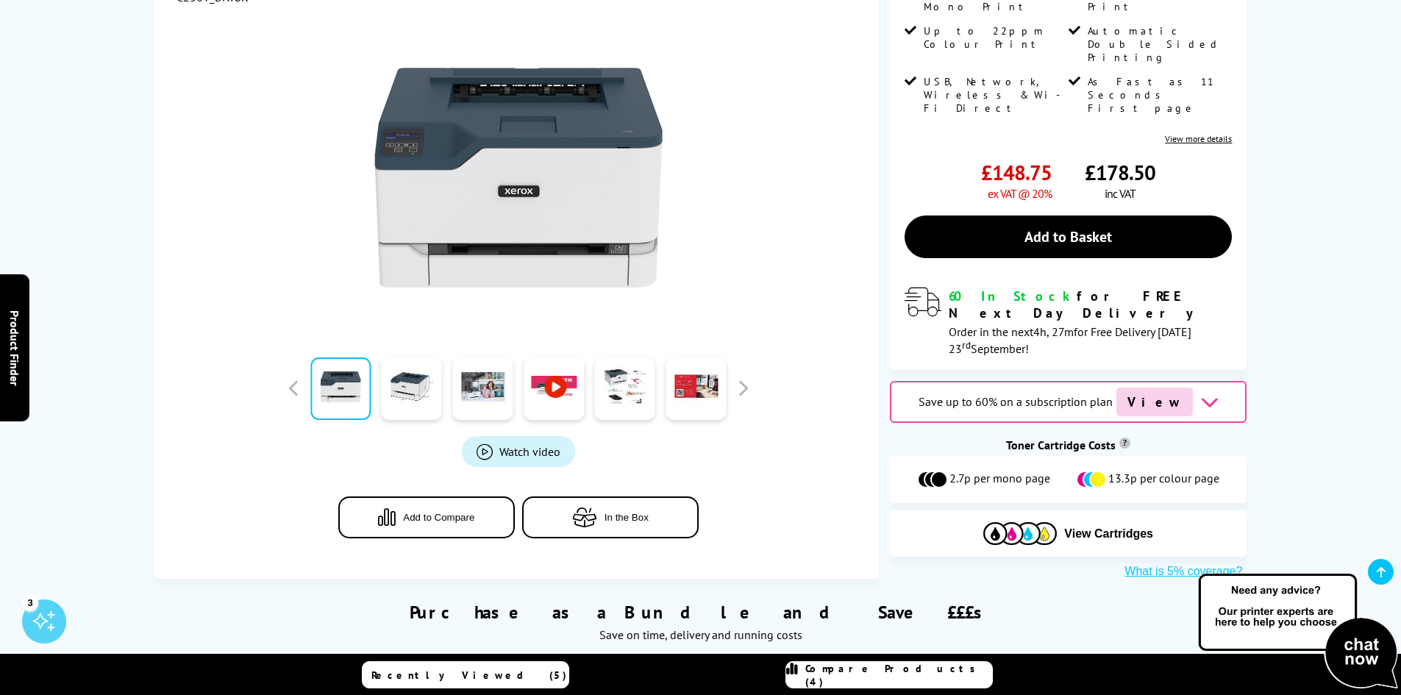
scroll to position [0, 0]
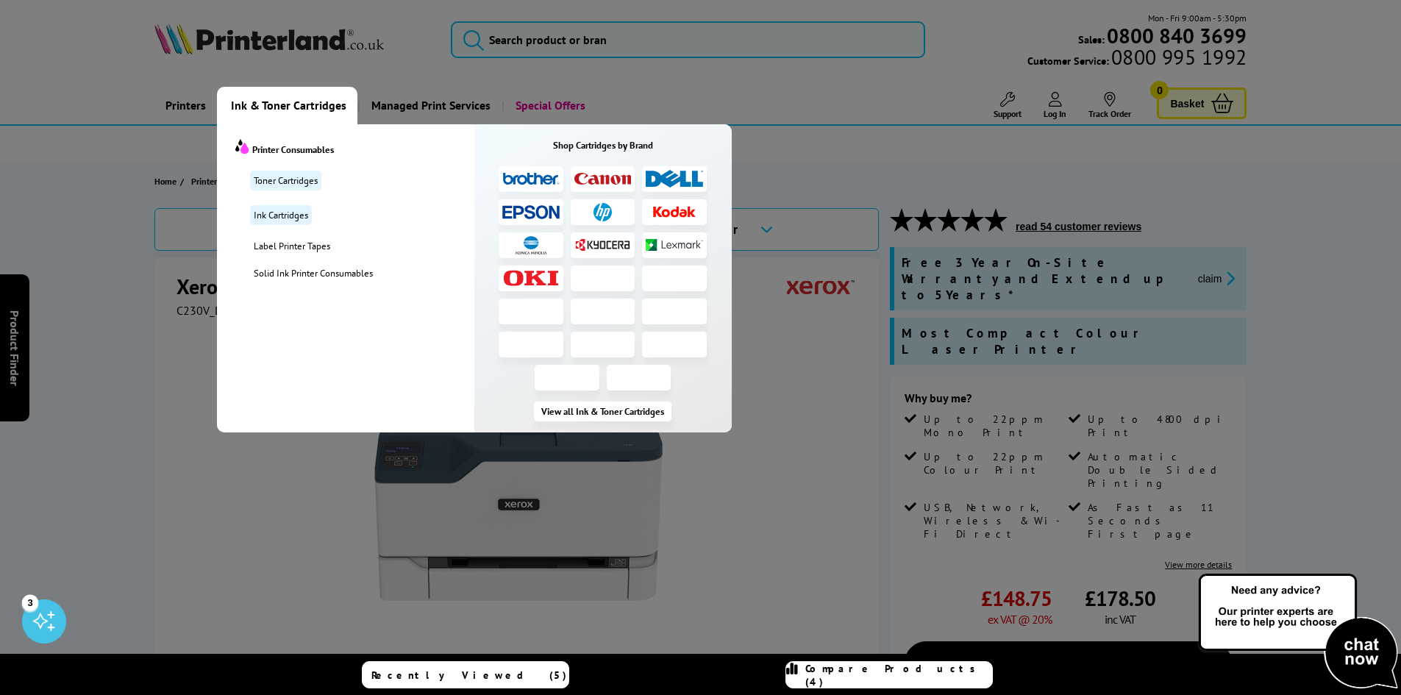
click at [308, 105] on span "Ink & Toner Cartridges" at bounding box center [288, 106] width 115 height 38
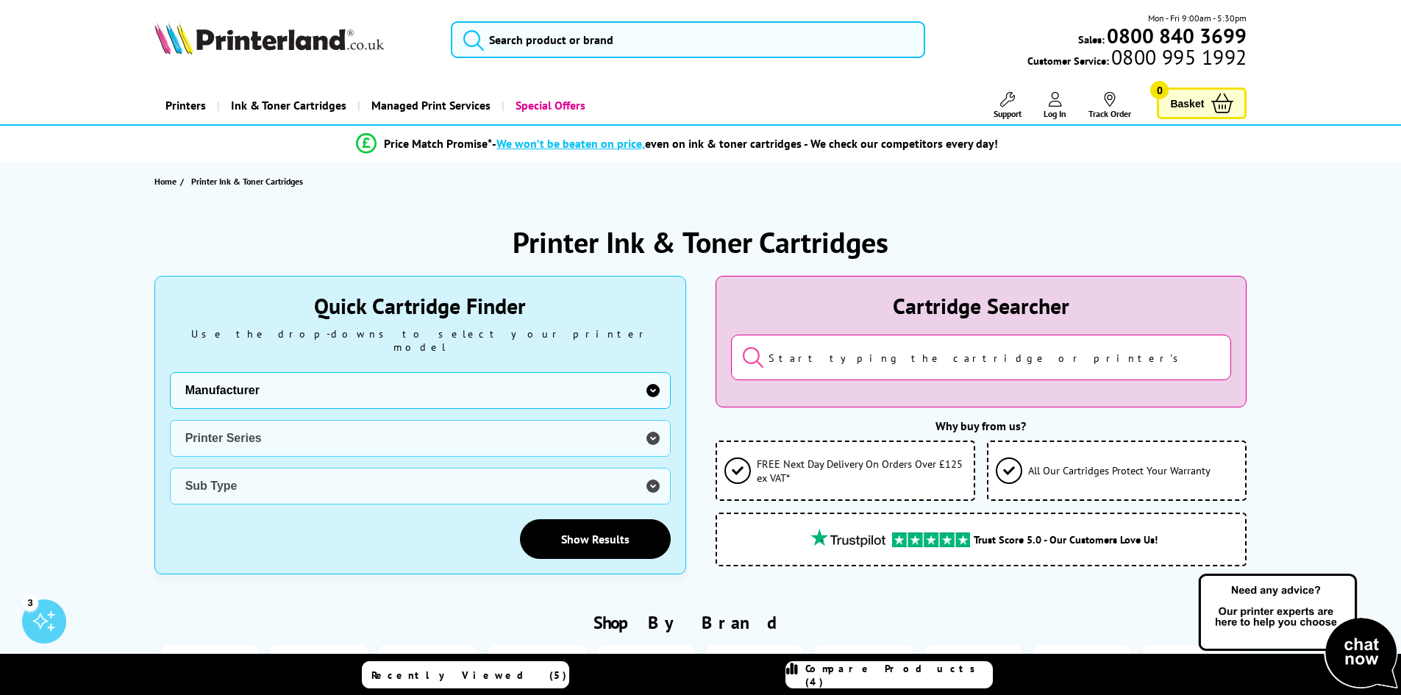
click at [898, 364] on input "search" at bounding box center [981, 358] width 501 height 46
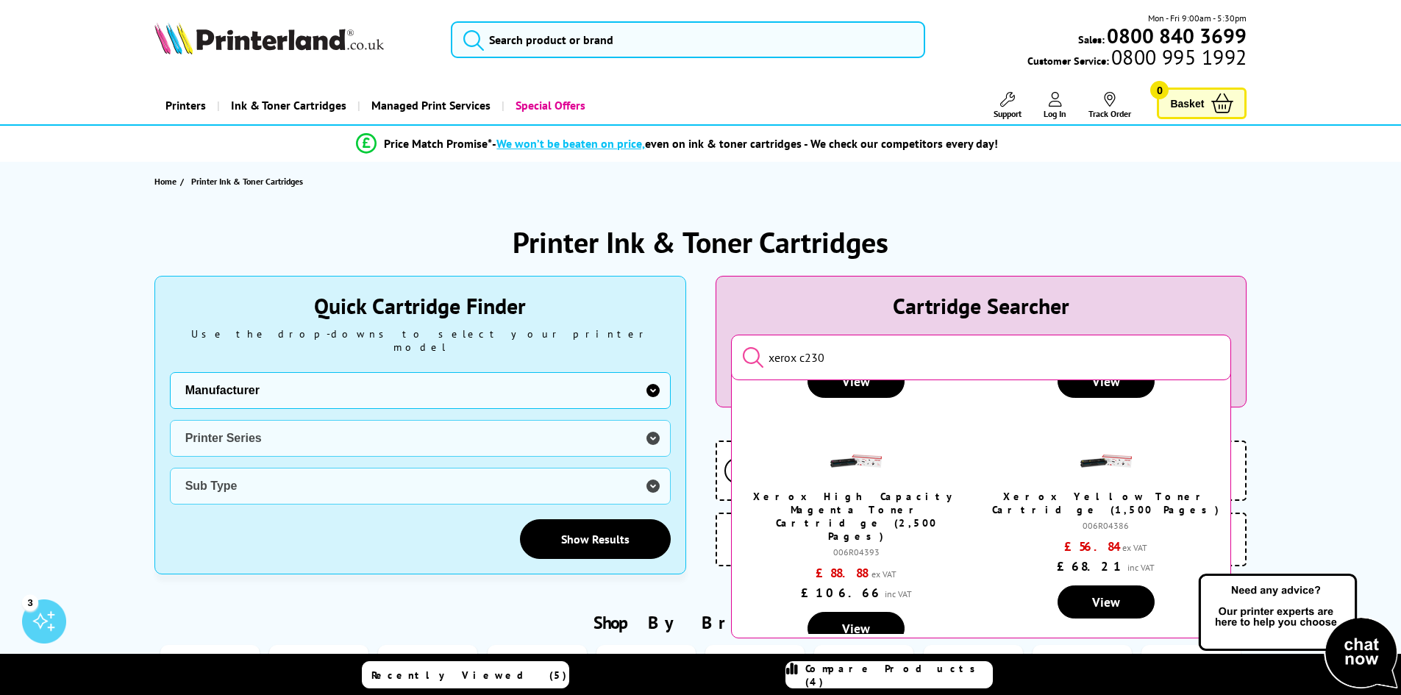
scroll to position [147, 0]
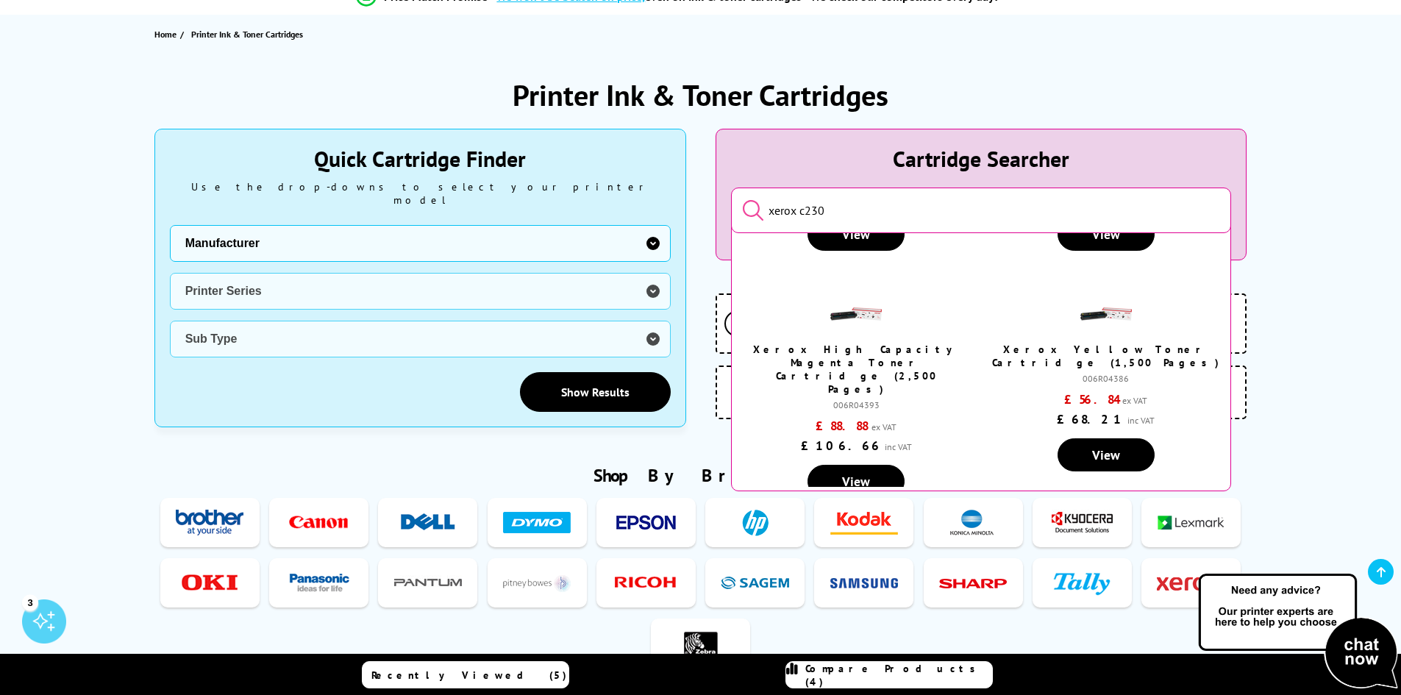
type input "xerox c230"
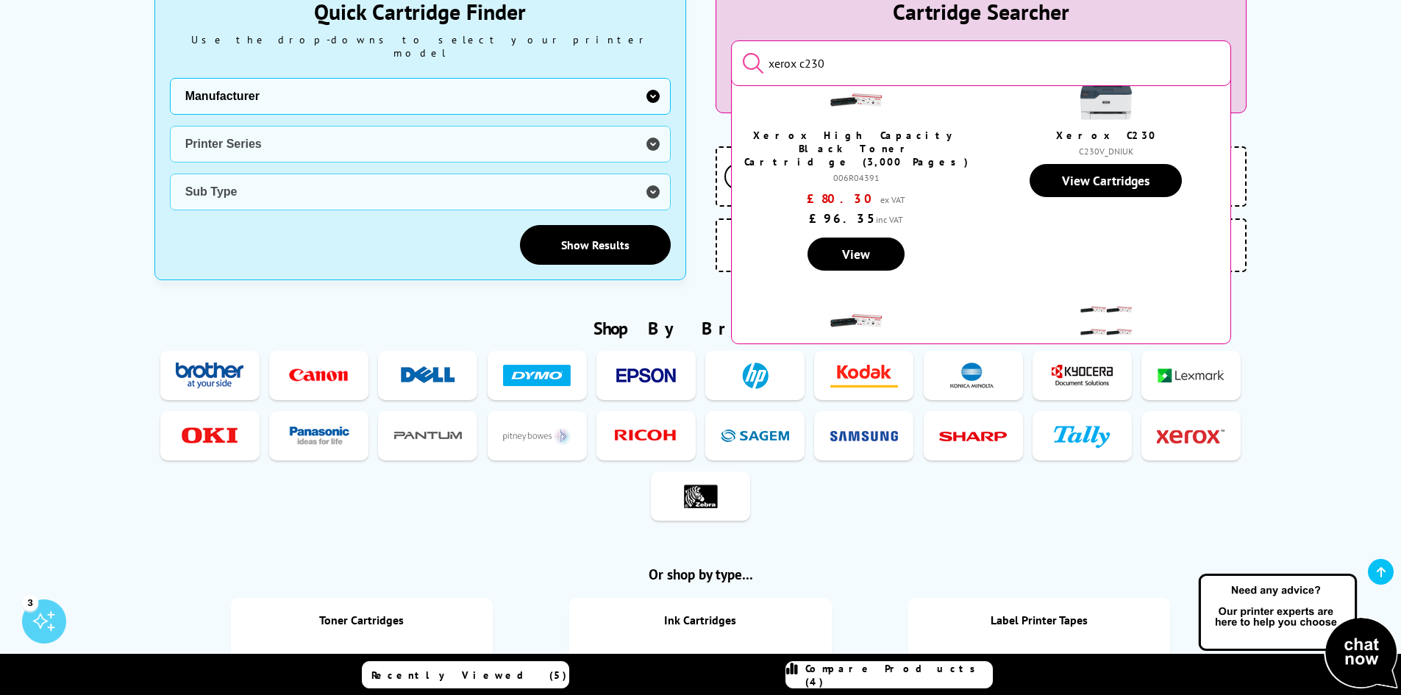
scroll to position [0, 0]
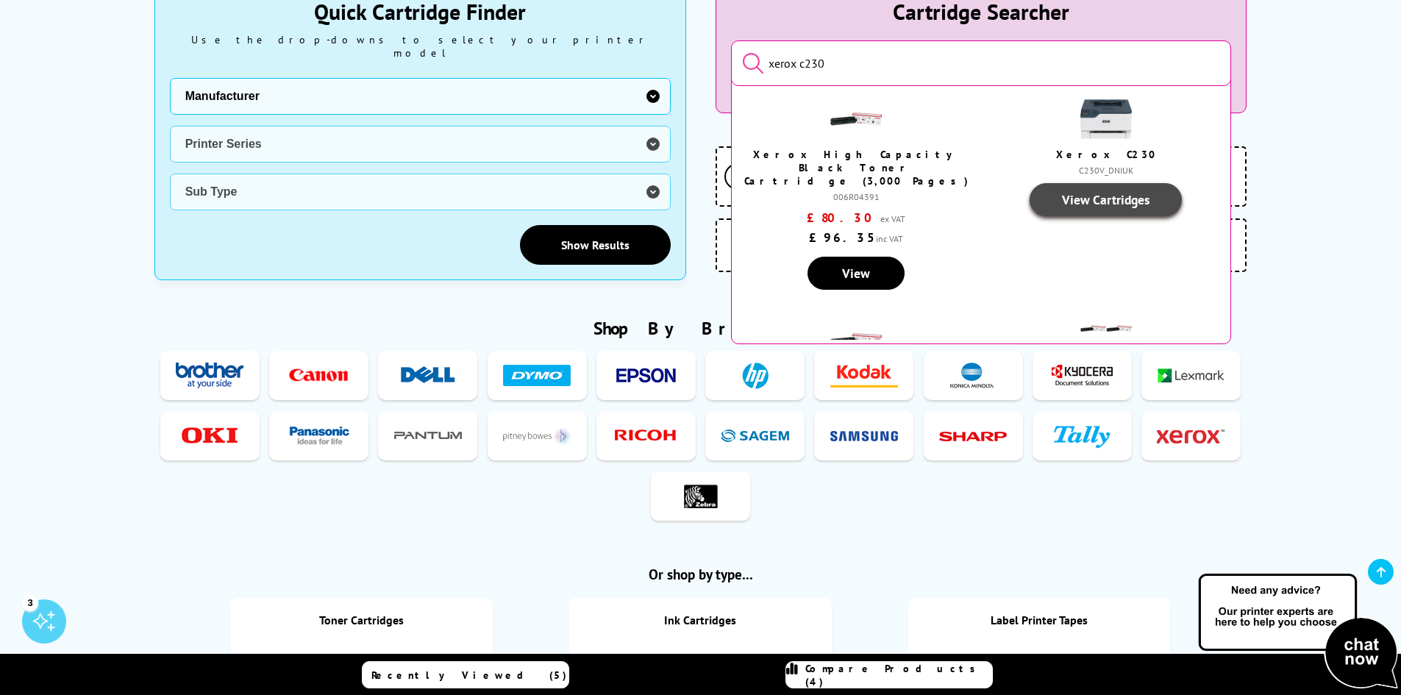
click at [1107, 209] on link "View Cartridges" at bounding box center [1106, 199] width 152 height 33
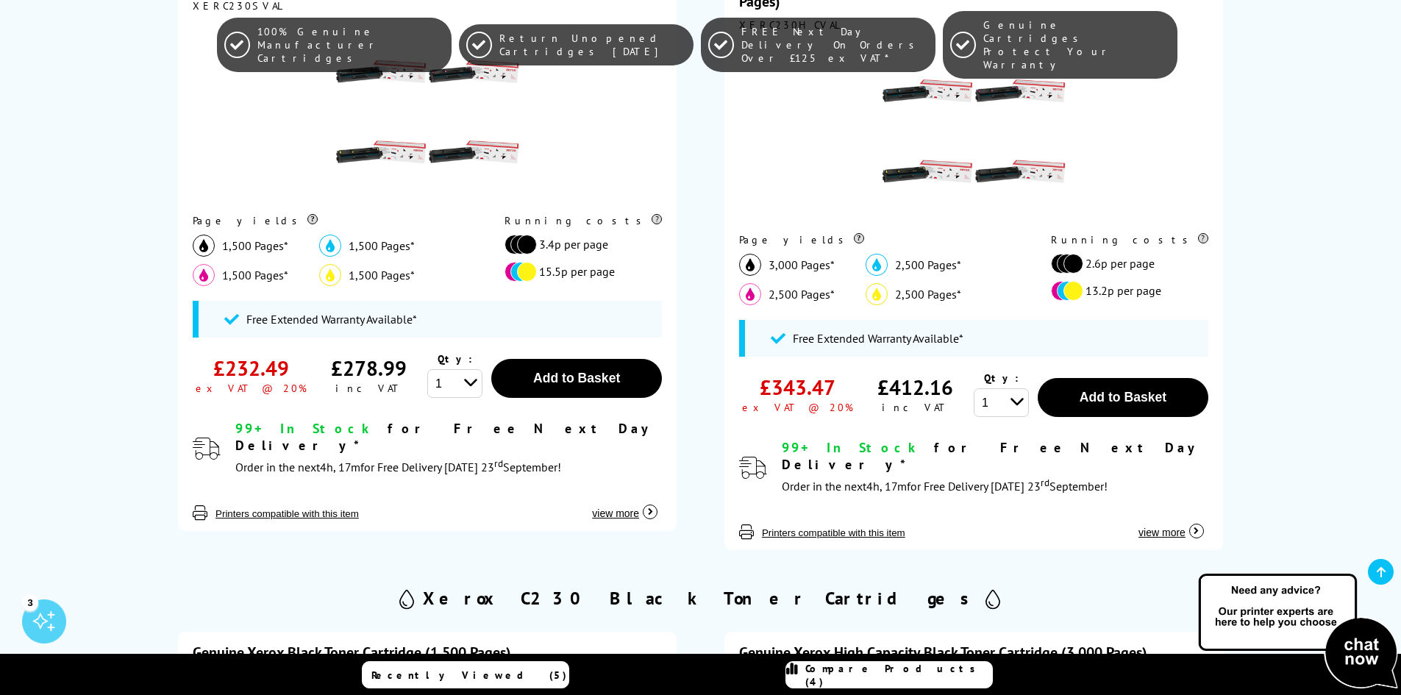
scroll to position [515, 0]
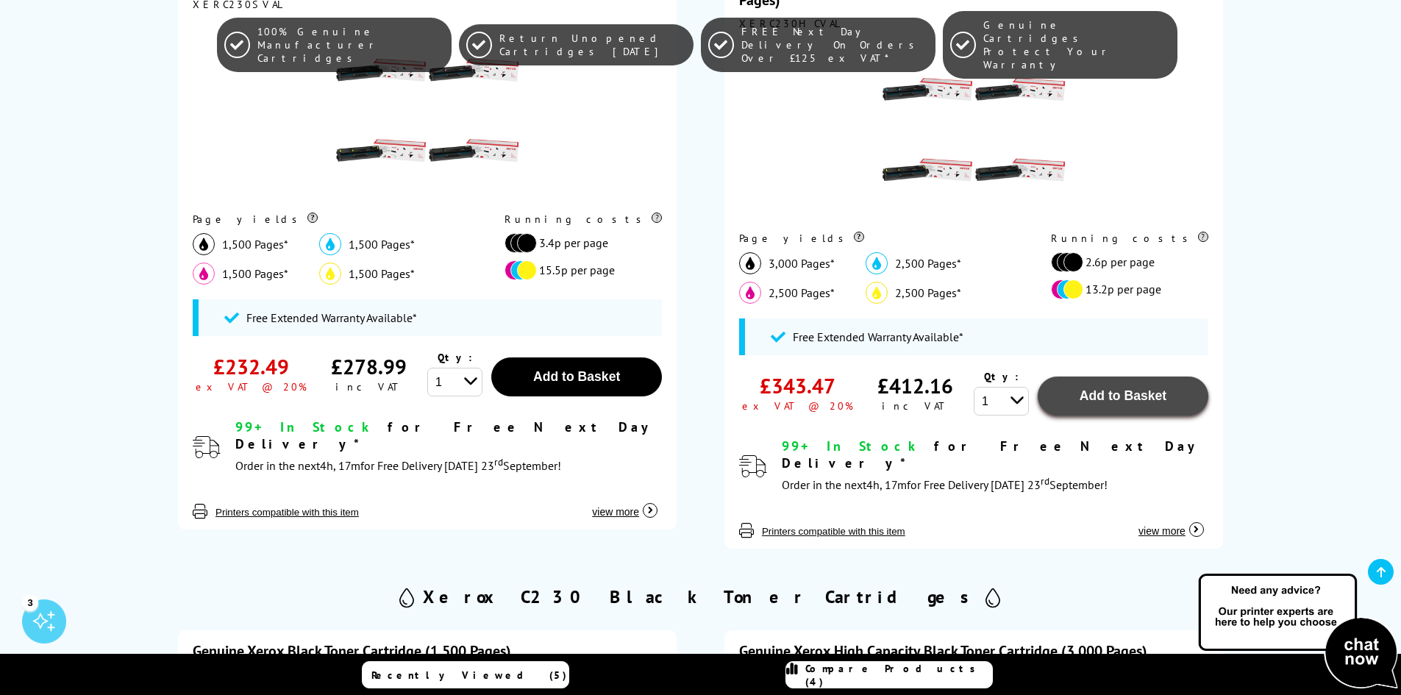
click at [1109, 408] on button "Add to Basket" at bounding box center [1123, 396] width 171 height 39
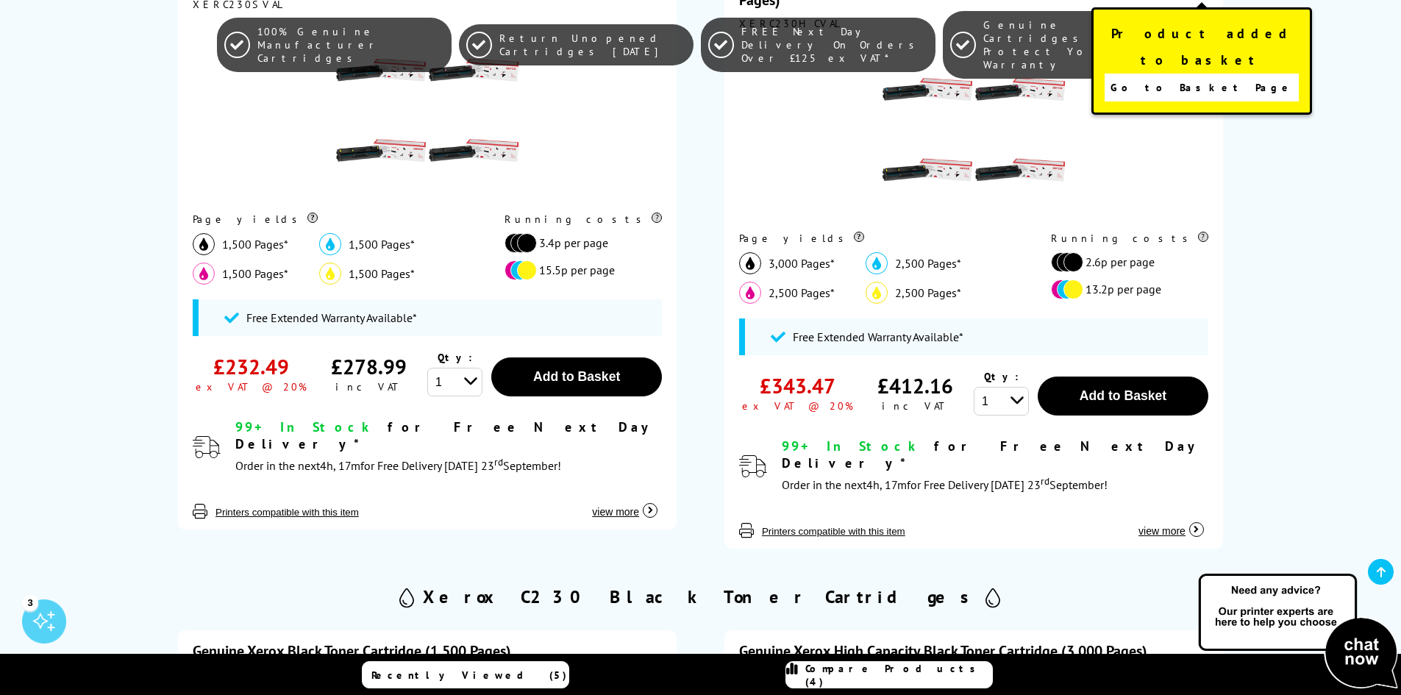
click at [1188, 77] on span "Go to Basket Page" at bounding box center [1202, 87] width 183 height 21
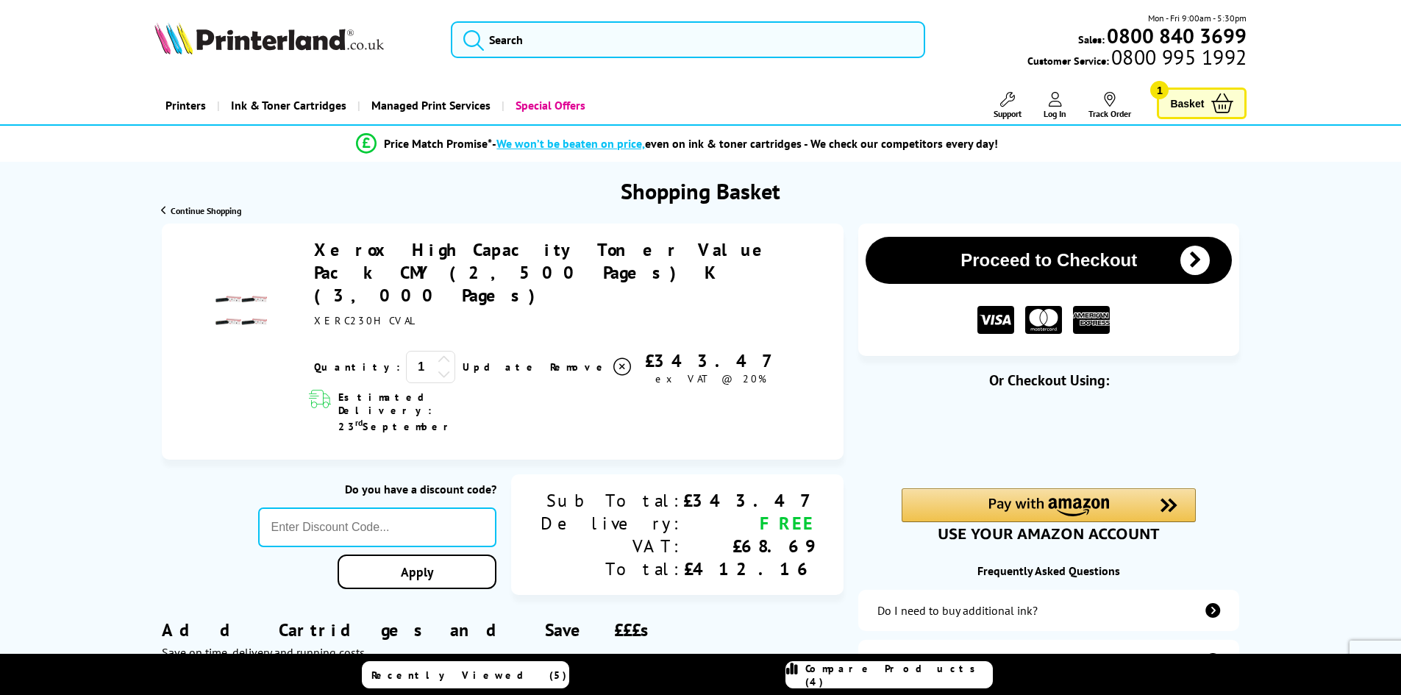
click at [351, 252] on link "Xerox High Capacity Toner Value Pack CMY (2,500 Pages) K (3,000 Pages)" at bounding box center [545, 272] width 463 height 68
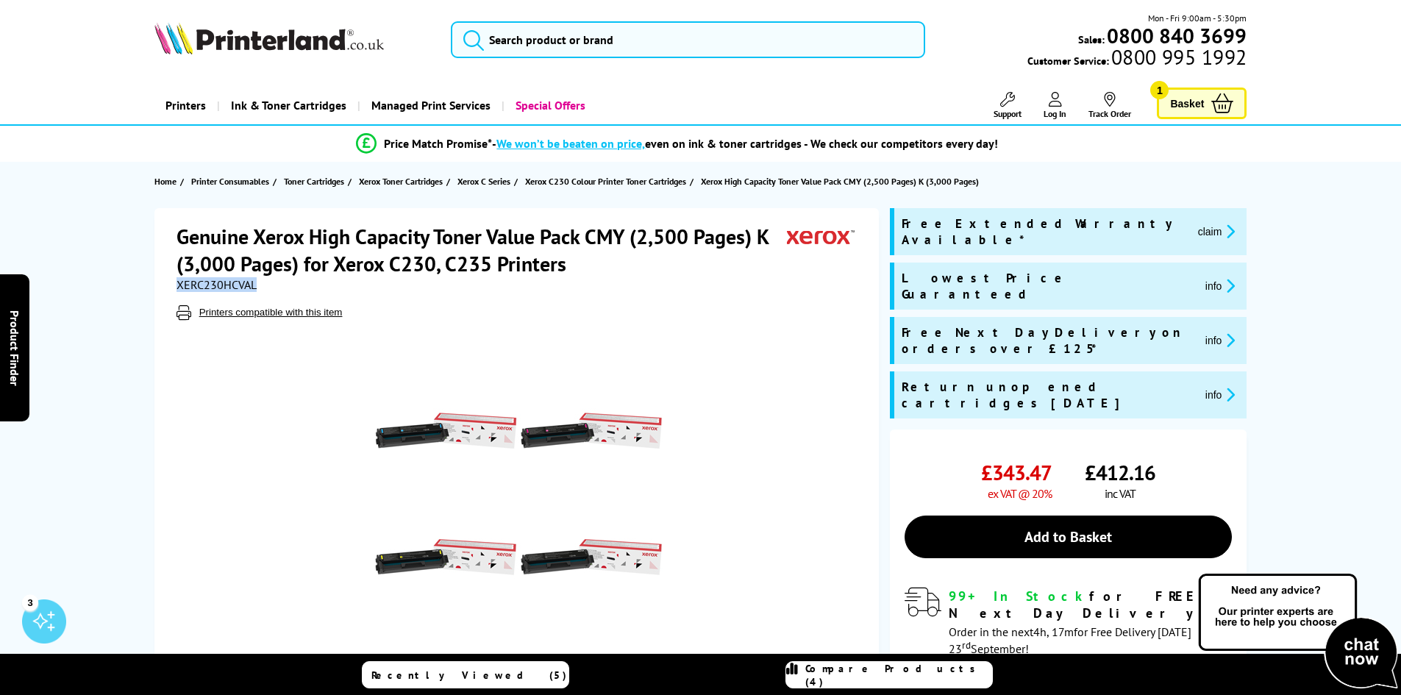
drag, startPoint x: 265, startPoint y: 278, endPoint x: 175, endPoint y: 286, distance: 90.1
click at [165, 287] on div "Genuine Xerox High Capacity Toner Value Pack CMY (2,500 Pages) K (3,000 Pages) …" at bounding box center [516, 480] width 725 height 544
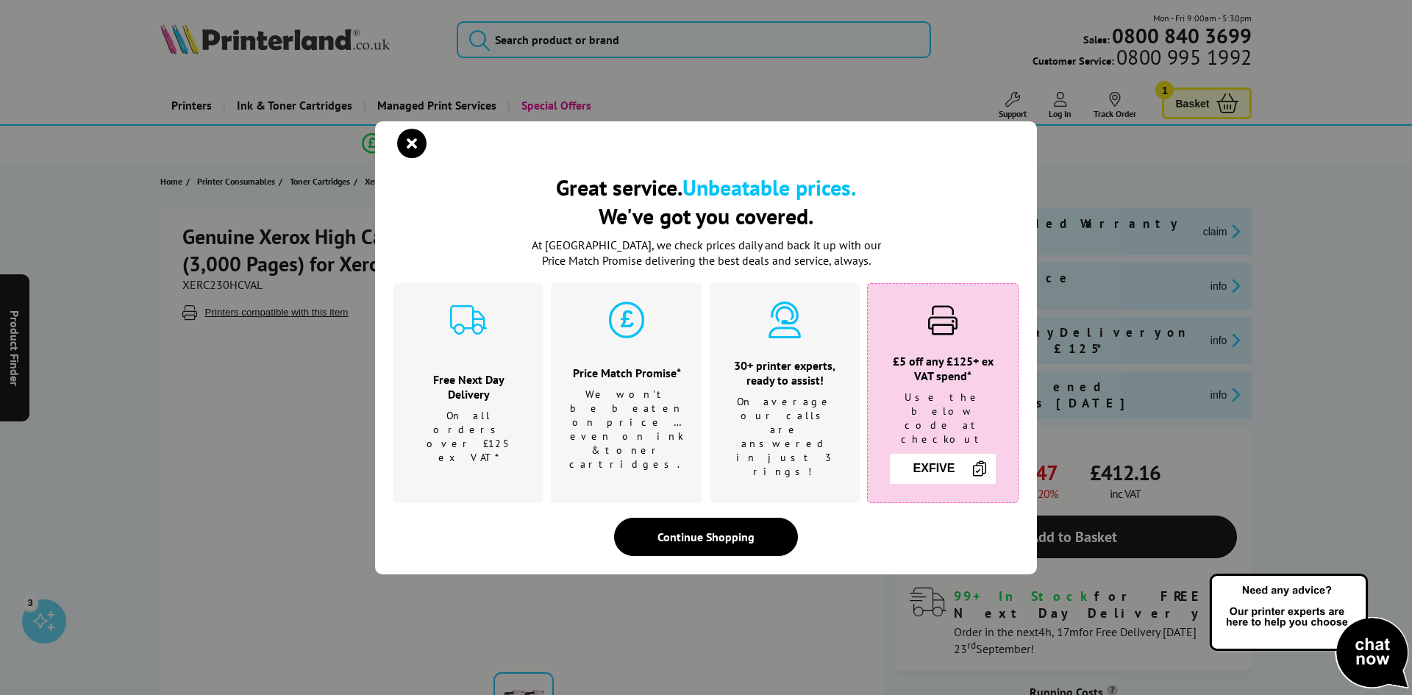
drag, startPoint x: 199, startPoint y: 287, endPoint x: 174, endPoint y: 323, distance: 43.5
click at [138, 342] on div "Great service. Unbeatable prices. We've got you covered. Great service. Unbeata…" at bounding box center [706, 347] width 1412 height 695
drag, startPoint x: 260, startPoint y: 282, endPoint x: 280, endPoint y: 257, distance: 32.4
click at [199, 292] on div "Great service. Unbeatable prices. We've got you covered. Great service. Unbeata…" at bounding box center [706, 347] width 1412 height 695
drag, startPoint x: 414, startPoint y: 149, endPoint x: 338, endPoint y: 230, distance: 110.3
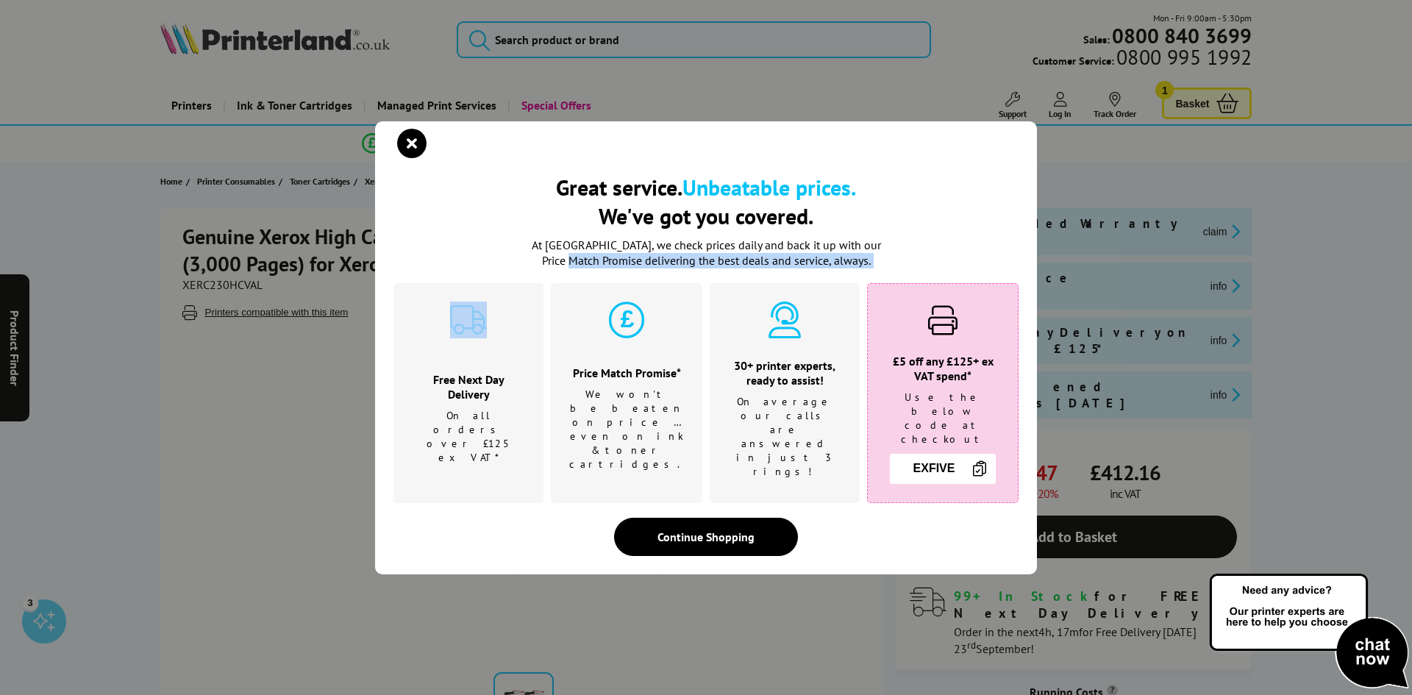
click at [415, 149] on icon "close modal" at bounding box center [411, 143] width 29 height 29
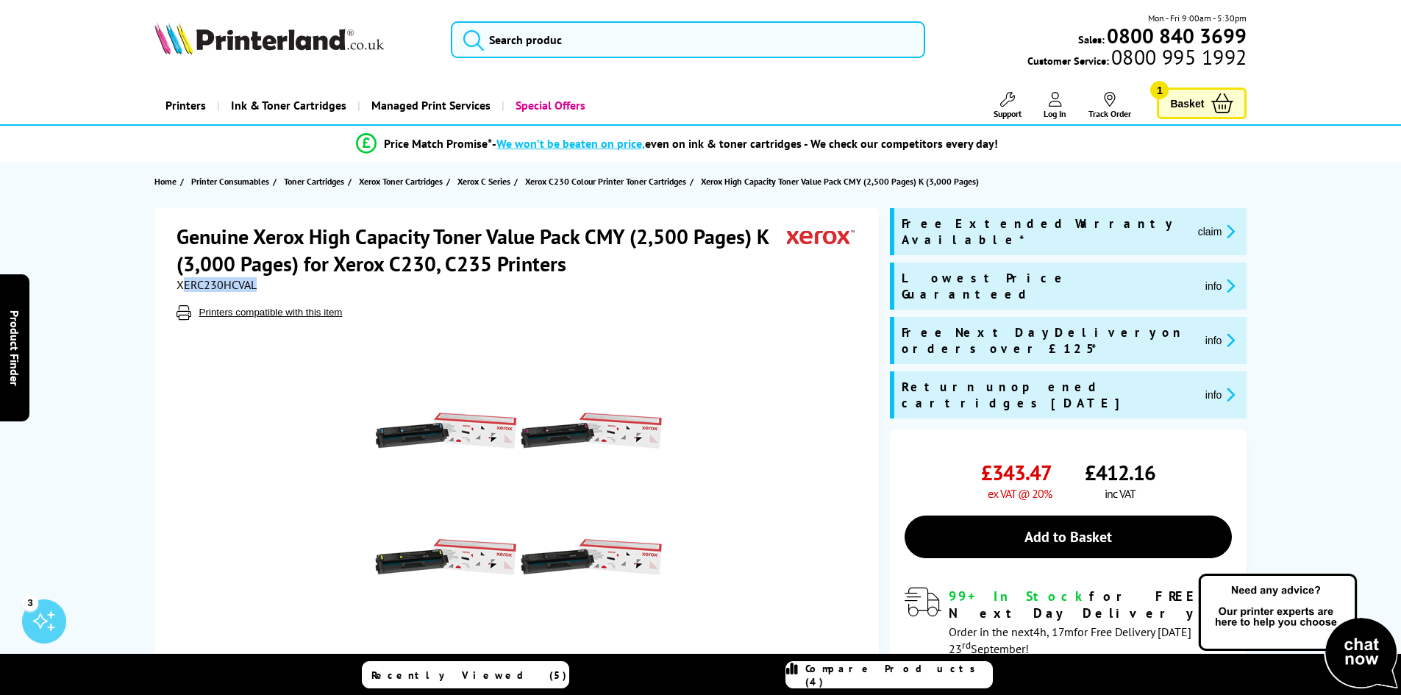
drag, startPoint x: 261, startPoint y: 287, endPoint x: 199, endPoint y: 283, distance: 62.6
click at [185, 288] on div "XERC230HCVAL" at bounding box center [519, 284] width 684 height 15
click at [193, 282] on span "XERC230HCVAL" at bounding box center [217, 284] width 80 height 15
drag, startPoint x: 178, startPoint y: 285, endPoint x: 243, endPoint y: 284, distance: 65.5
click at [280, 280] on div "XERC230HCVAL" at bounding box center [519, 284] width 684 height 15
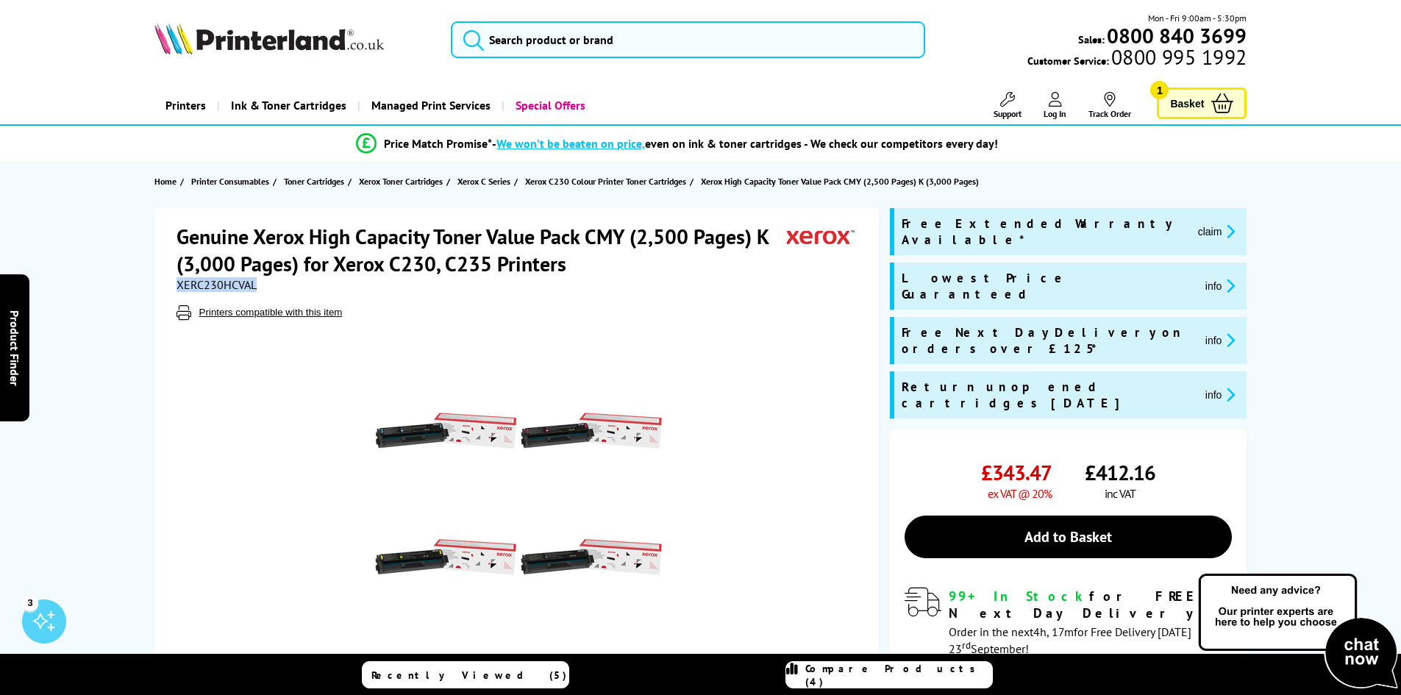
copy span "XERC230HCVAL"
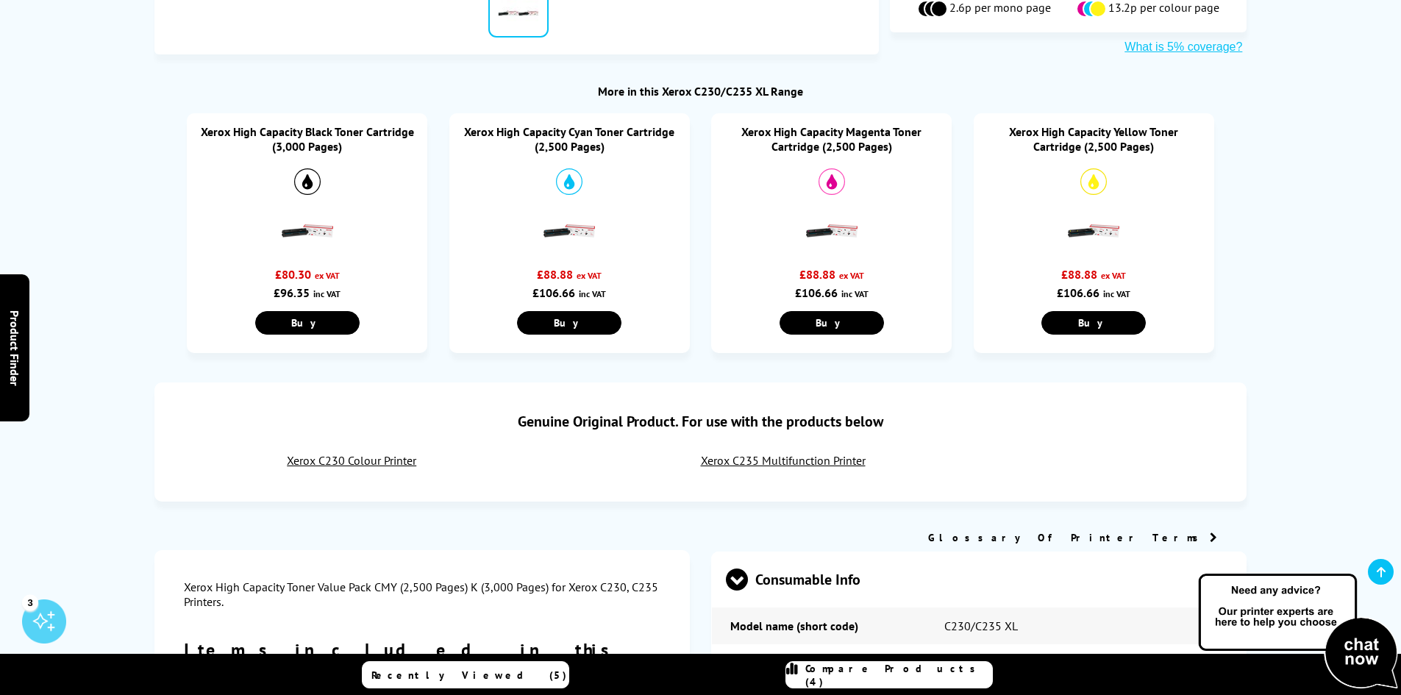
scroll to position [1030, 0]
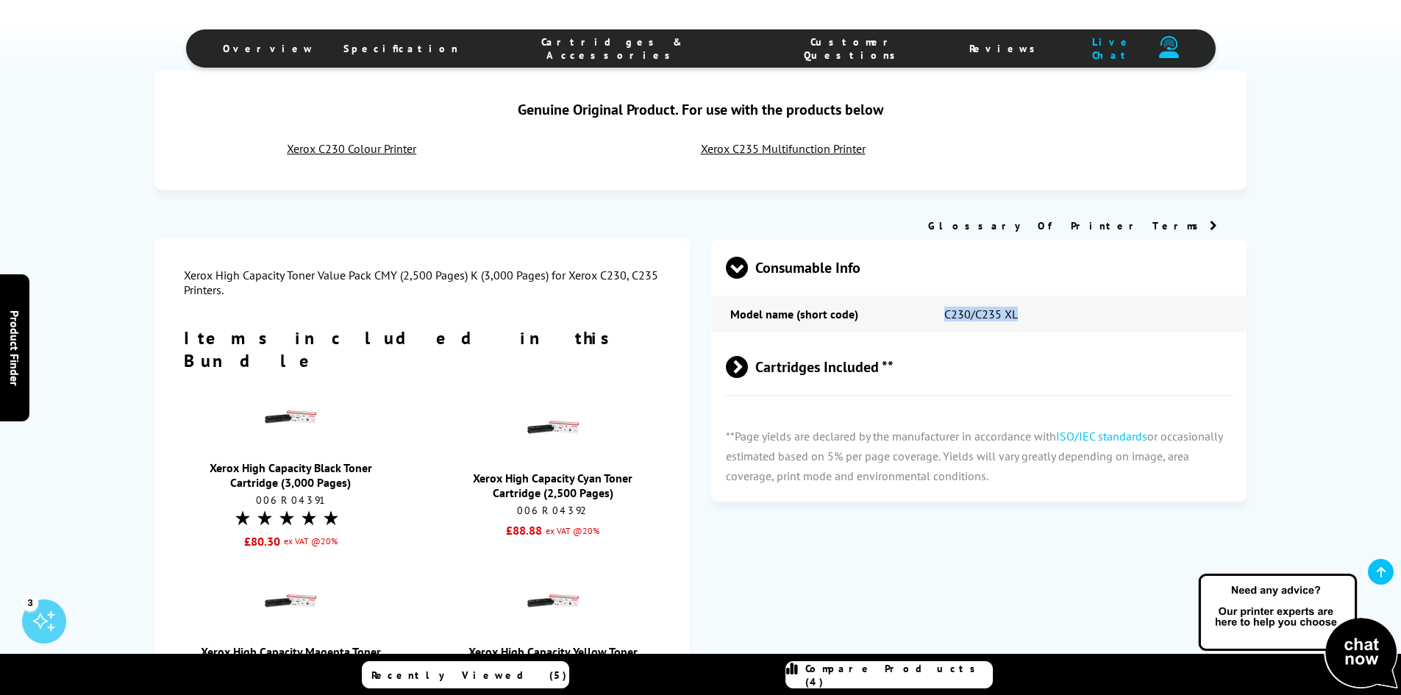
drag, startPoint x: 1023, startPoint y: 296, endPoint x: 942, endPoint y: 293, distance: 81.0
click at [942, 296] on td "C230/C235 XL" at bounding box center [1086, 314] width 321 height 37
copy td "C230/C235 XL"
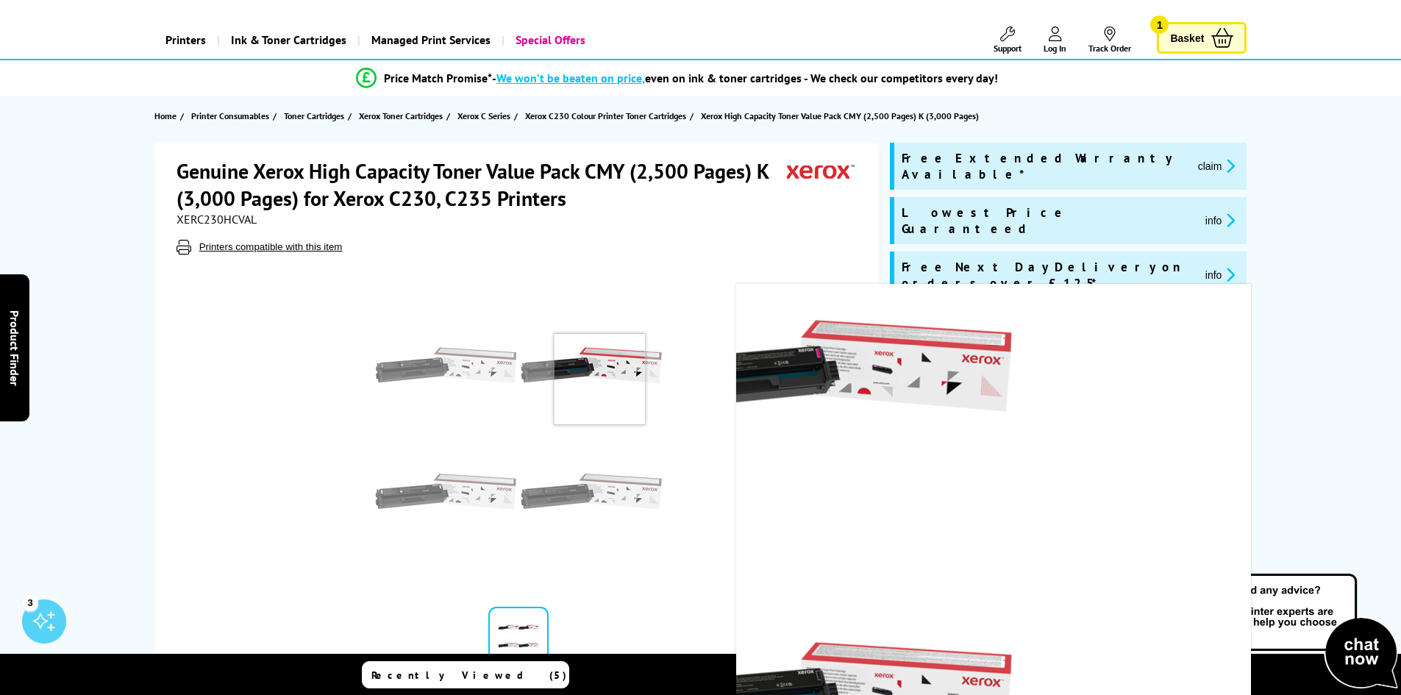
scroll to position [0, 0]
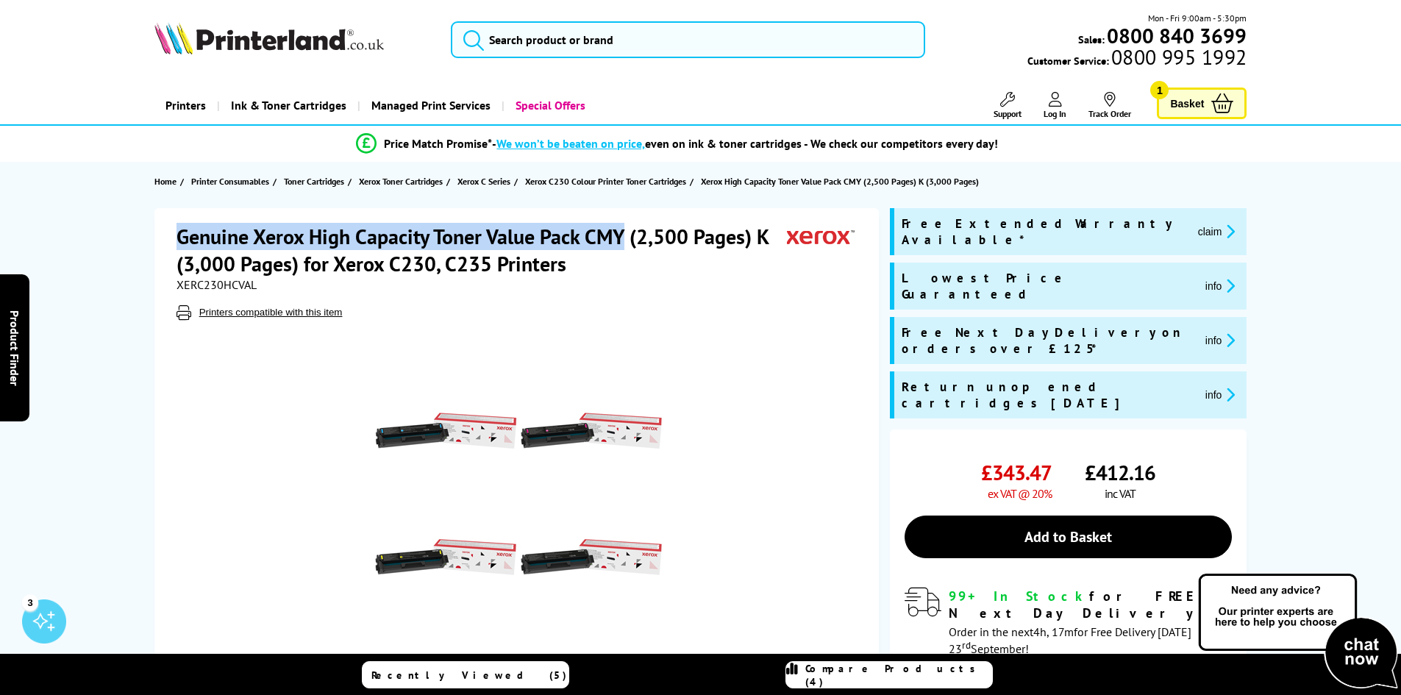
drag, startPoint x: 180, startPoint y: 238, endPoint x: 626, endPoint y: 236, distance: 445.8
click at [627, 236] on h1 "Genuine Xerox High Capacity Toner Value Pack CMY (2,500 Pages) K (3,000 Pages) …" at bounding box center [482, 250] width 611 height 54
copy h1 "Genuine Xerox High Capacity Toner Value Pack CMY"
